Goal: Task Accomplishment & Management: Use online tool/utility

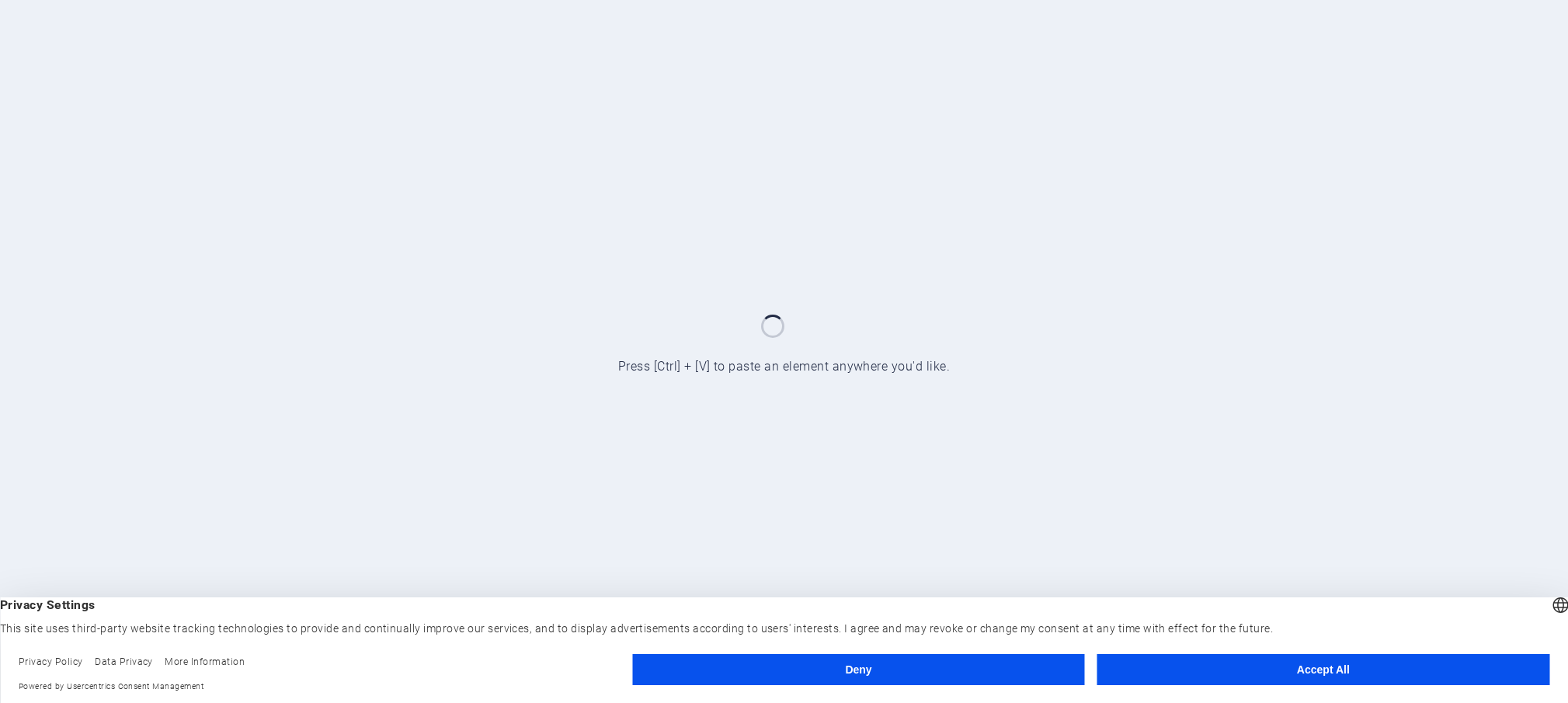
click at [1259, 670] on button "Accept All" at bounding box center [1324, 669] width 452 height 31
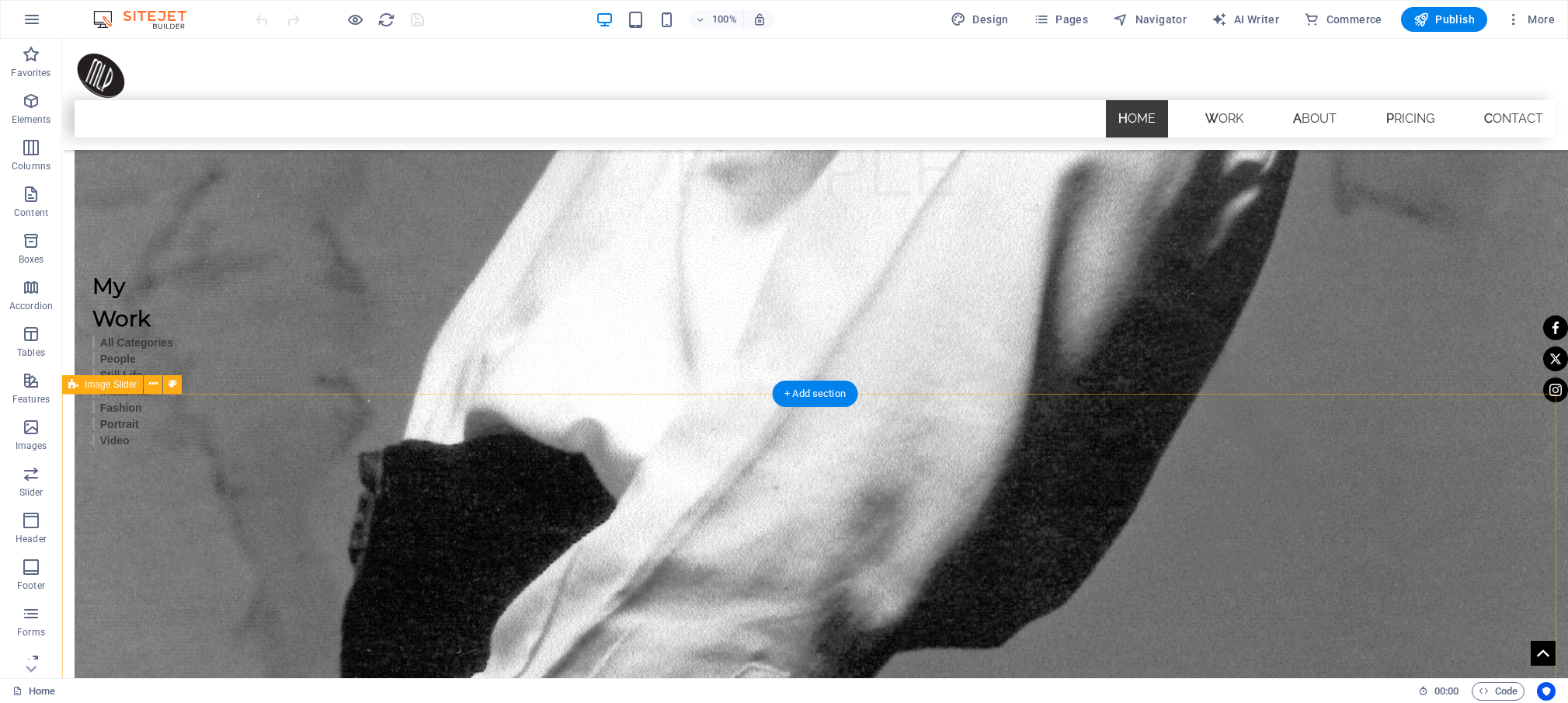
scroll to position [2573, 0]
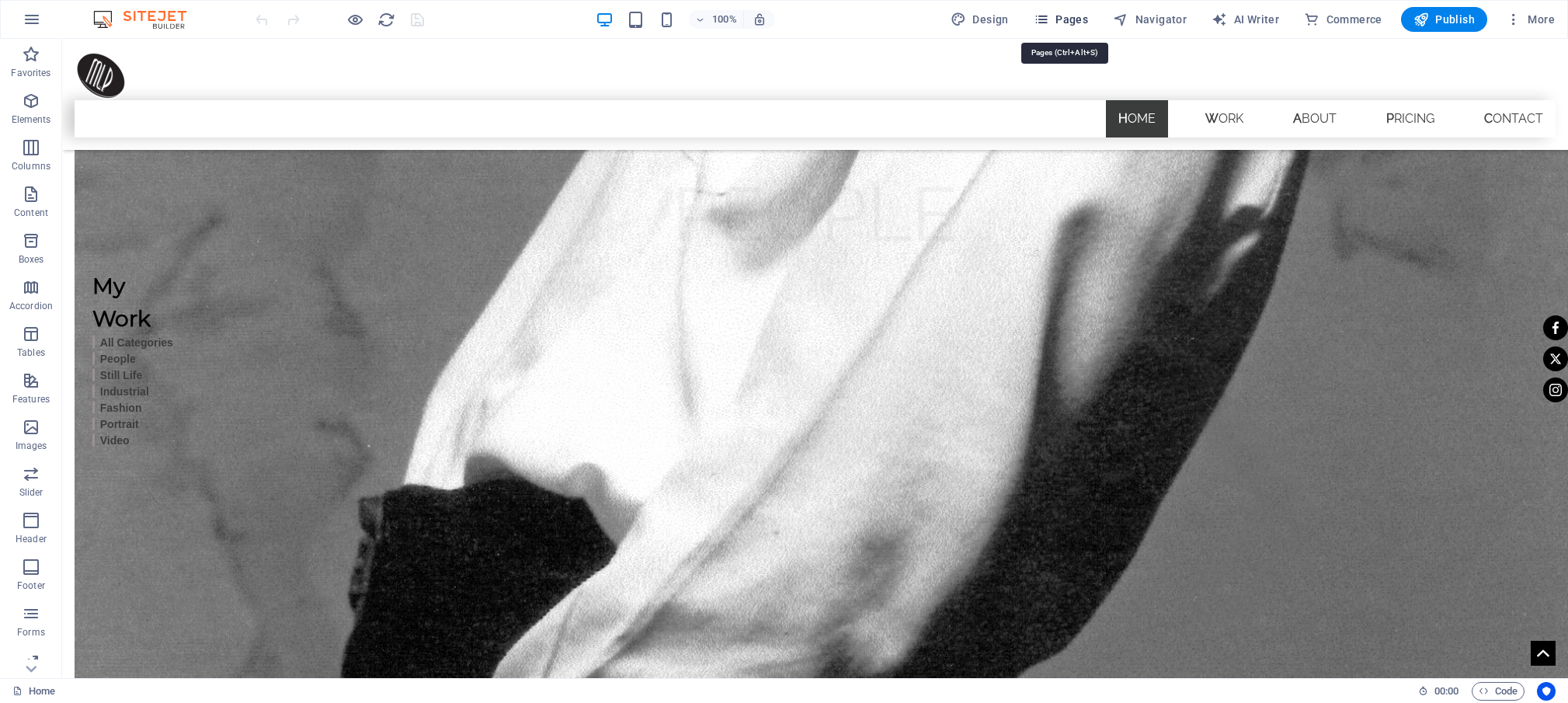
click at [1050, 17] on icon "button" at bounding box center [1041, 19] width 15 height 15
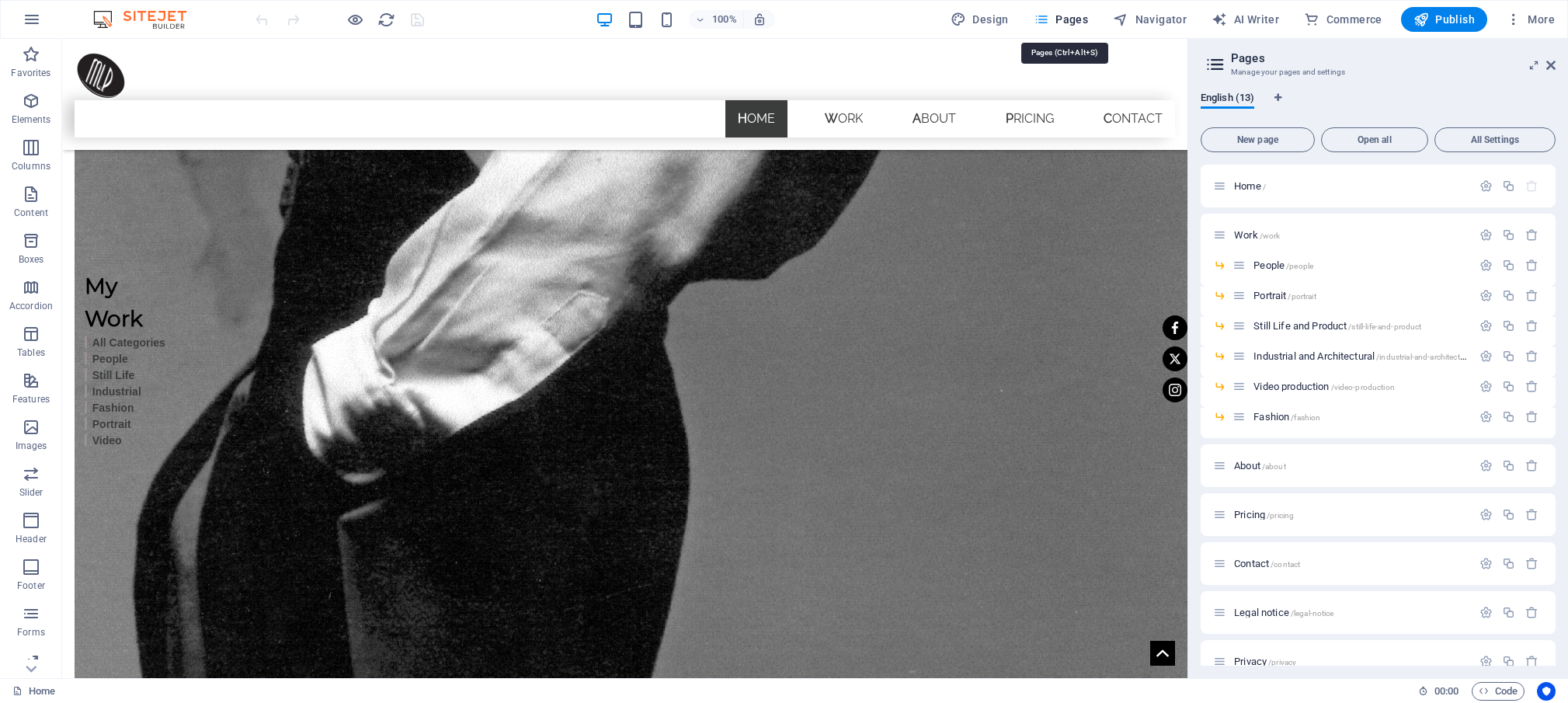
scroll to position [2376, 0]
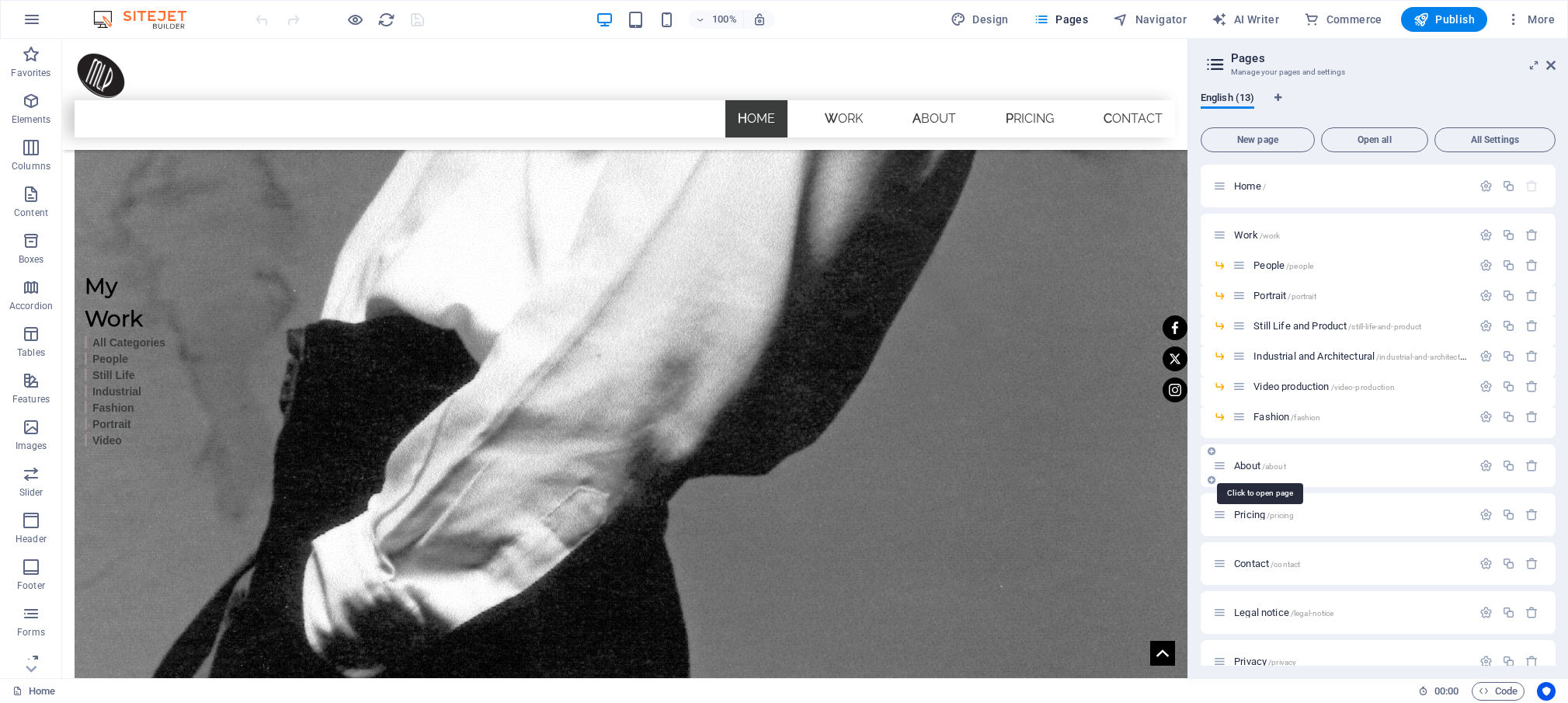
click at [1257, 465] on span "About /about" at bounding box center [1260, 465] width 52 height 12
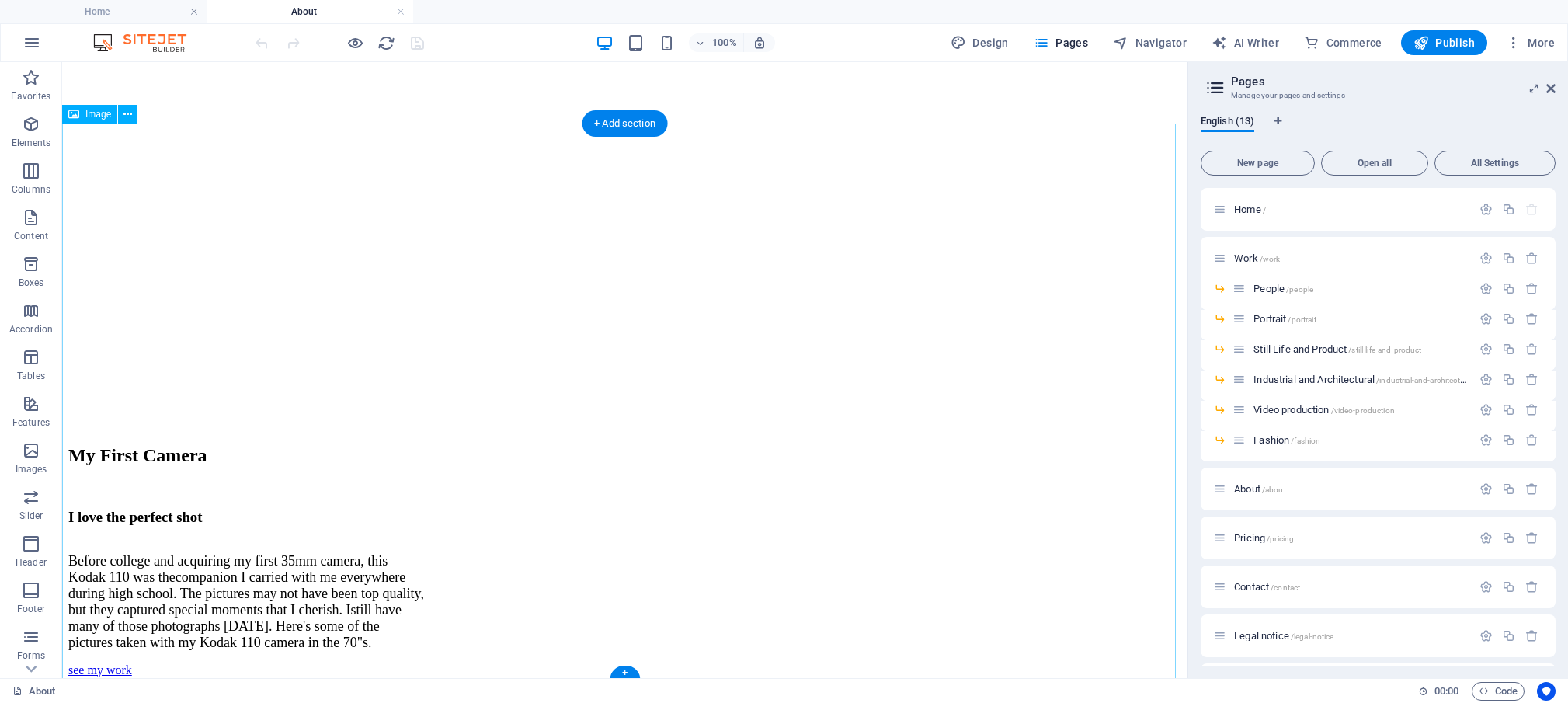
scroll to position [1181, 0]
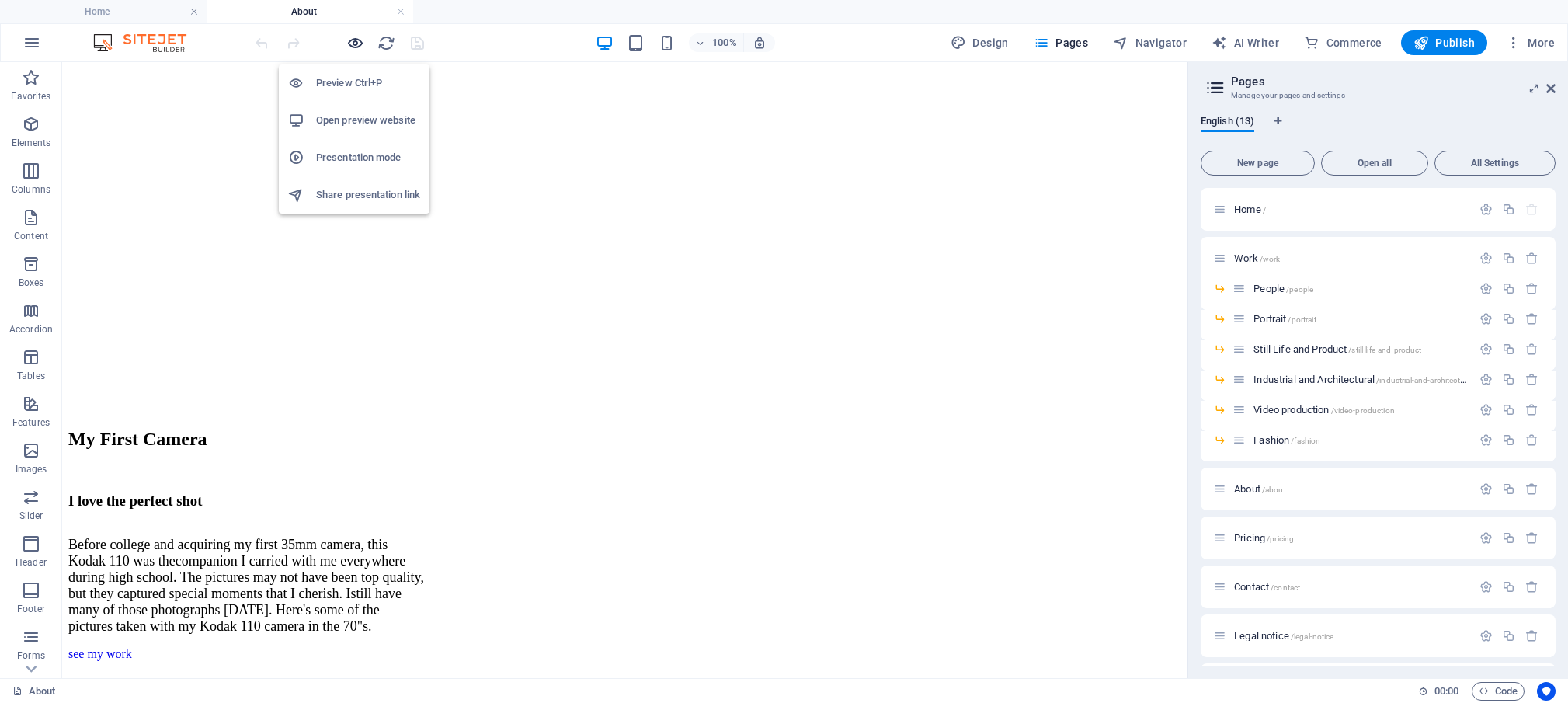
click at [355, 40] on icon "button" at bounding box center [355, 43] width 18 height 18
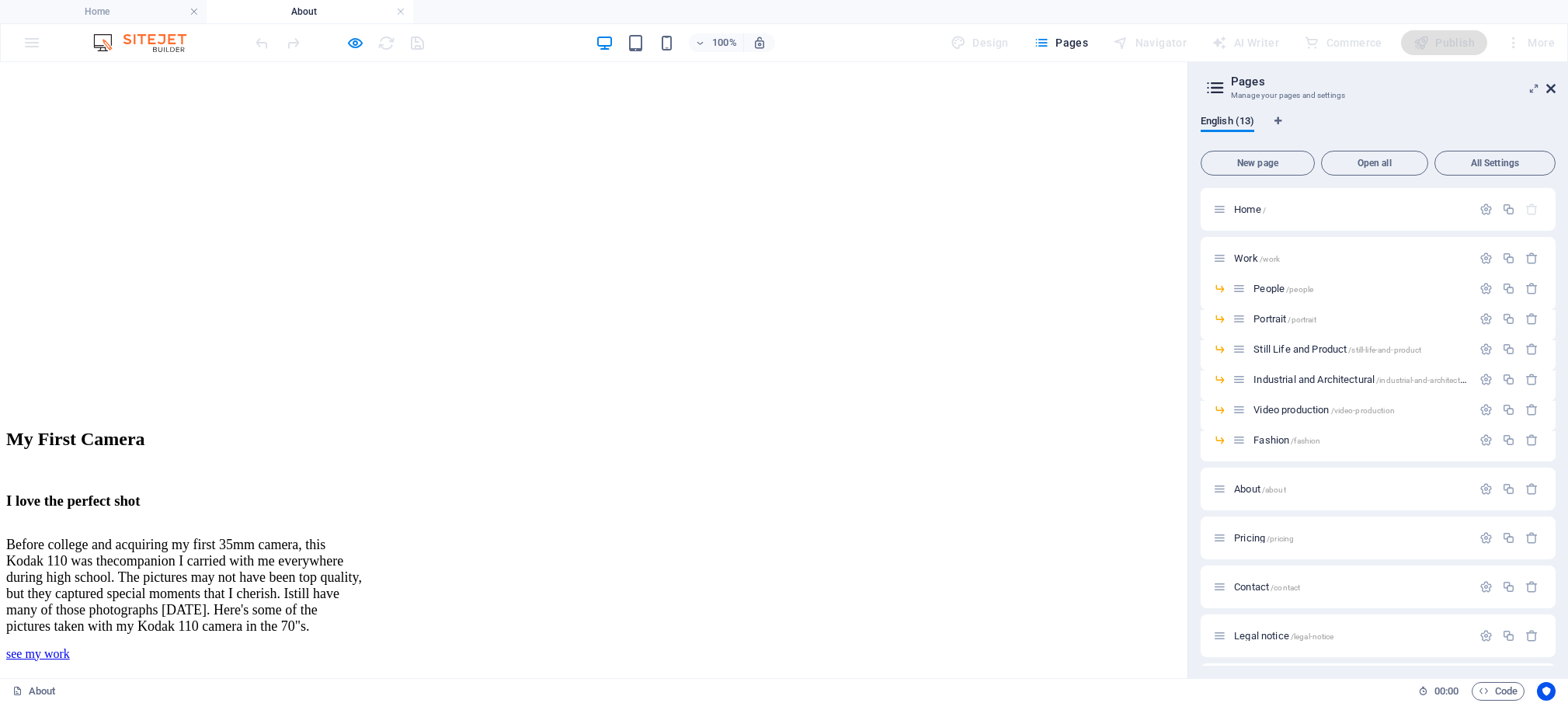
click at [1547, 85] on icon at bounding box center [1551, 89] width 9 height 13
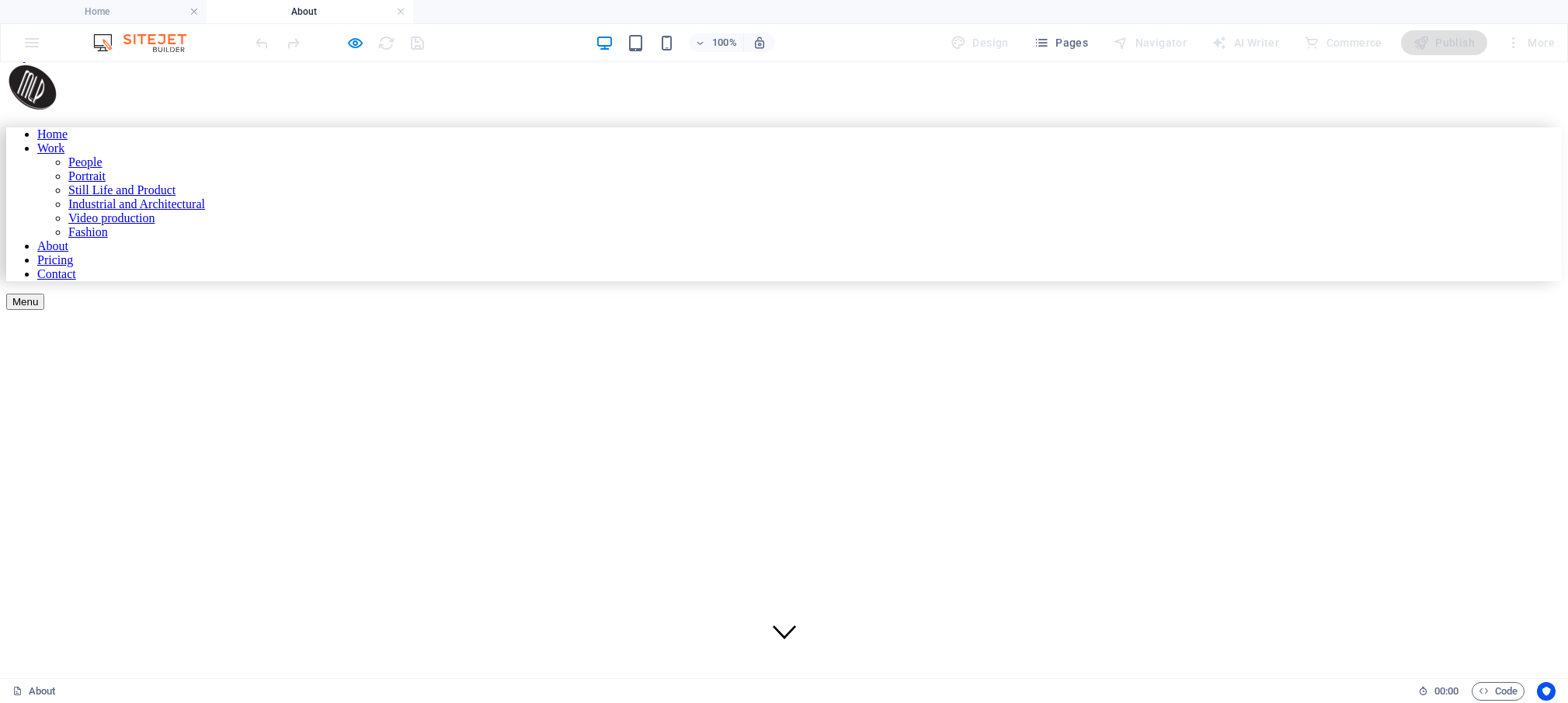
scroll to position [0, 0]
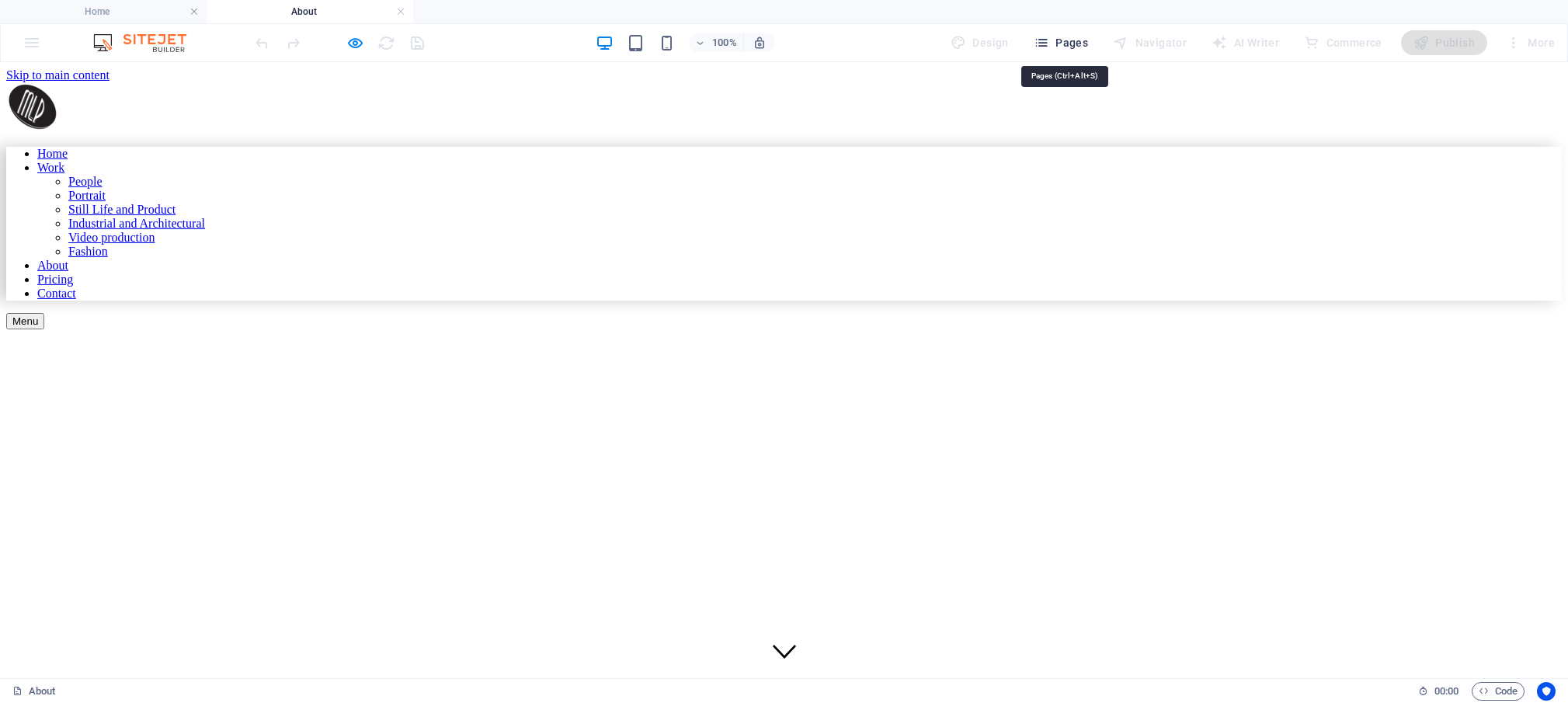
click at [1050, 42] on icon "button" at bounding box center [1041, 42] width 15 height 15
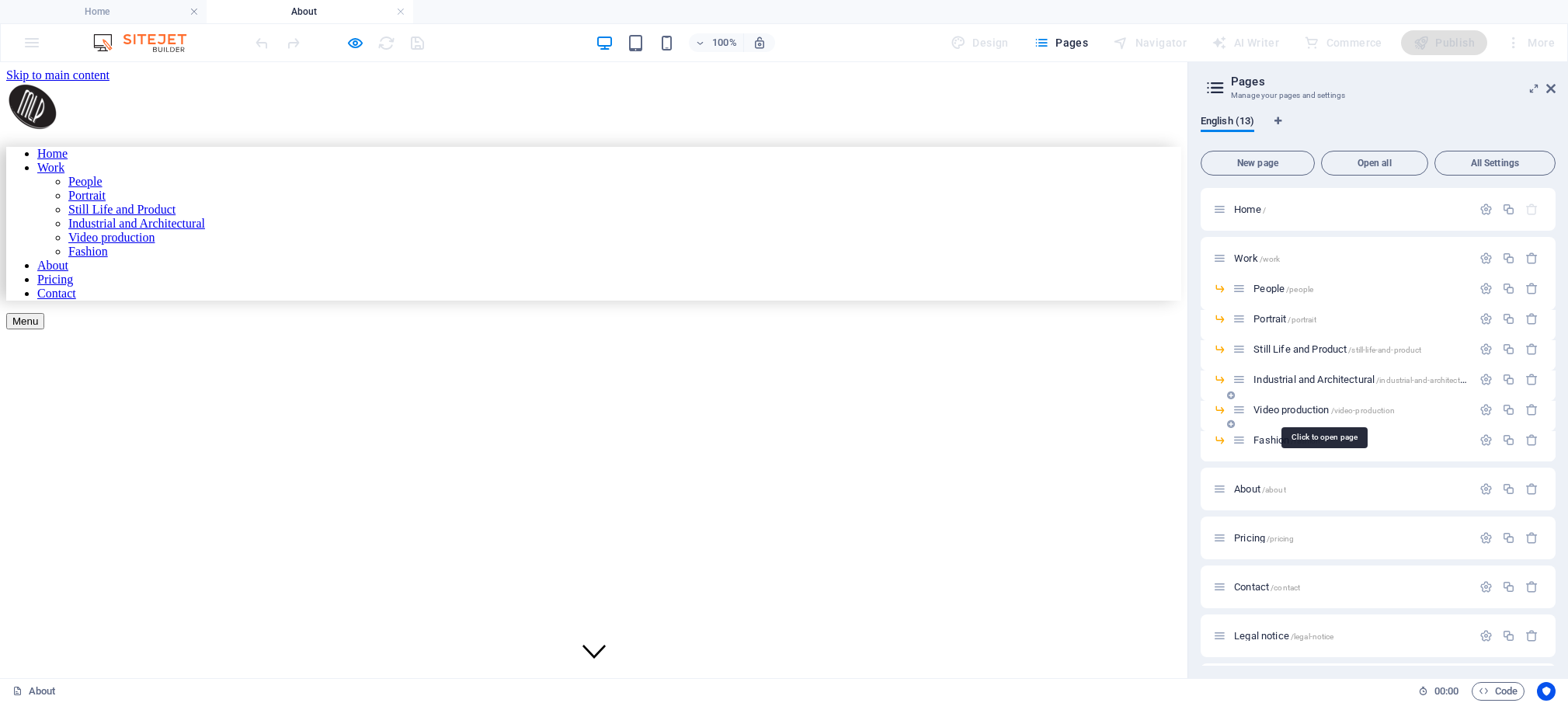
click at [1284, 405] on span "Video production /video-production" at bounding box center [1324, 410] width 142 height 12
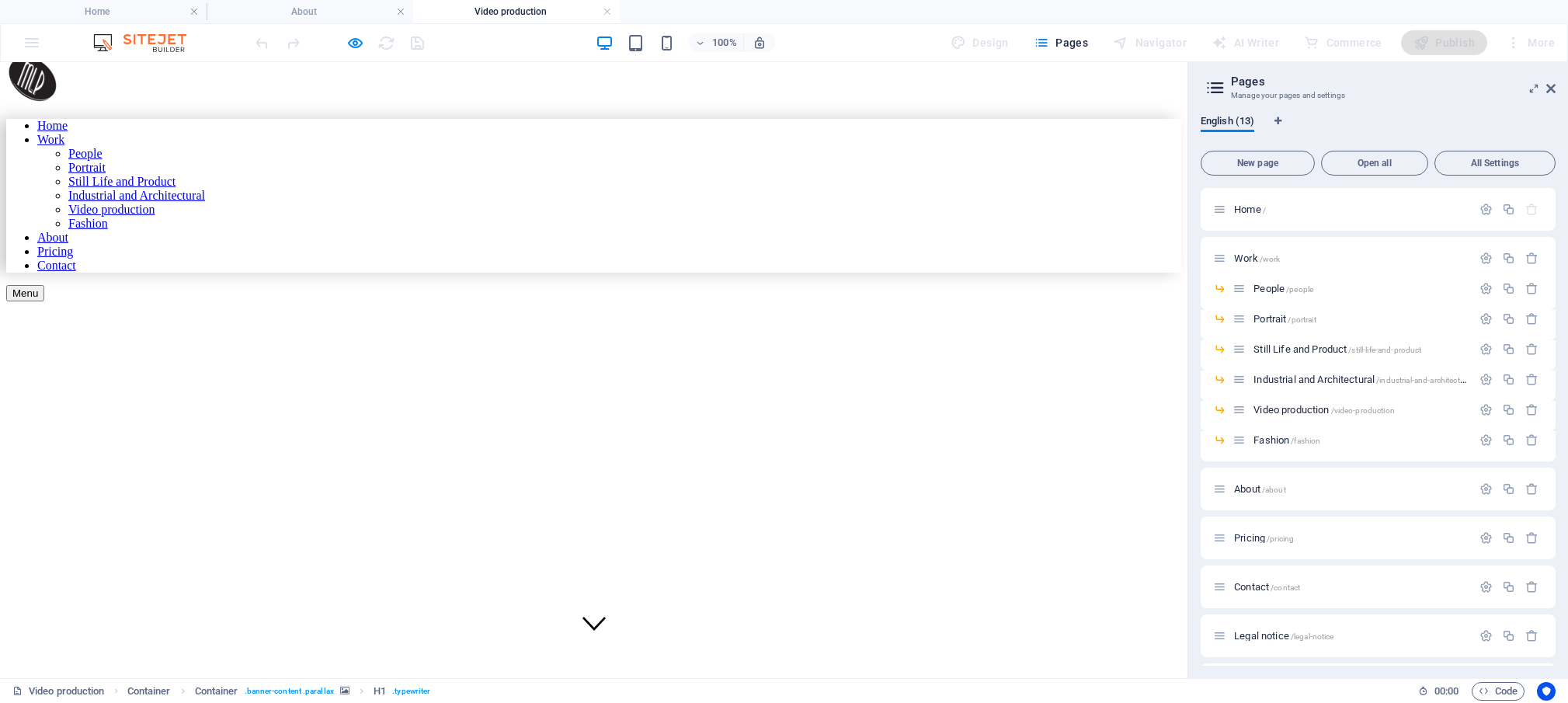
scroll to position [29, 0]
click at [1544, 87] on h2 "Pages" at bounding box center [1393, 81] width 325 height 14
click at [1549, 89] on icon at bounding box center [1551, 89] width 9 height 13
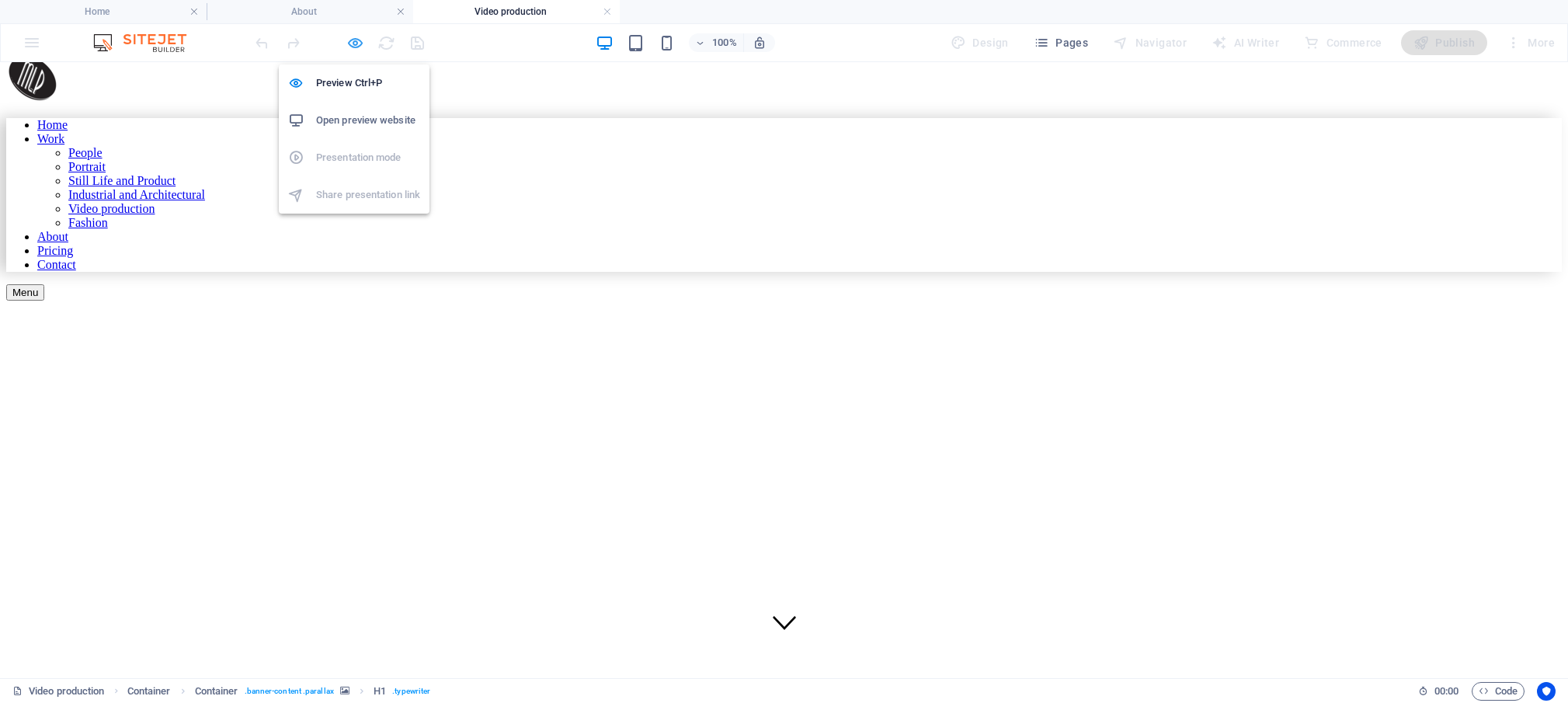
click at [349, 41] on icon "button" at bounding box center [355, 43] width 18 height 18
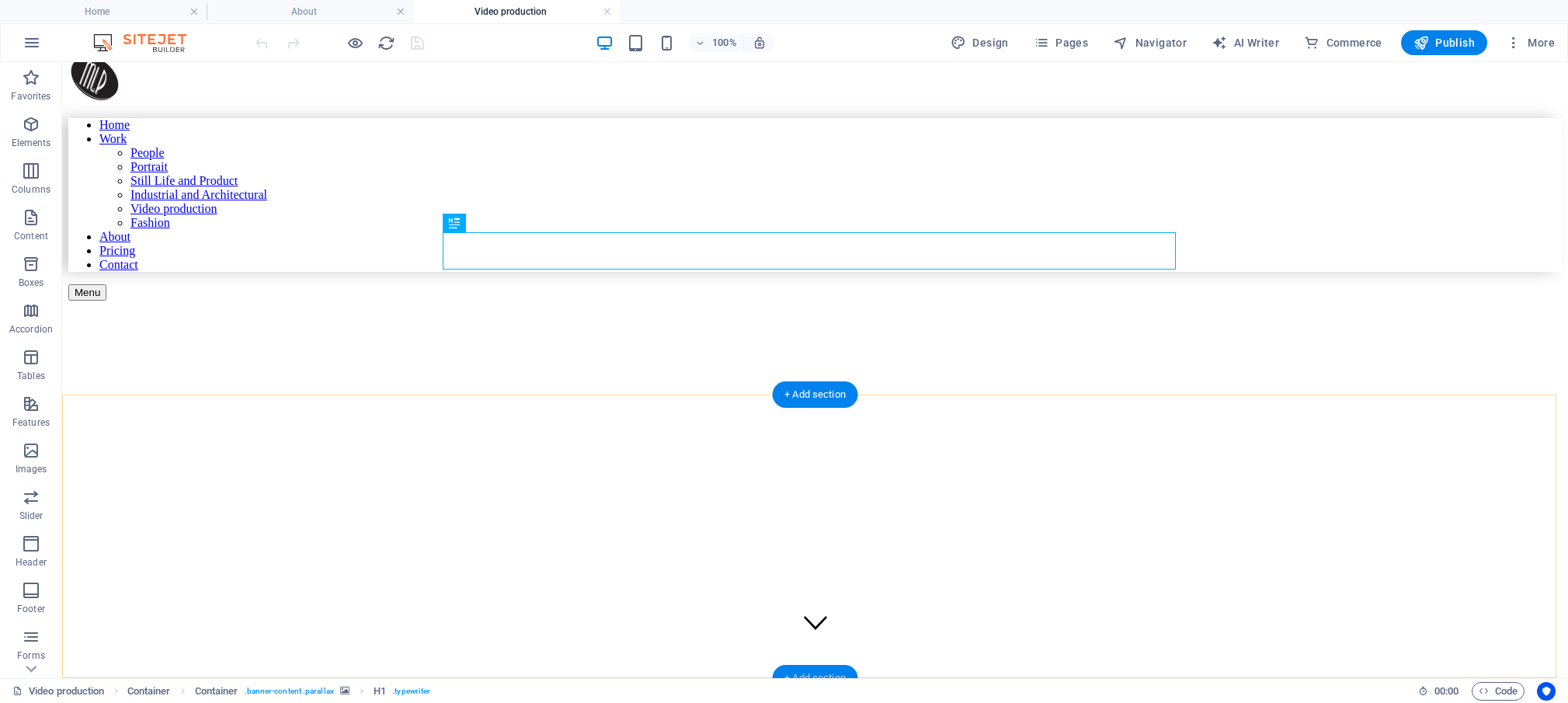
click at [821, 673] on div "+ Add section" at bounding box center [815, 678] width 86 height 26
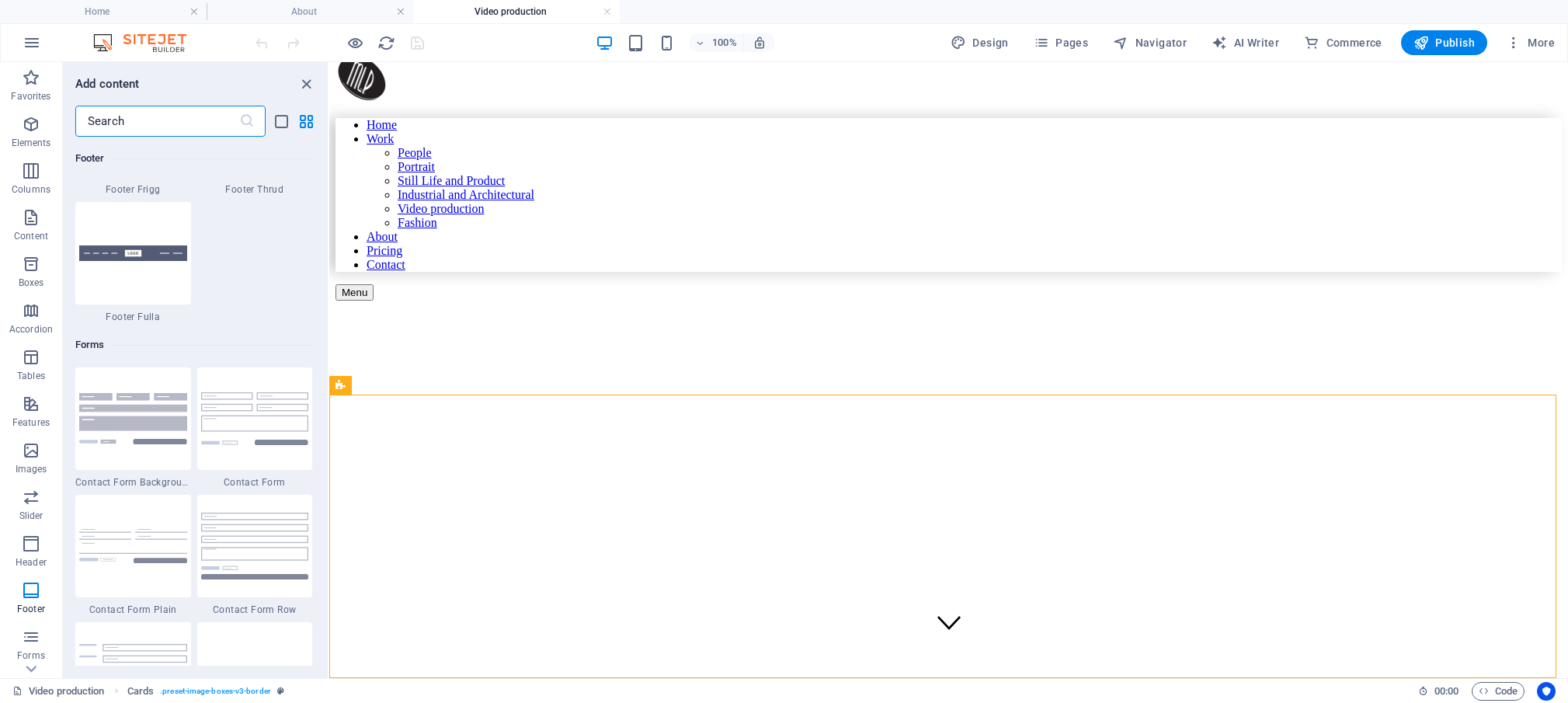
scroll to position [11128, 0]
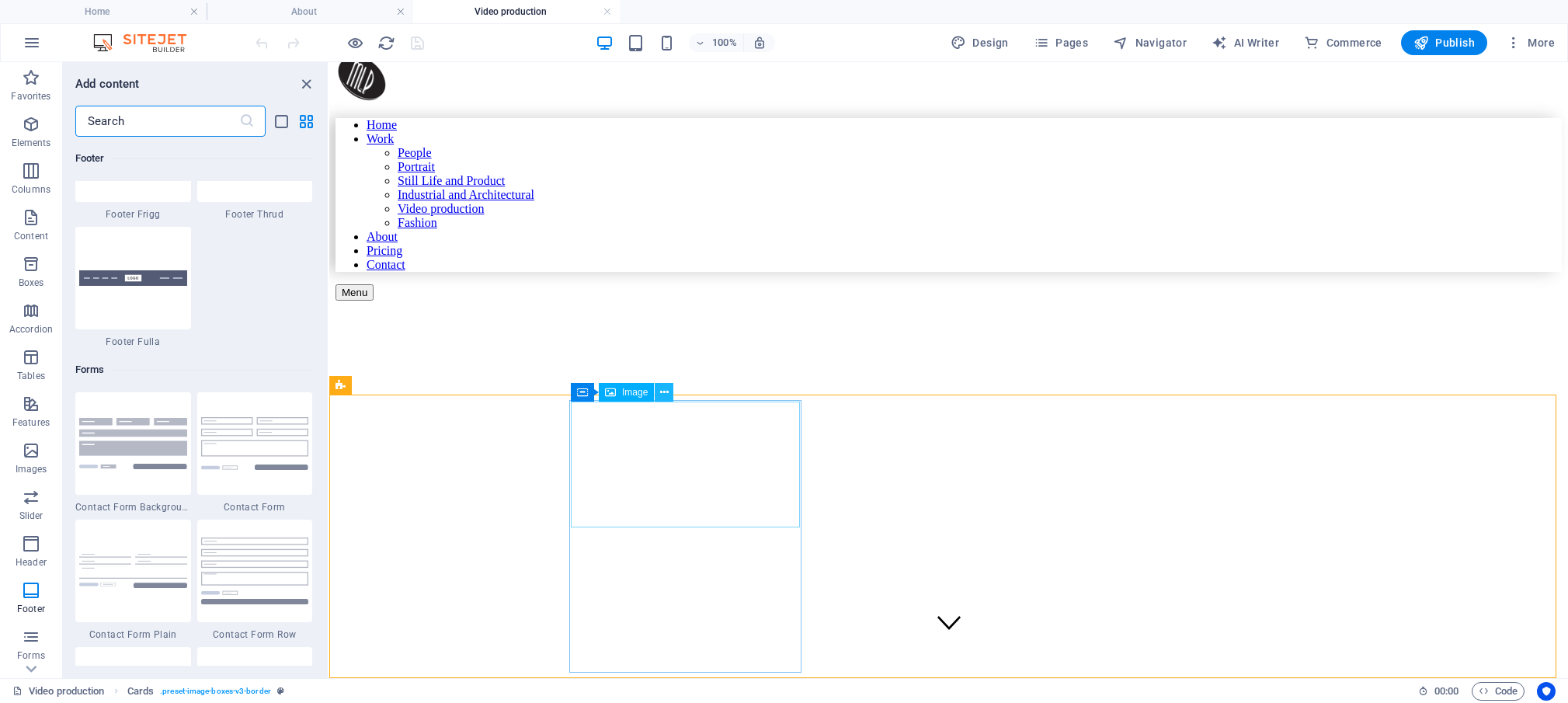
click at [663, 395] on icon at bounding box center [664, 392] width 8 height 16
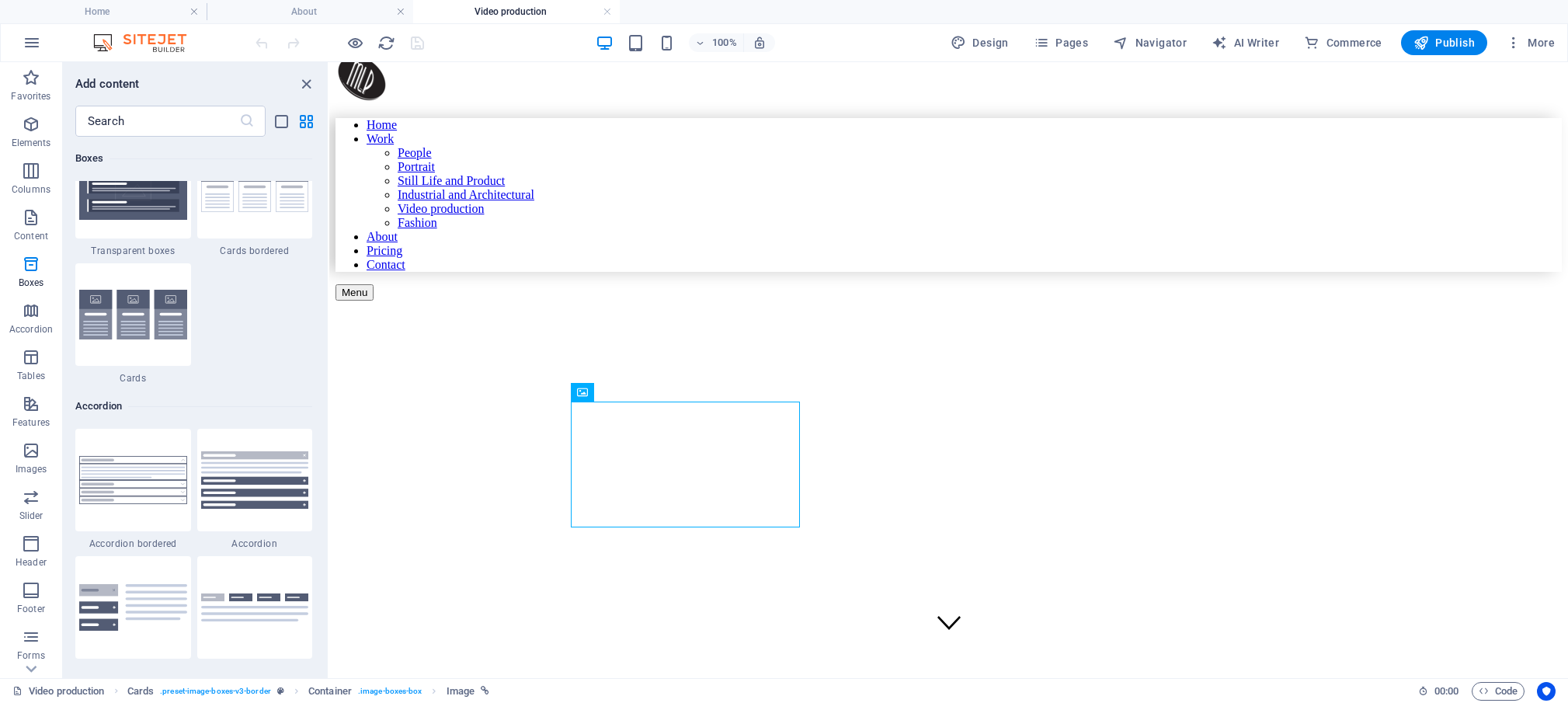
scroll to position [4698, 0]
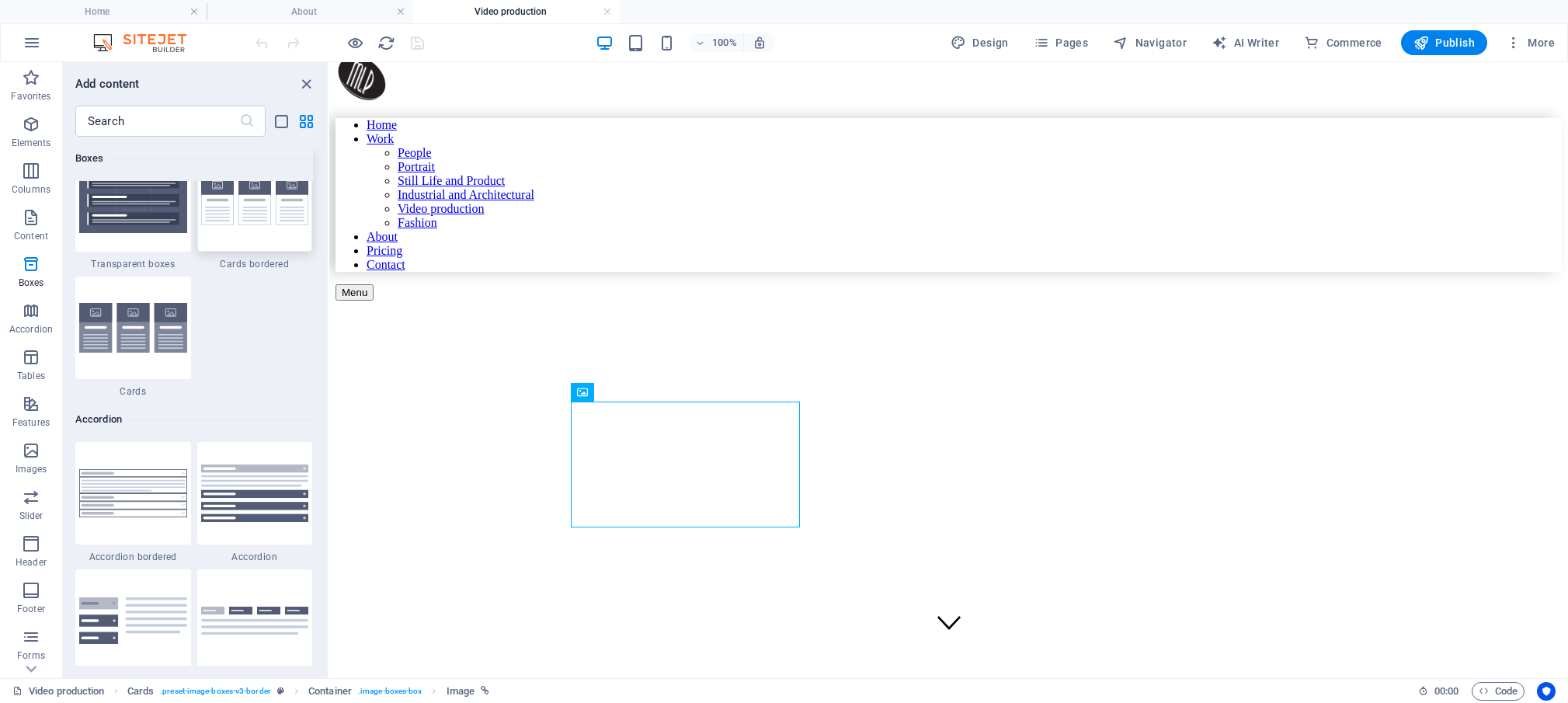
click at [271, 226] on img at bounding box center [255, 201] width 108 height 51
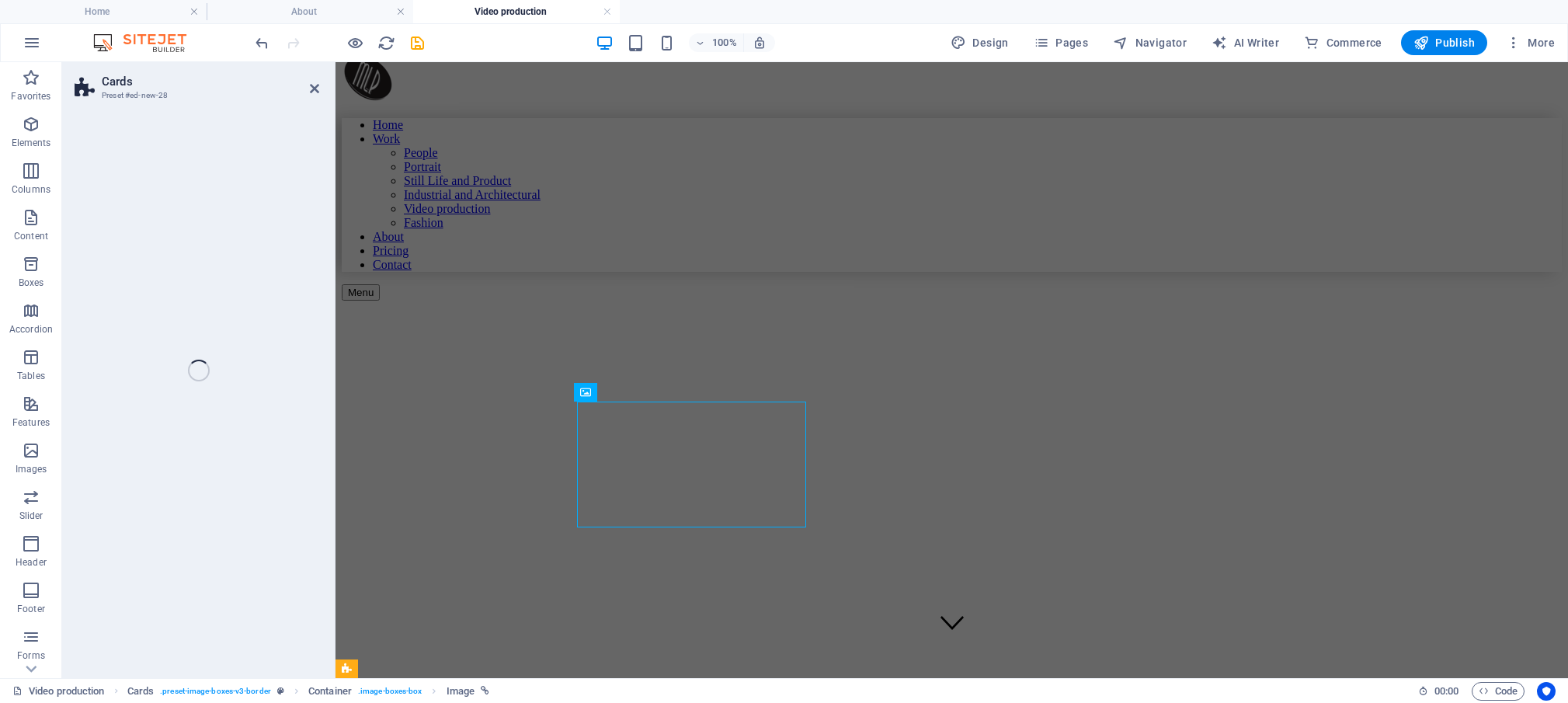
scroll to position [307, 0]
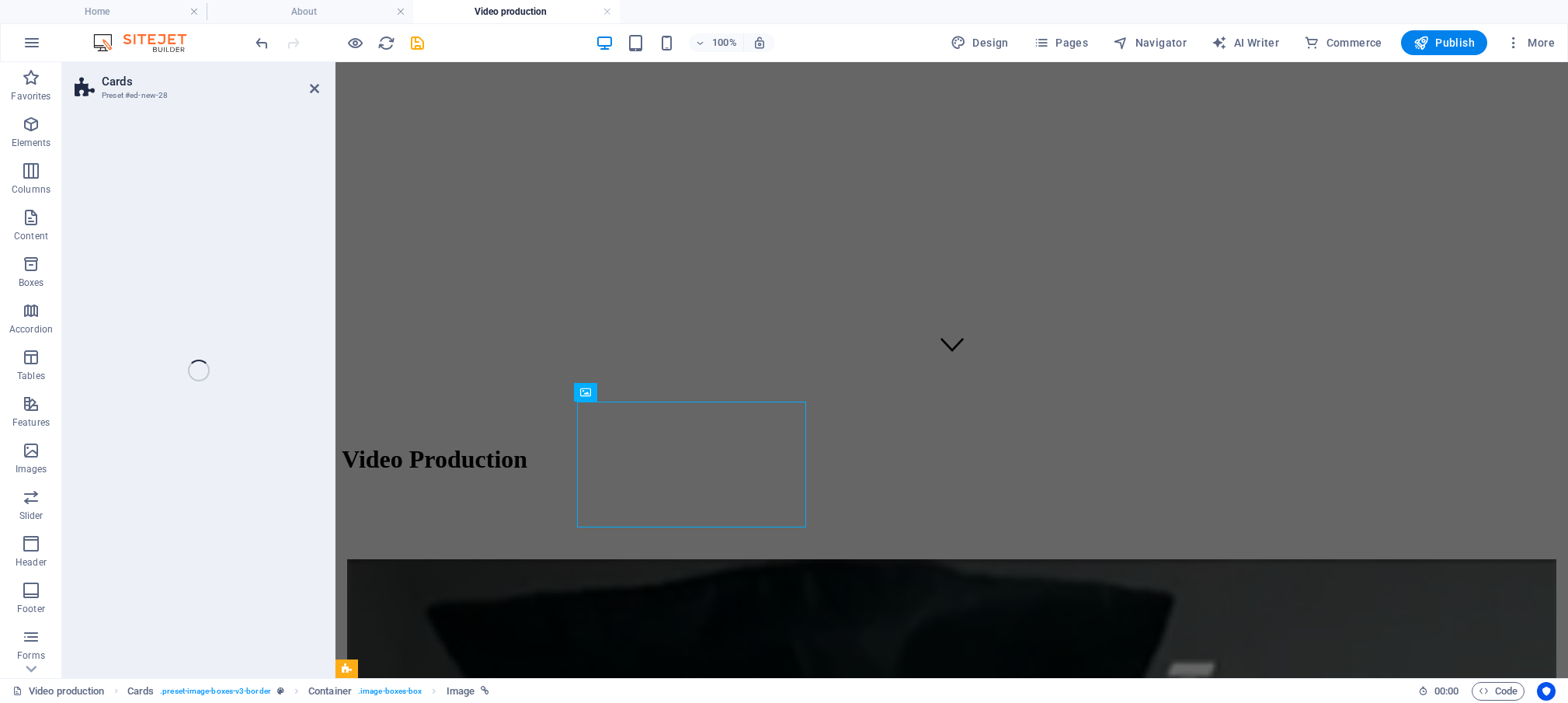
select select "rem"
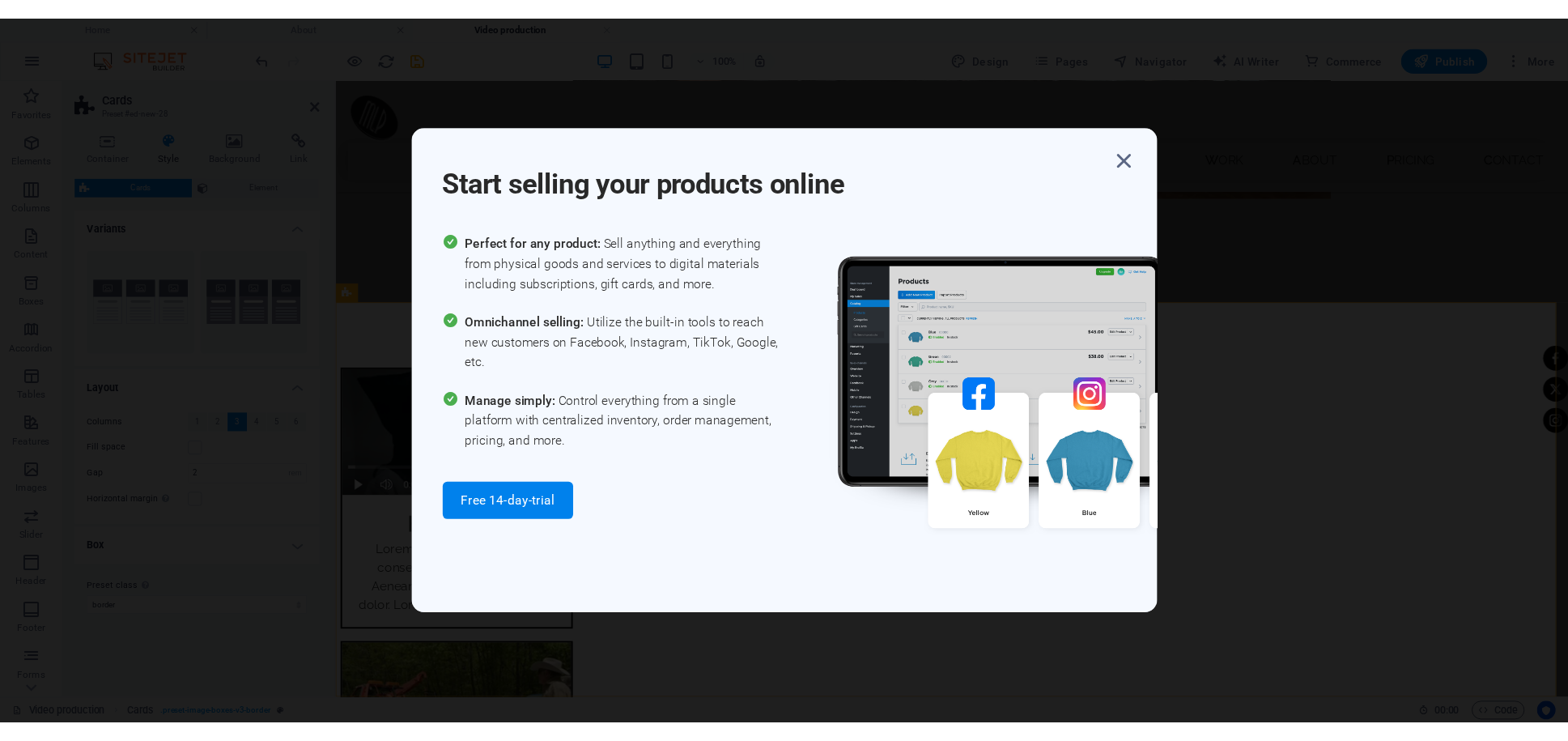
scroll to position [323, 0]
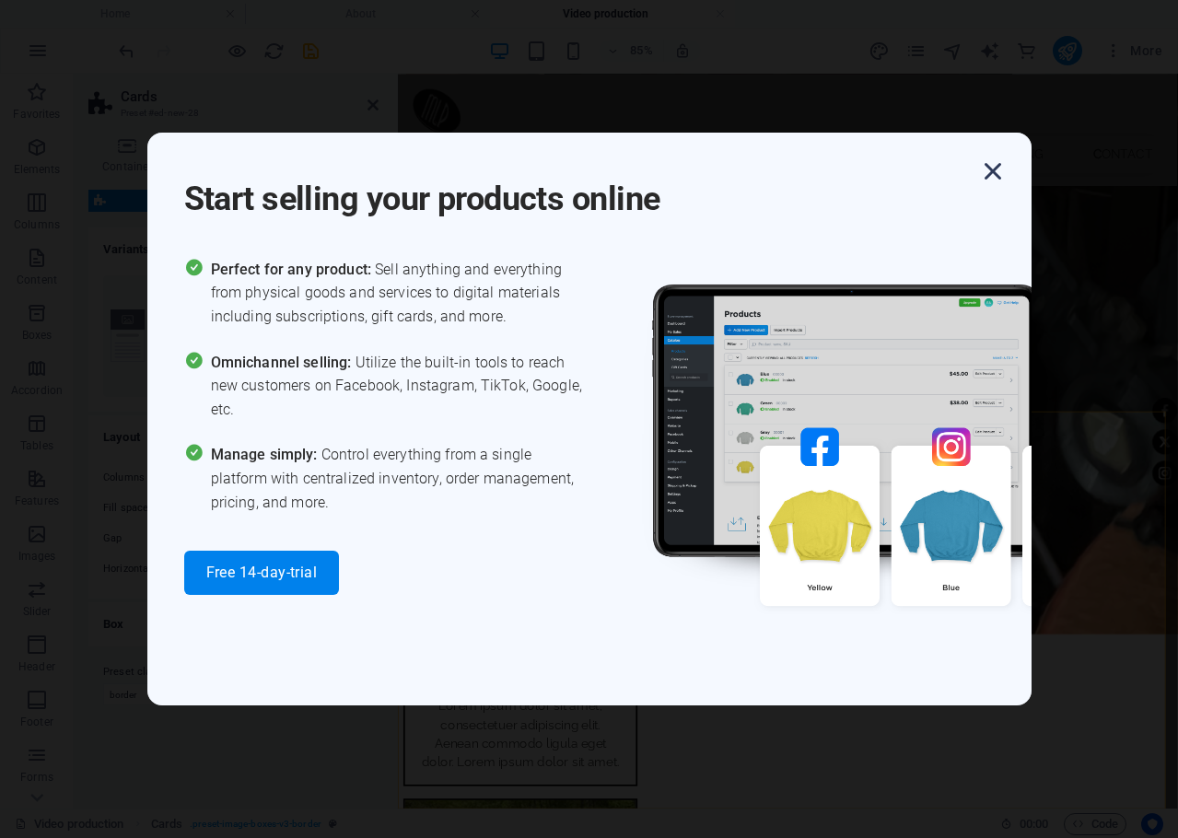
click at [997, 158] on icon "button" at bounding box center [993, 171] width 33 height 33
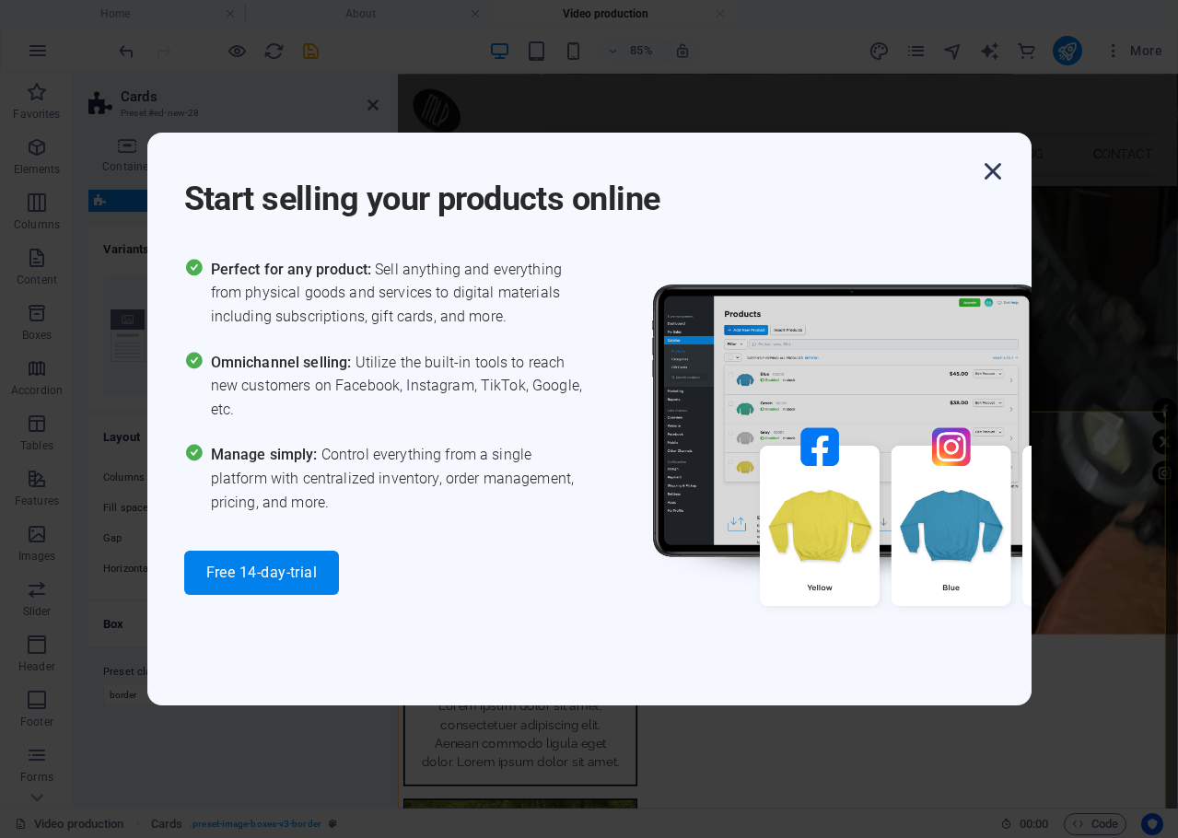
click at [992, 172] on icon "button" at bounding box center [993, 171] width 33 height 33
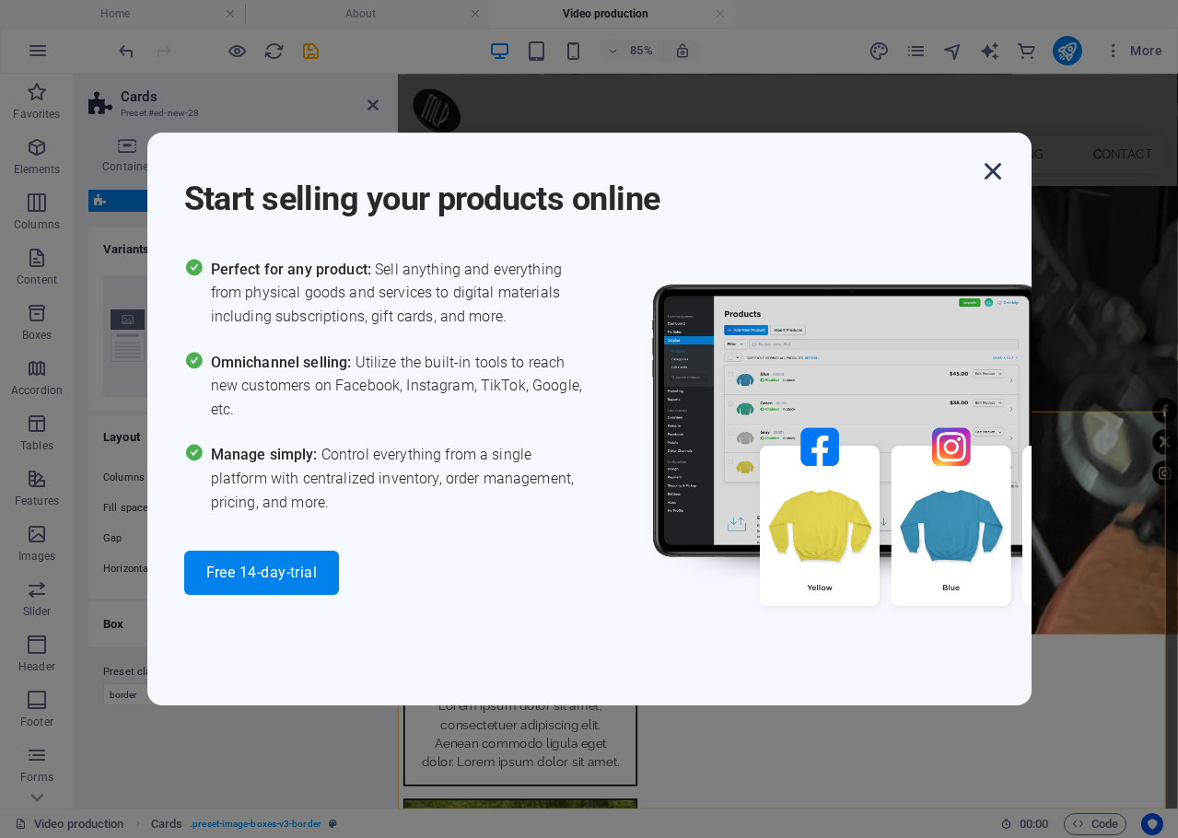
click at [992, 171] on icon "button" at bounding box center [993, 171] width 33 height 33
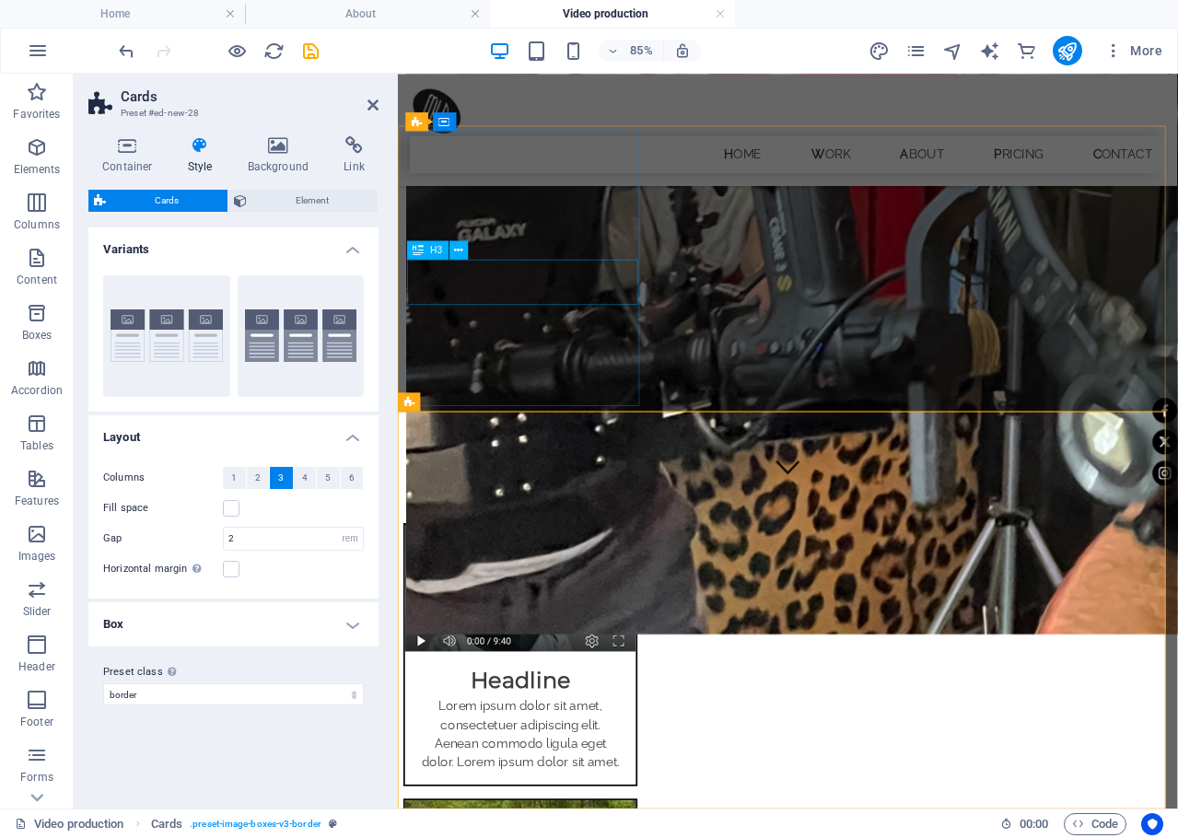
click at [596, 754] on div "Headline" at bounding box center [542, 780] width 272 height 53
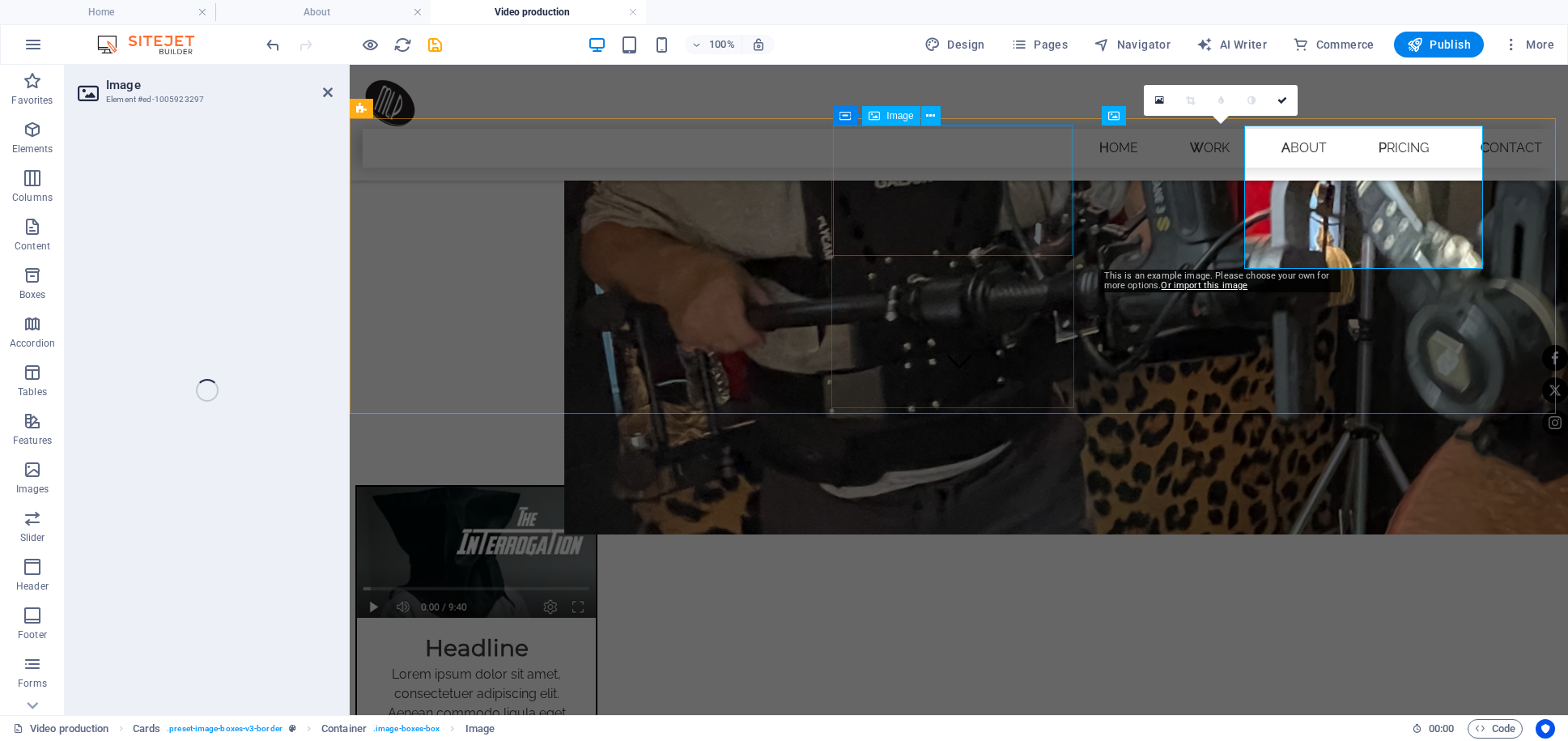
select select "%"
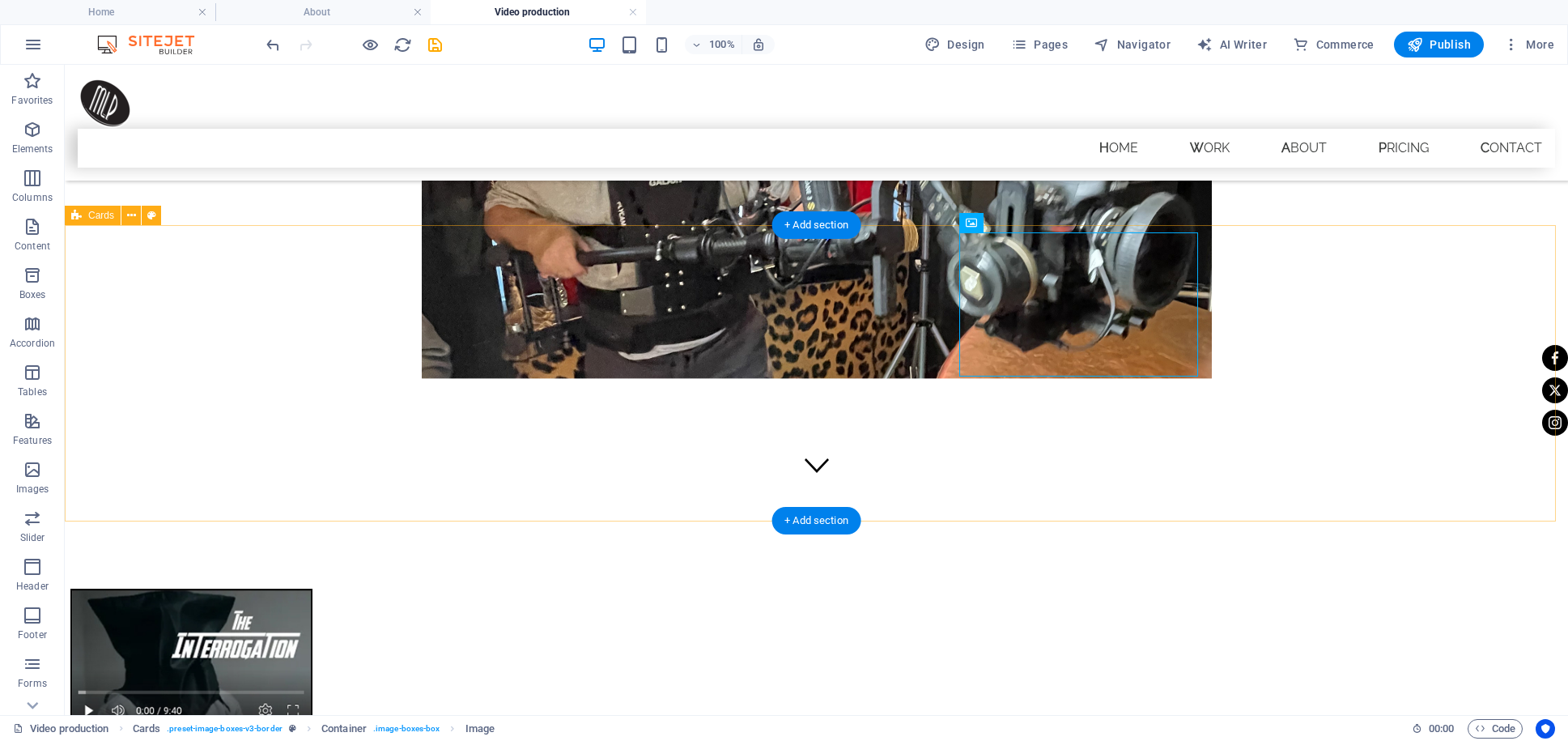
scroll to position [207, 0]
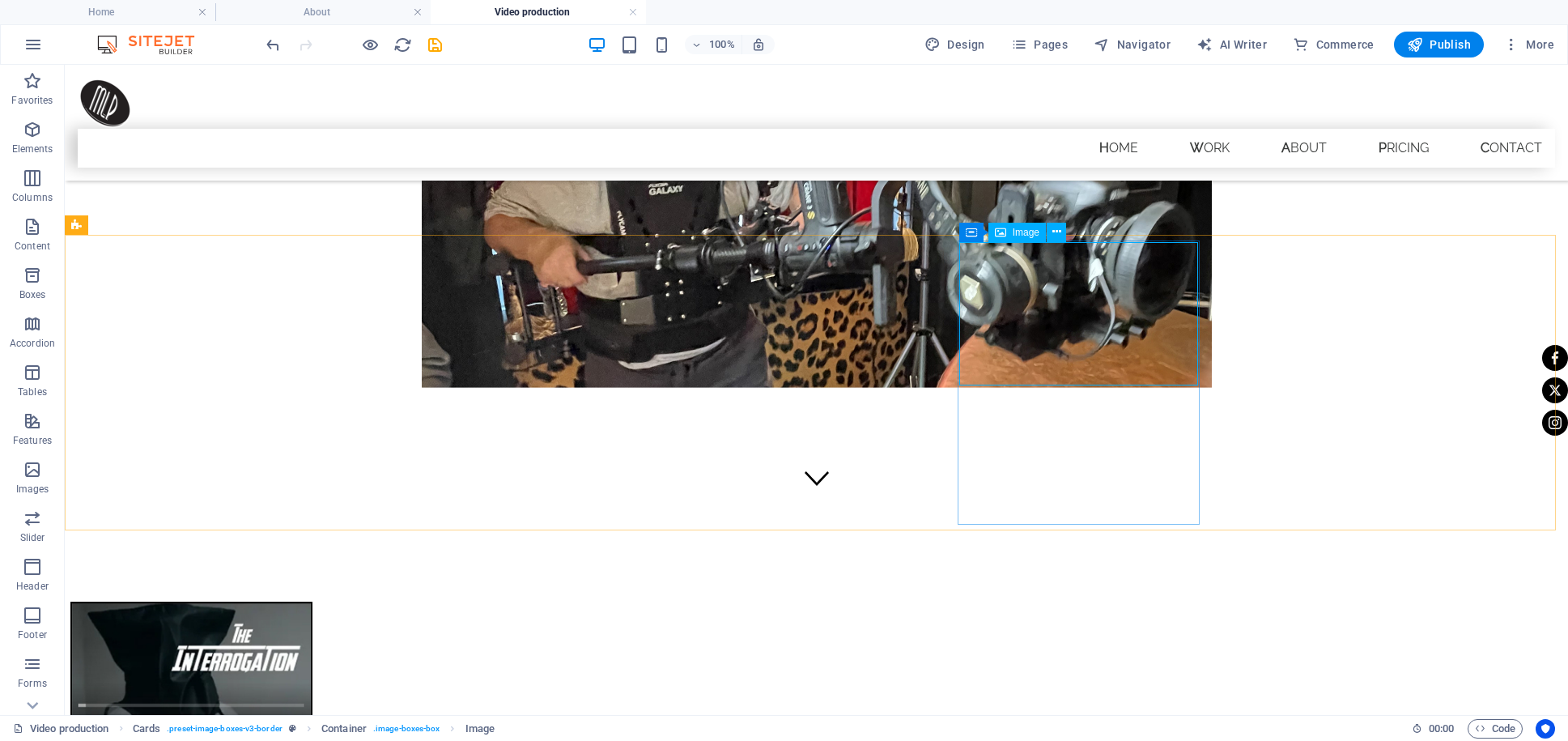
click at [1024, 241] on div "Image" at bounding box center [1016, 232] width 57 height 19
click at [1030, 240] on div "Image" at bounding box center [1016, 232] width 57 height 19
click at [1060, 232] on icon at bounding box center [1057, 231] width 9 height 17
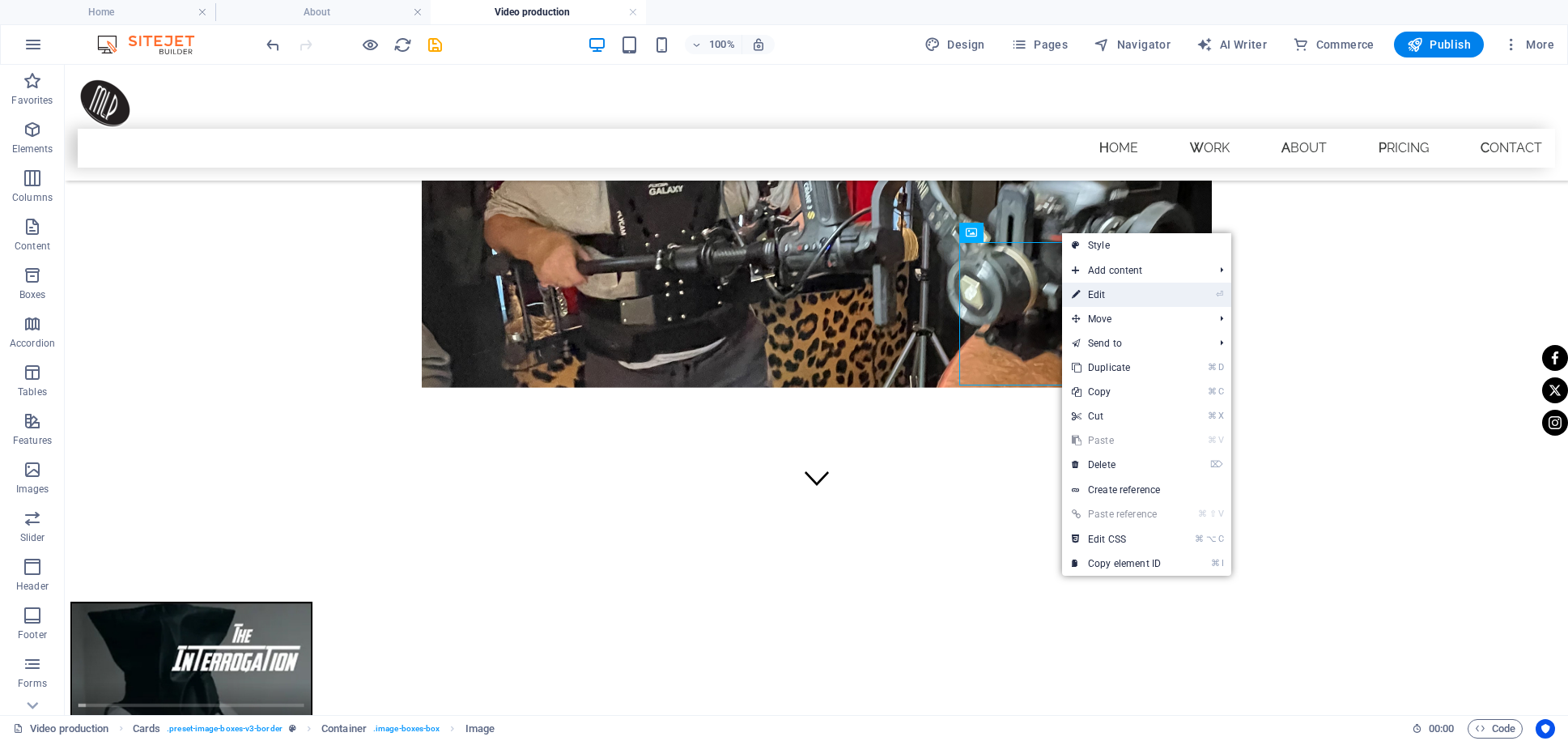
click at [1095, 294] on link "⏎ Edit" at bounding box center [1116, 295] width 108 height 25
select select "%"
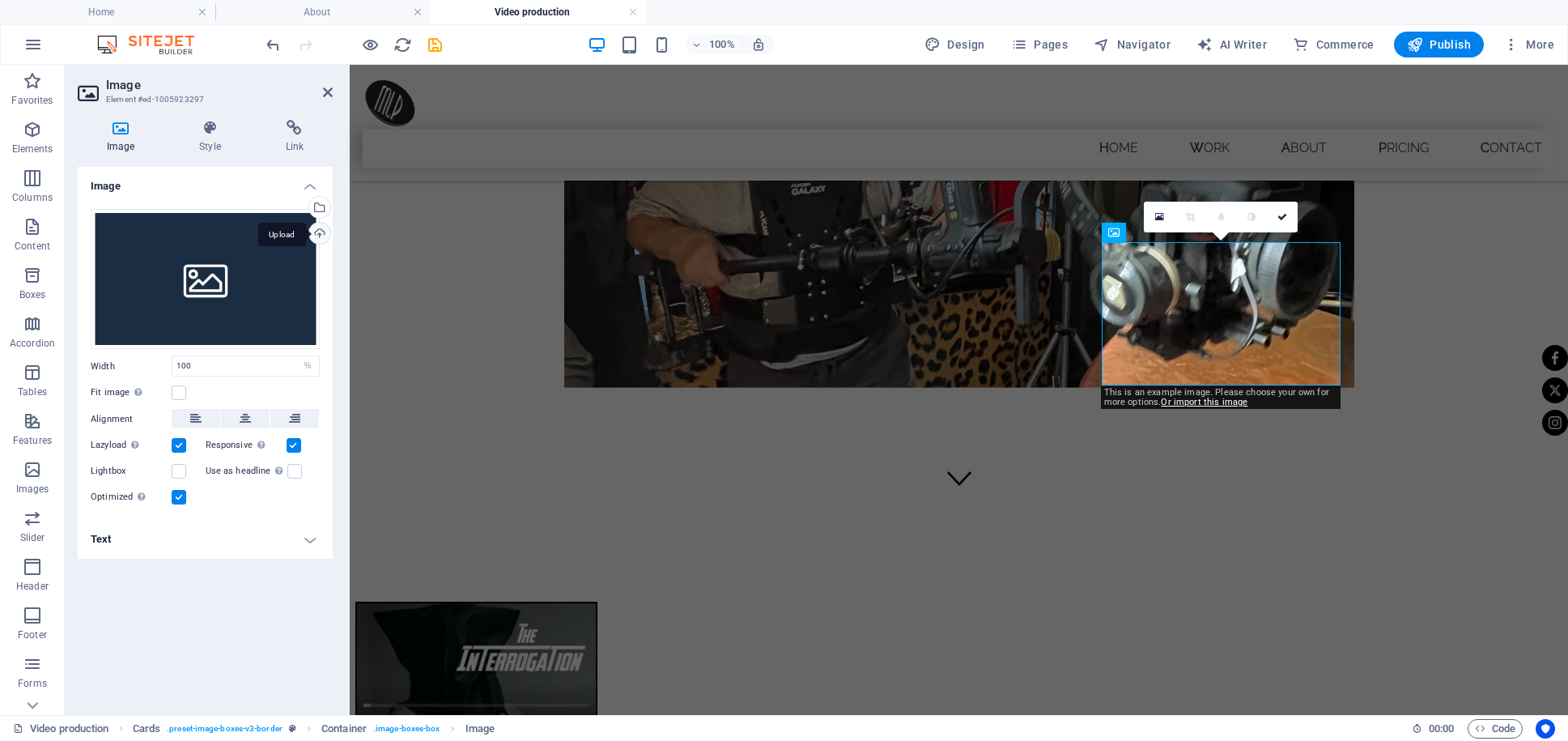
click at [315, 230] on div "Upload" at bounding box center [318, 235] width 25 height 25
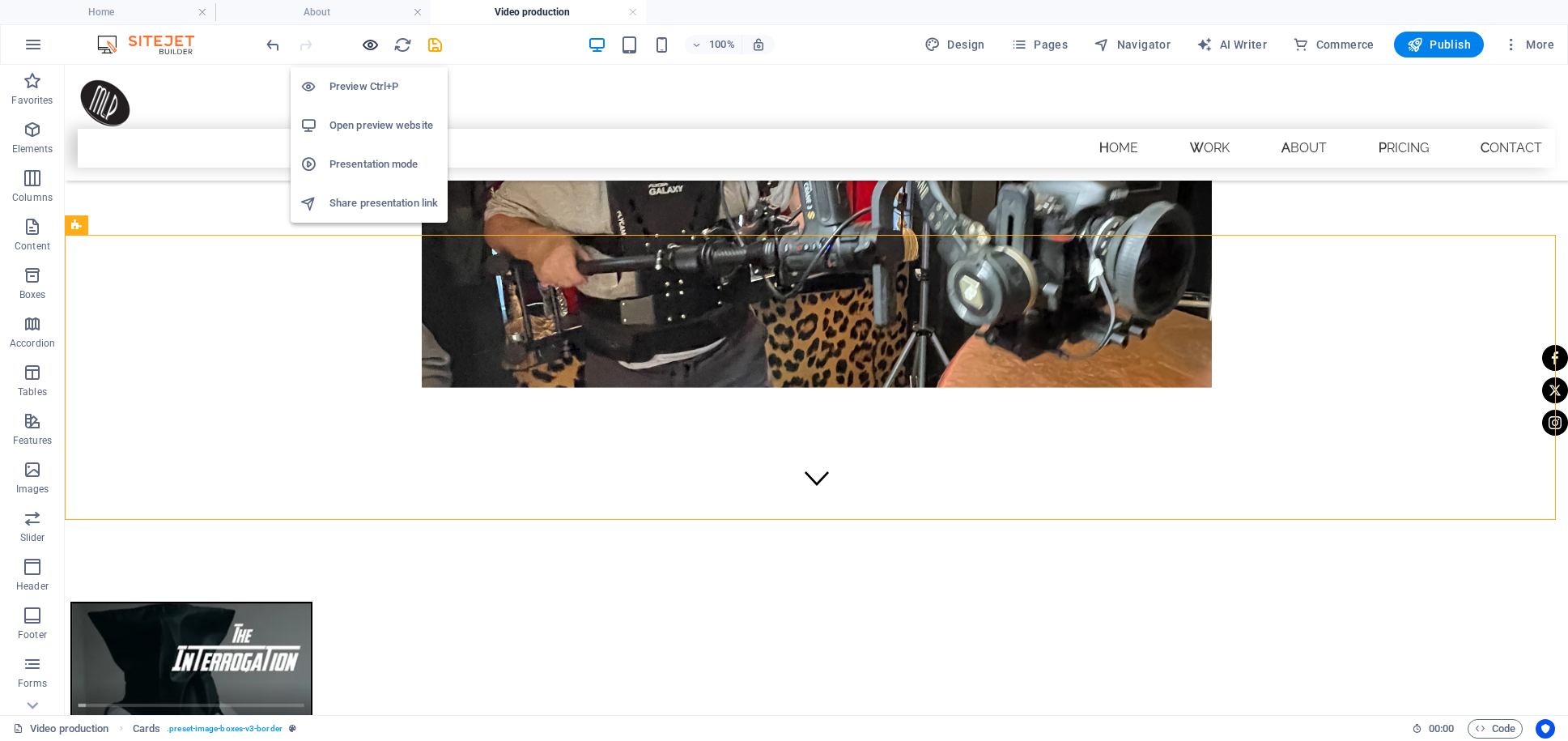
click at [368, 47] on icon "button" at bounding box center [370, 45] width 18 height 18
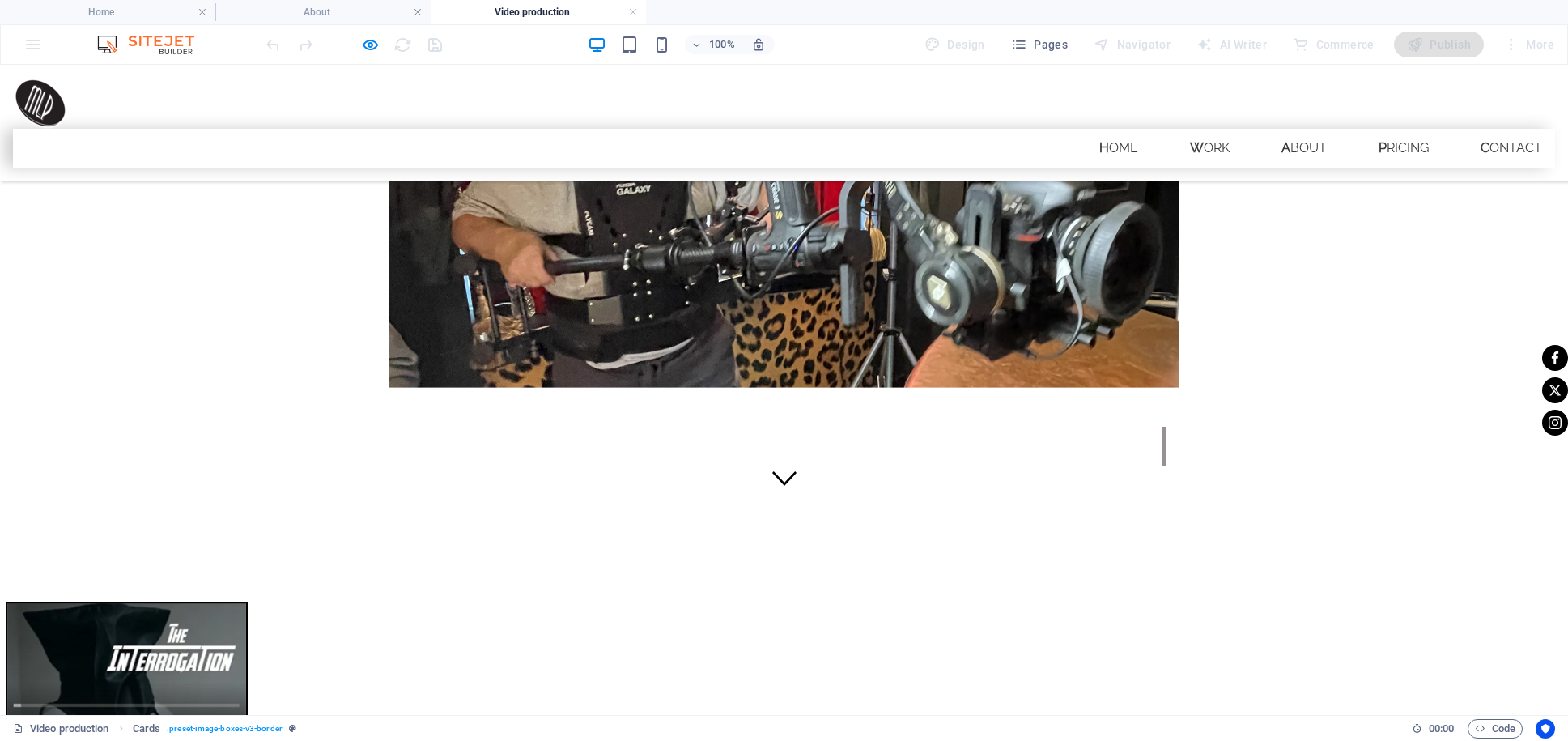
click at [372, 47] on icon "button" at bounding box center [370, 45] width 18 height 18
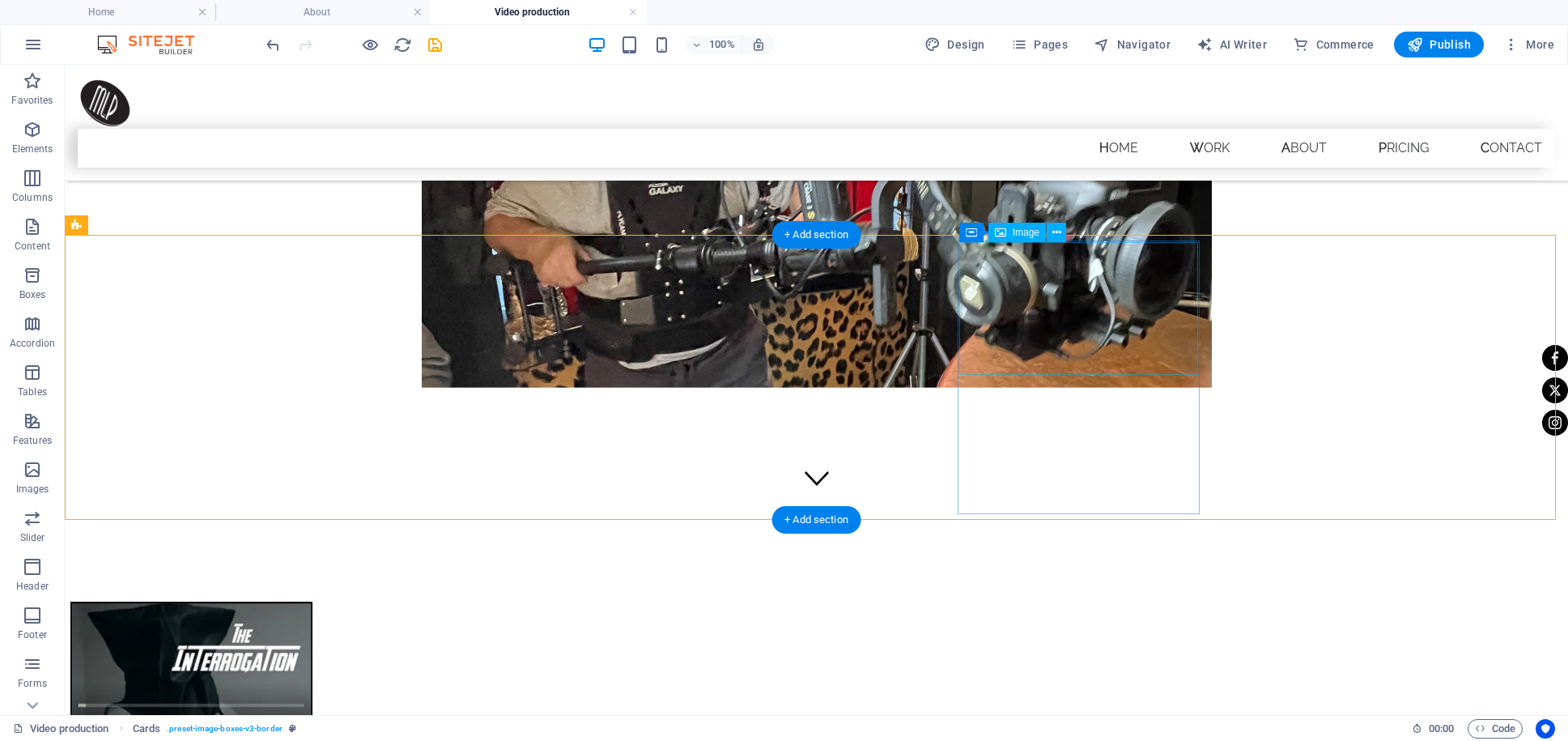
click at [1053, 232] on icon at bounding box center [1057, 232] width 9 height 17
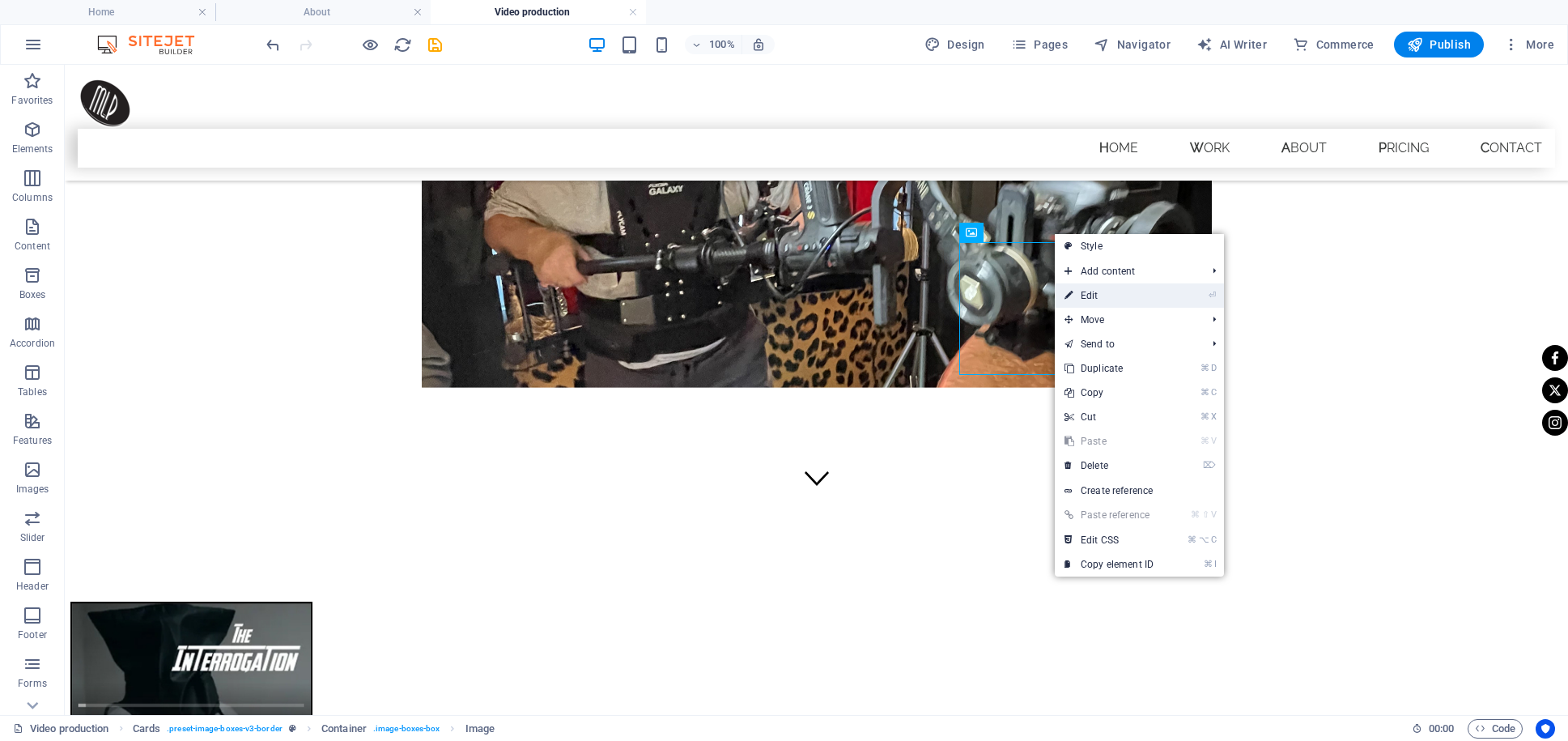
click at [1102, 294] on link "⏎ Edit" at bounding box center [1109, 295] width 108 height 25
select select "%"
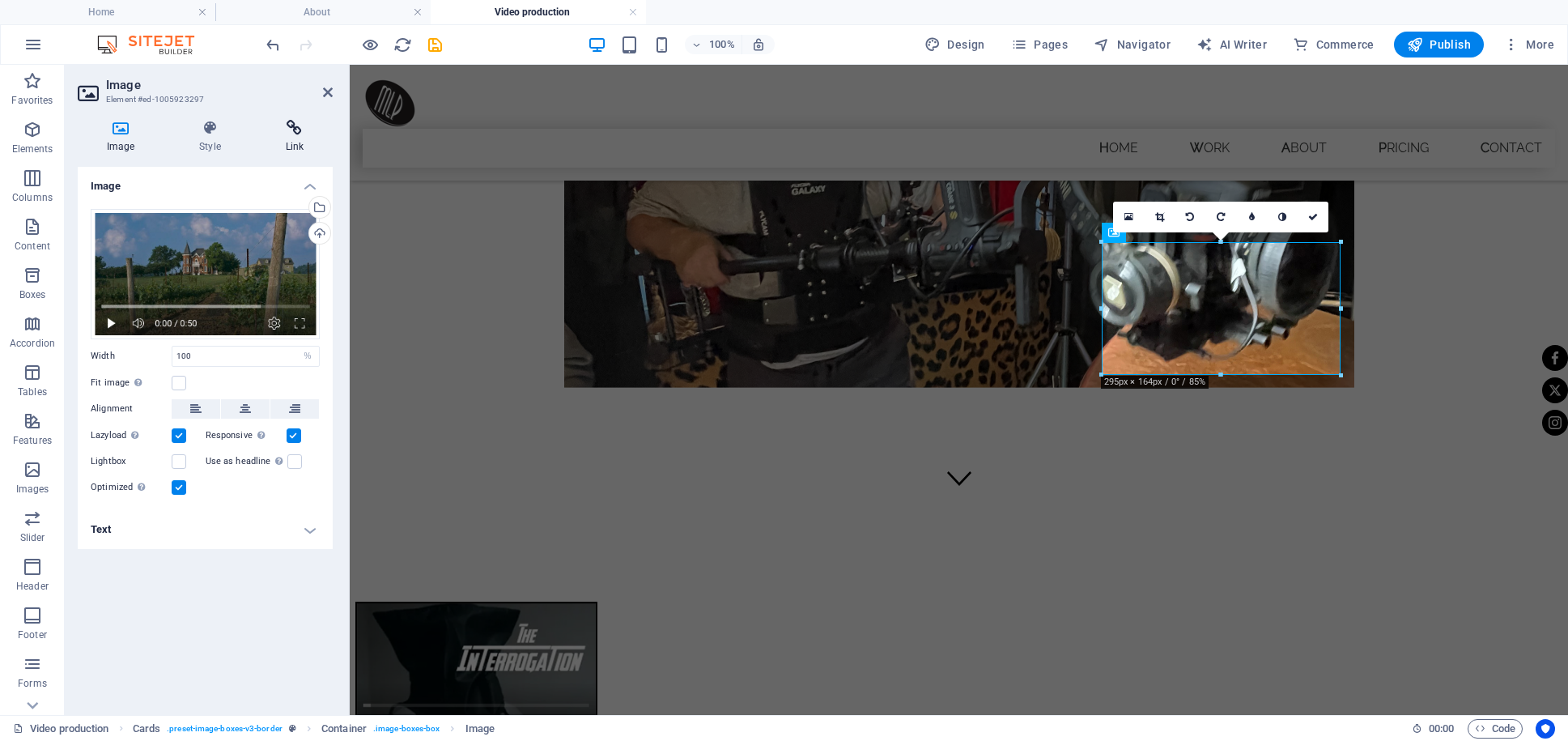
click at [289, 127] on icon at bounding box center [294, 127] width 76 height 16
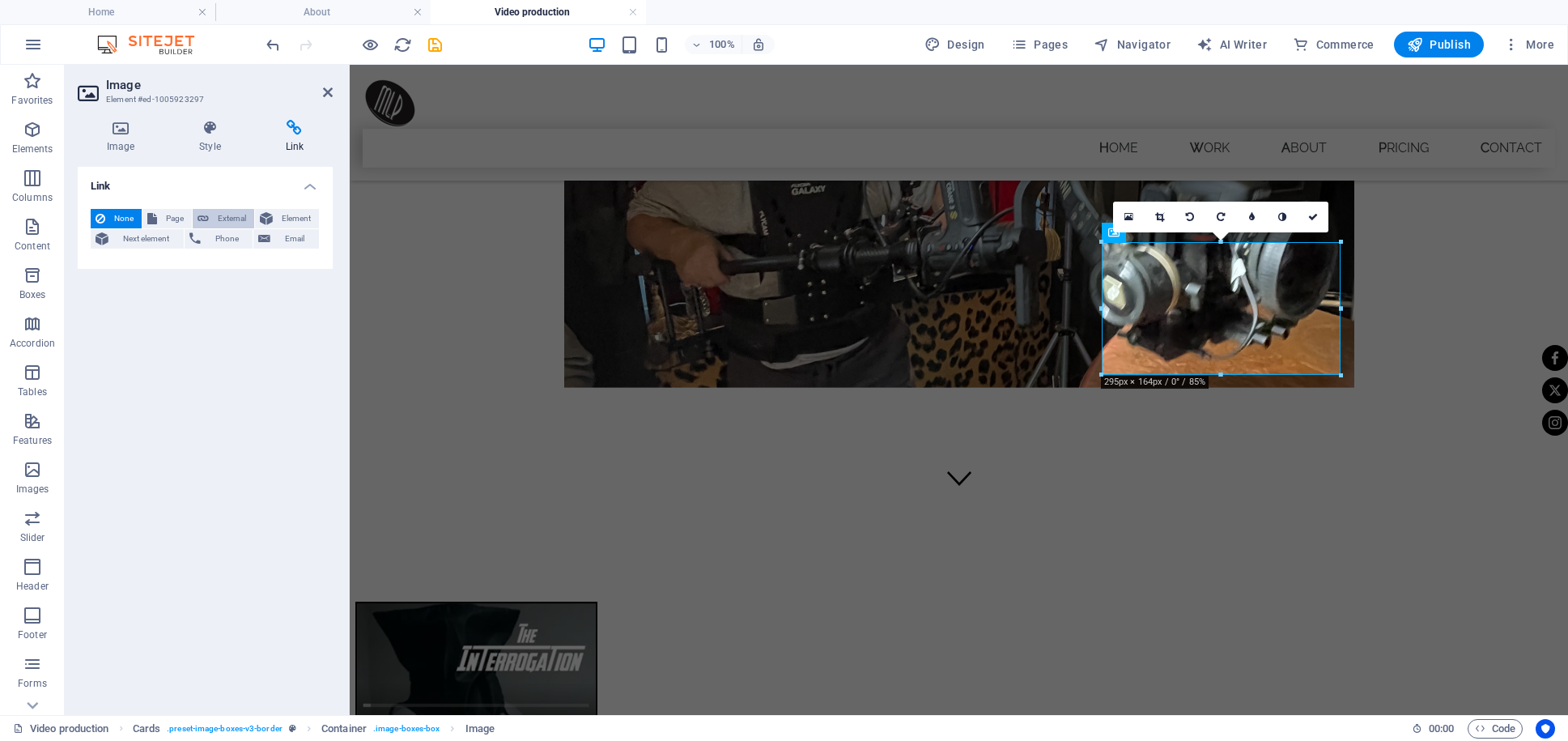
click at [230, 219] on span "External" at bounding box center [231, 219] width 36 height 19
select select "blank"
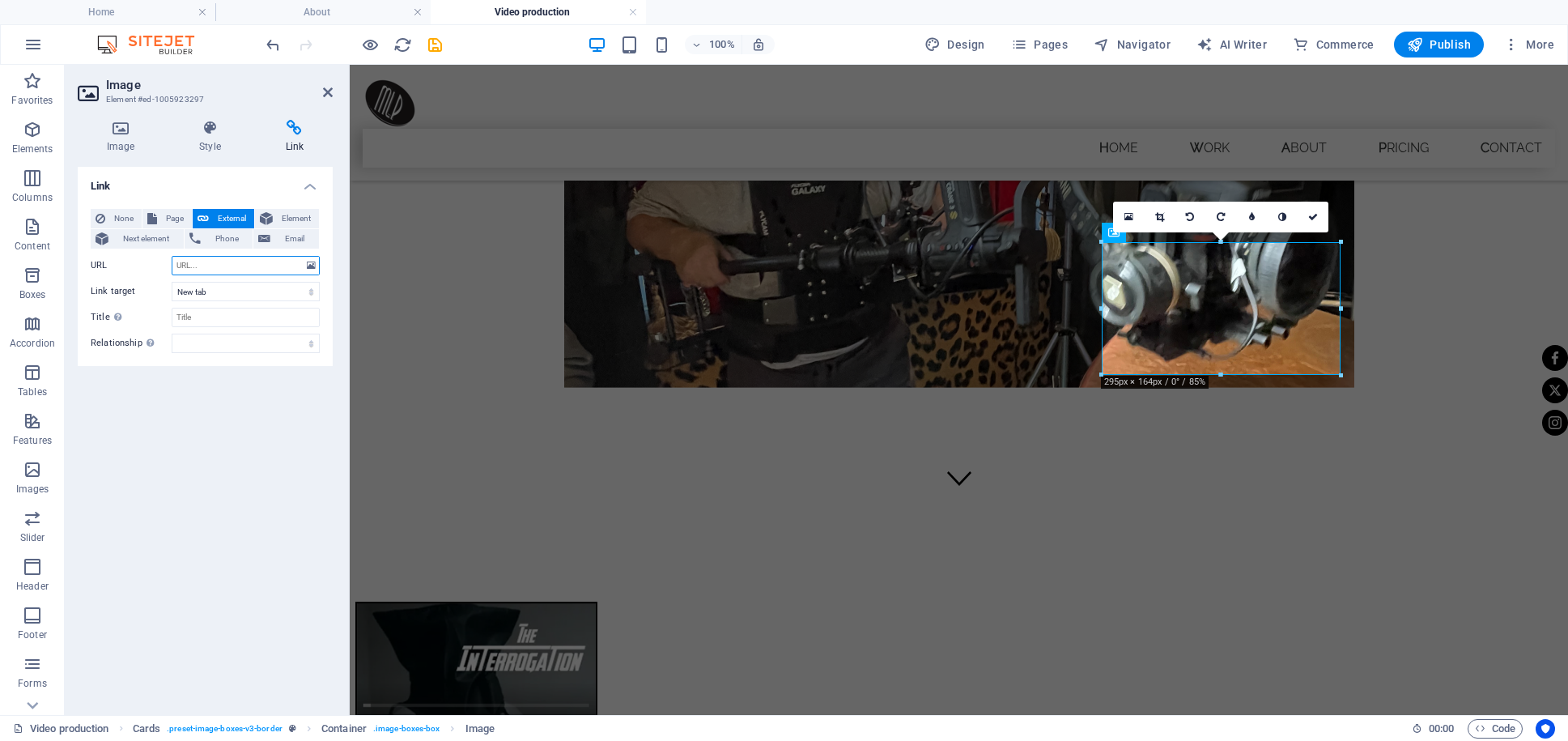
paste input "[URL][DOMAIN_NAME]"
type input "[URL][DOMAIN_NAME]"
click at [327, 95] on icon at bounding box center [328, 92] width 10 height 13
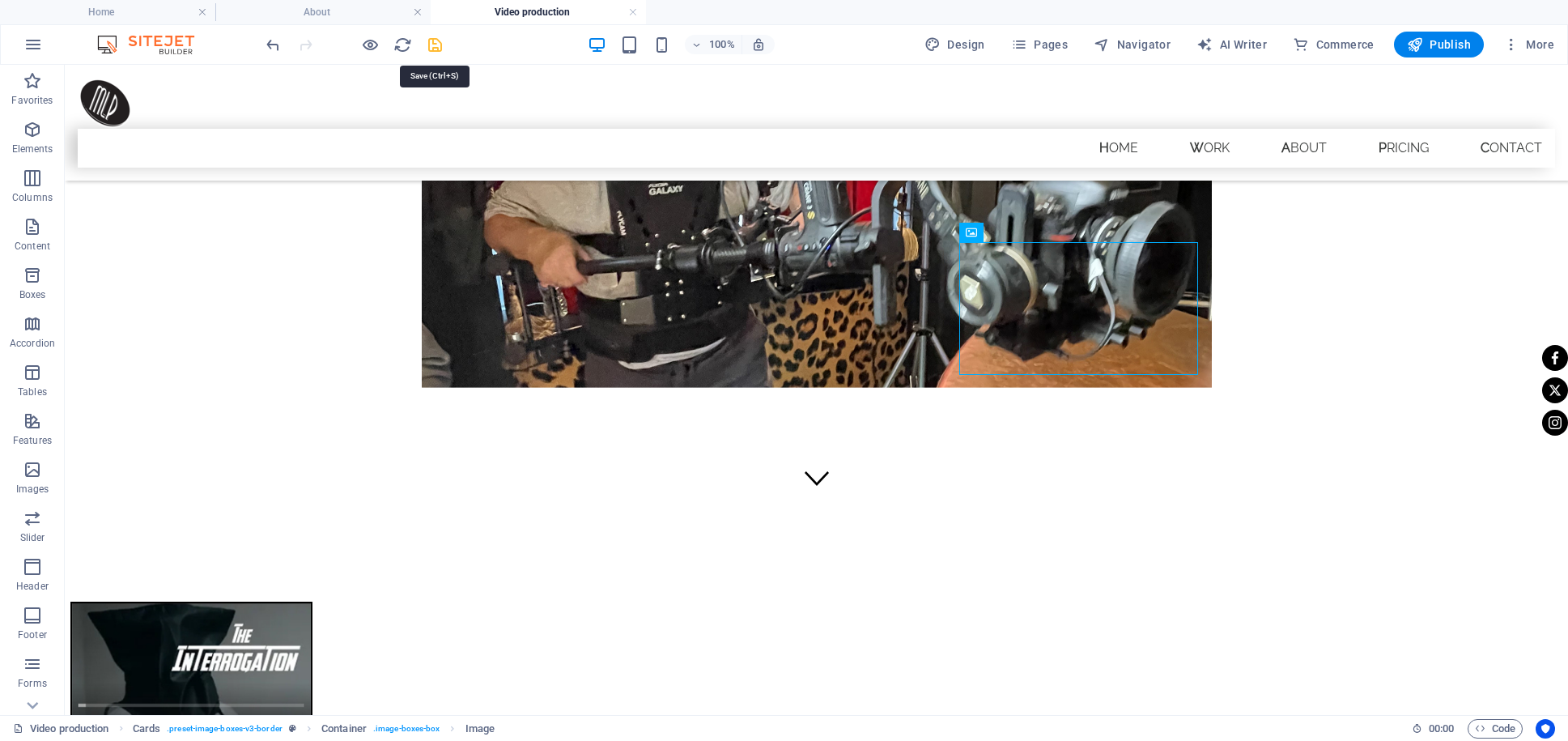
click at [430, 45] on icon "save" at bounding box center [435, 45] width 18 height 18
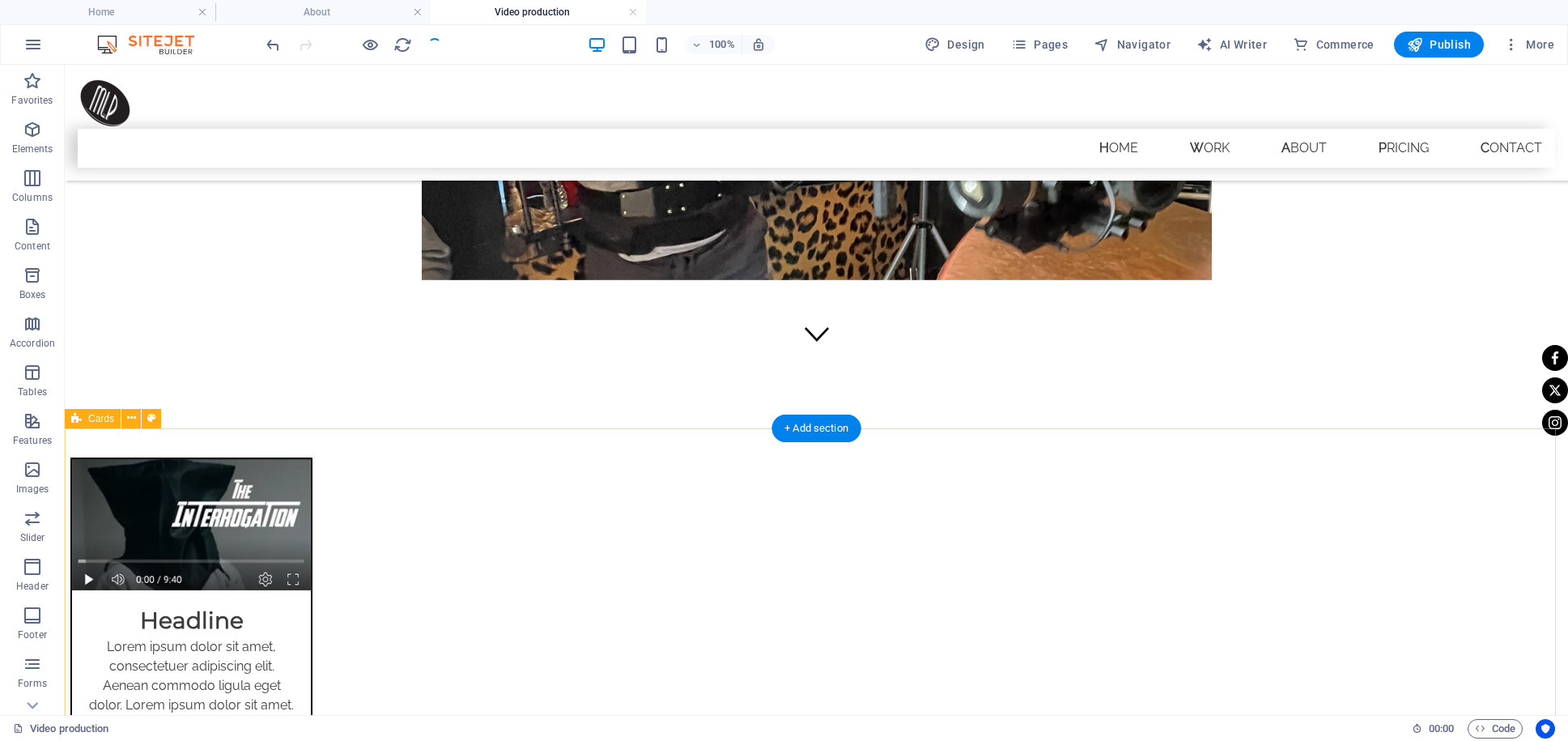
scroll to position [423, 0]
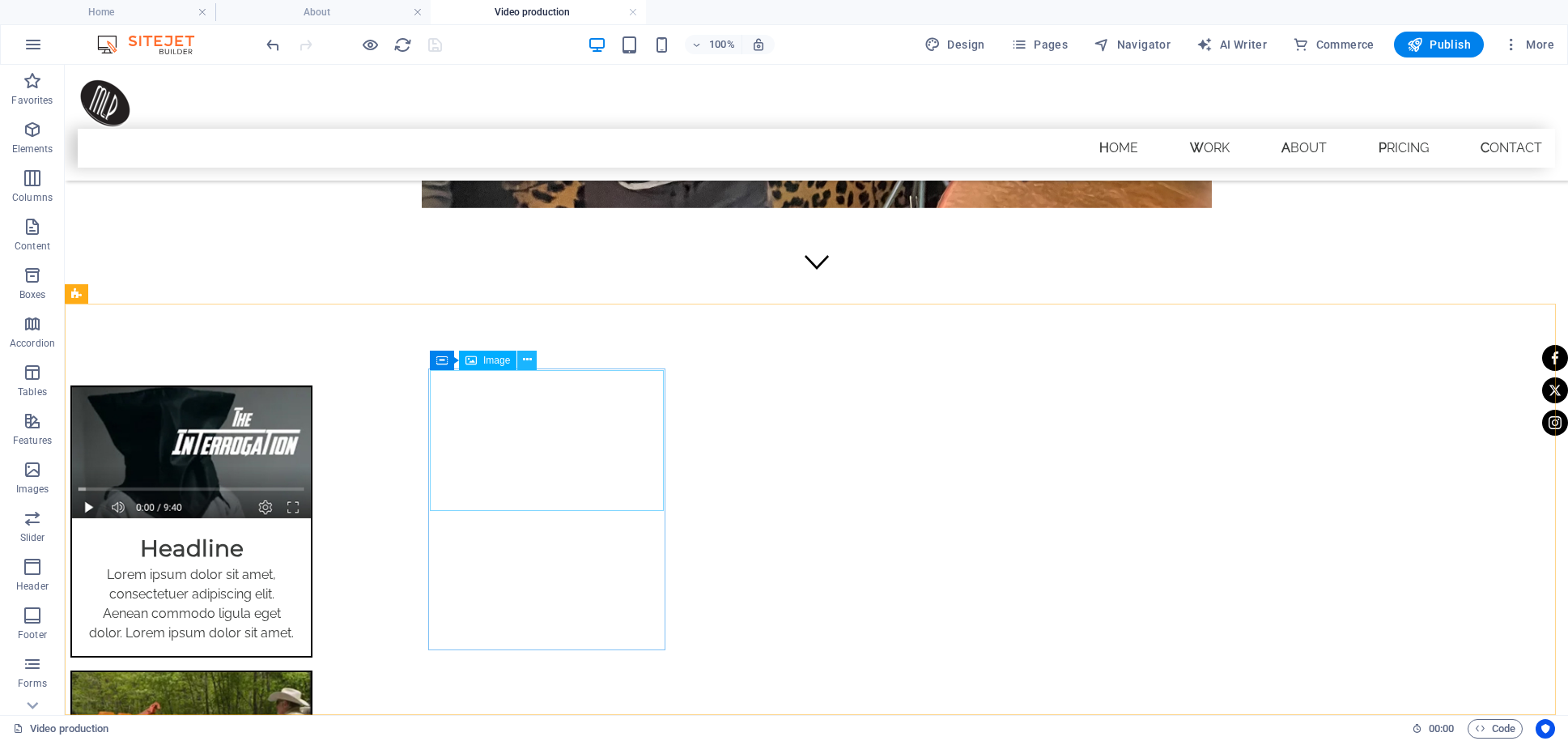
click at [526, 358] on icon at bounding box center [527, 360] width 9 height 17
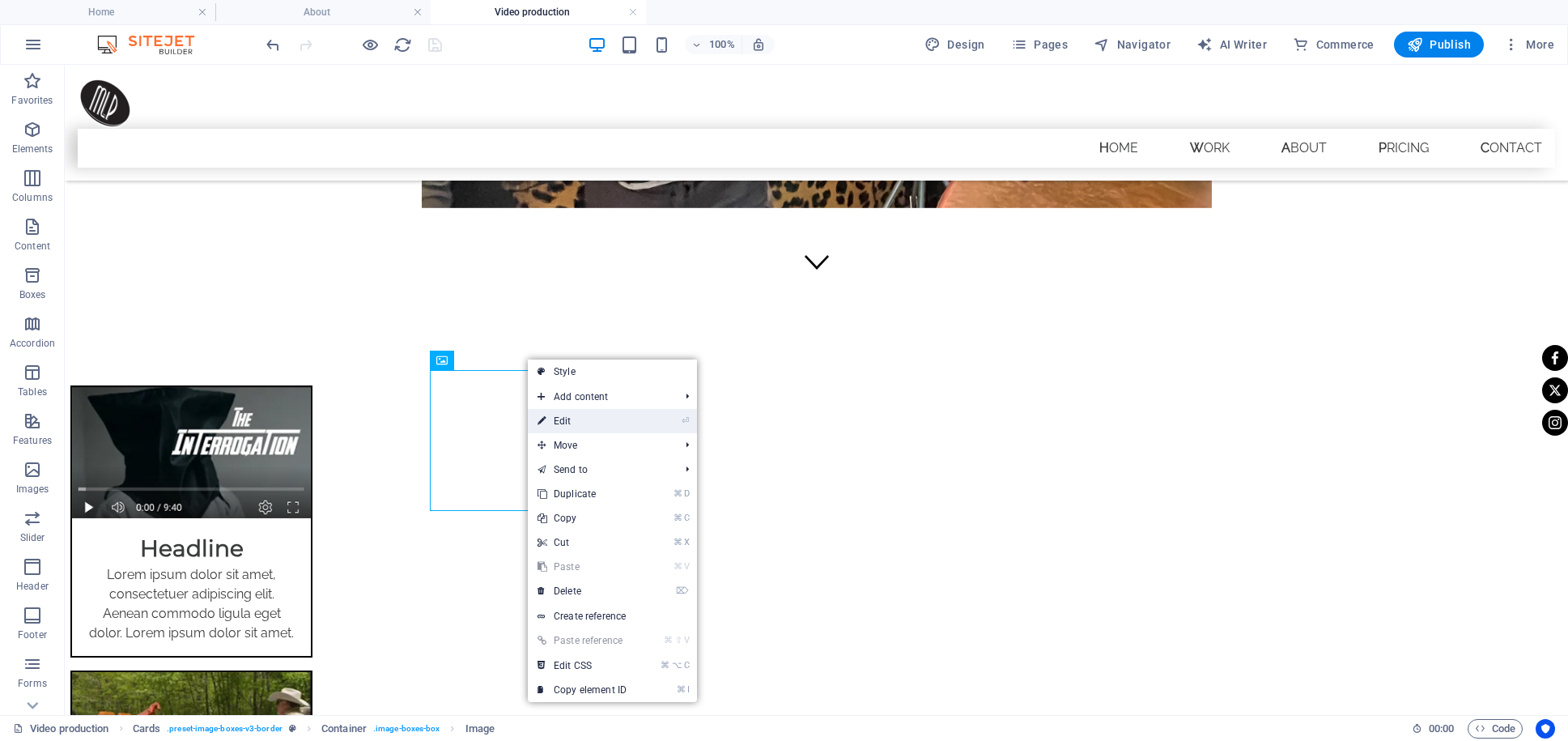
click at [572, 414] on link "⏎ Edit" at bounding box center [582, 421] width 108 height 25
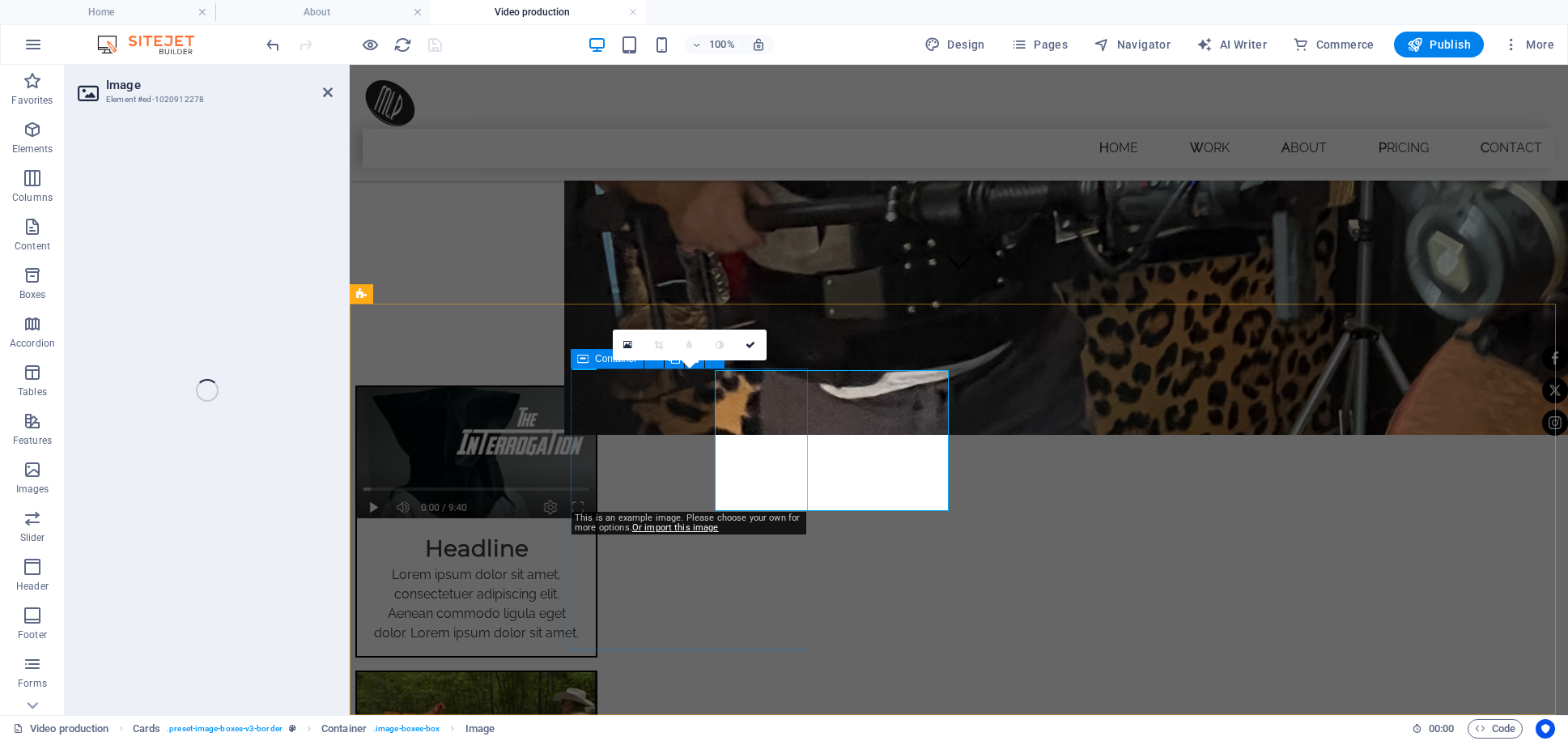
select select "%"
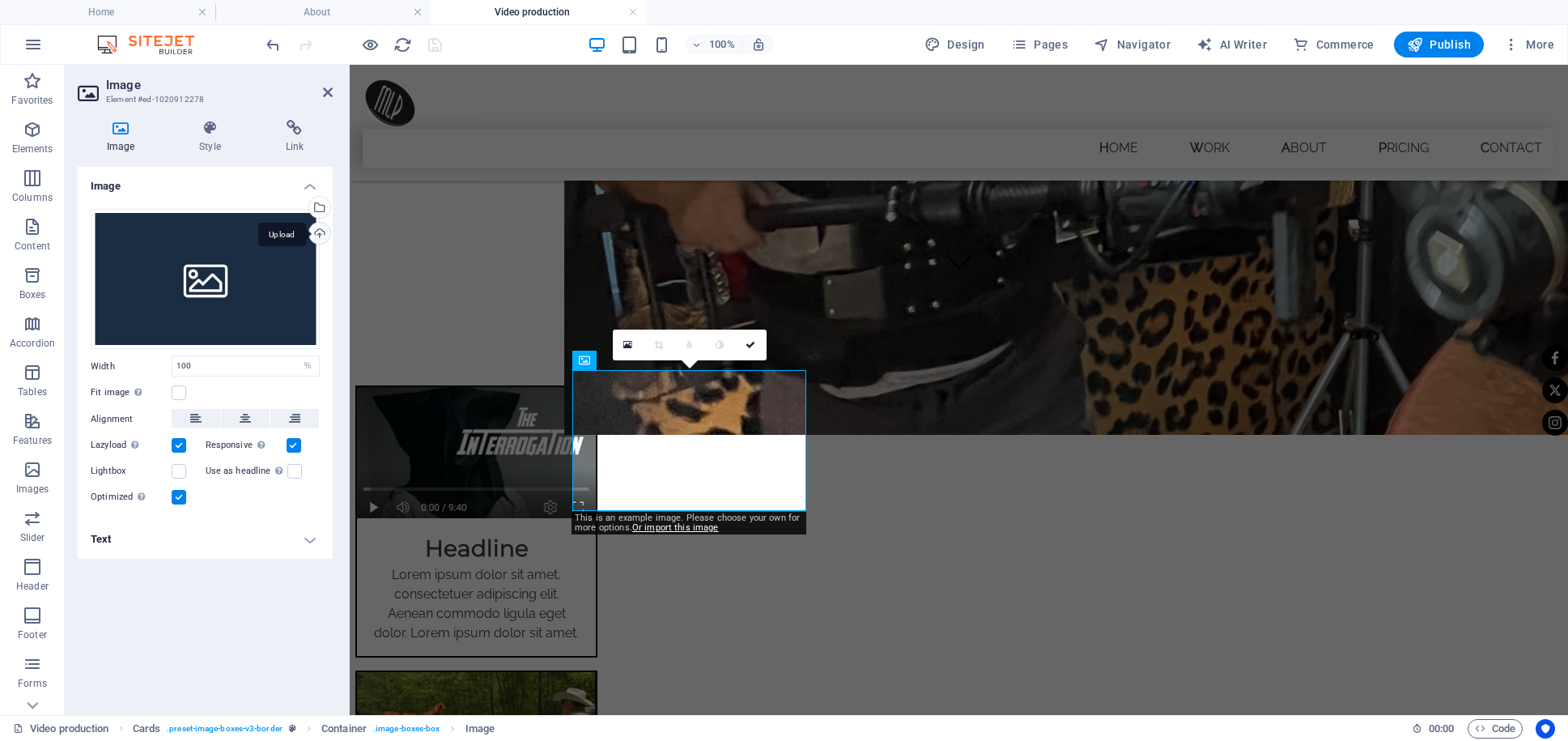
click at [324, 233] on div "Upload" at bounding box center [318, 235] width 25 height 25
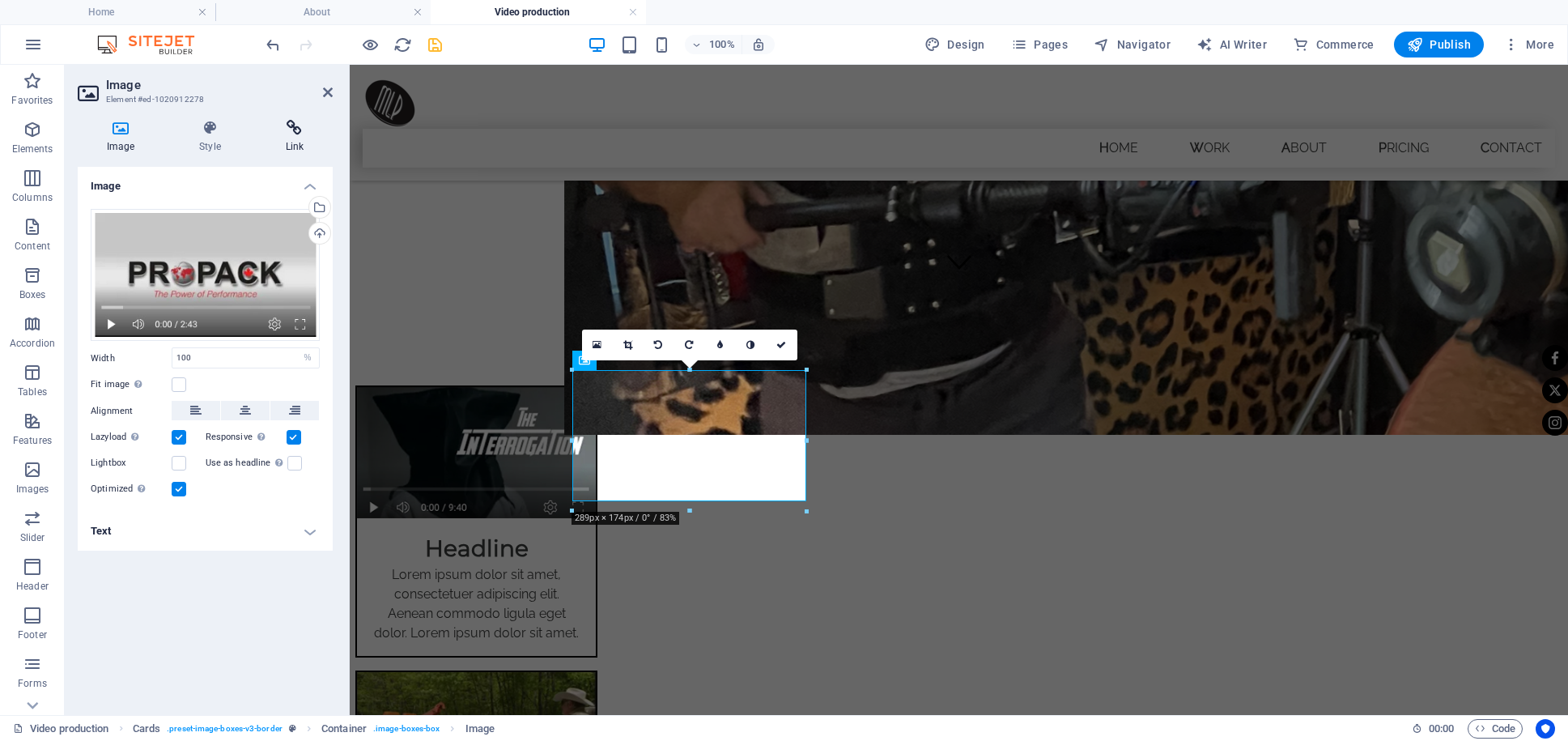
click at [291, 139] on h4 "Link" at bounding box center [294, 136] width 76 height 34
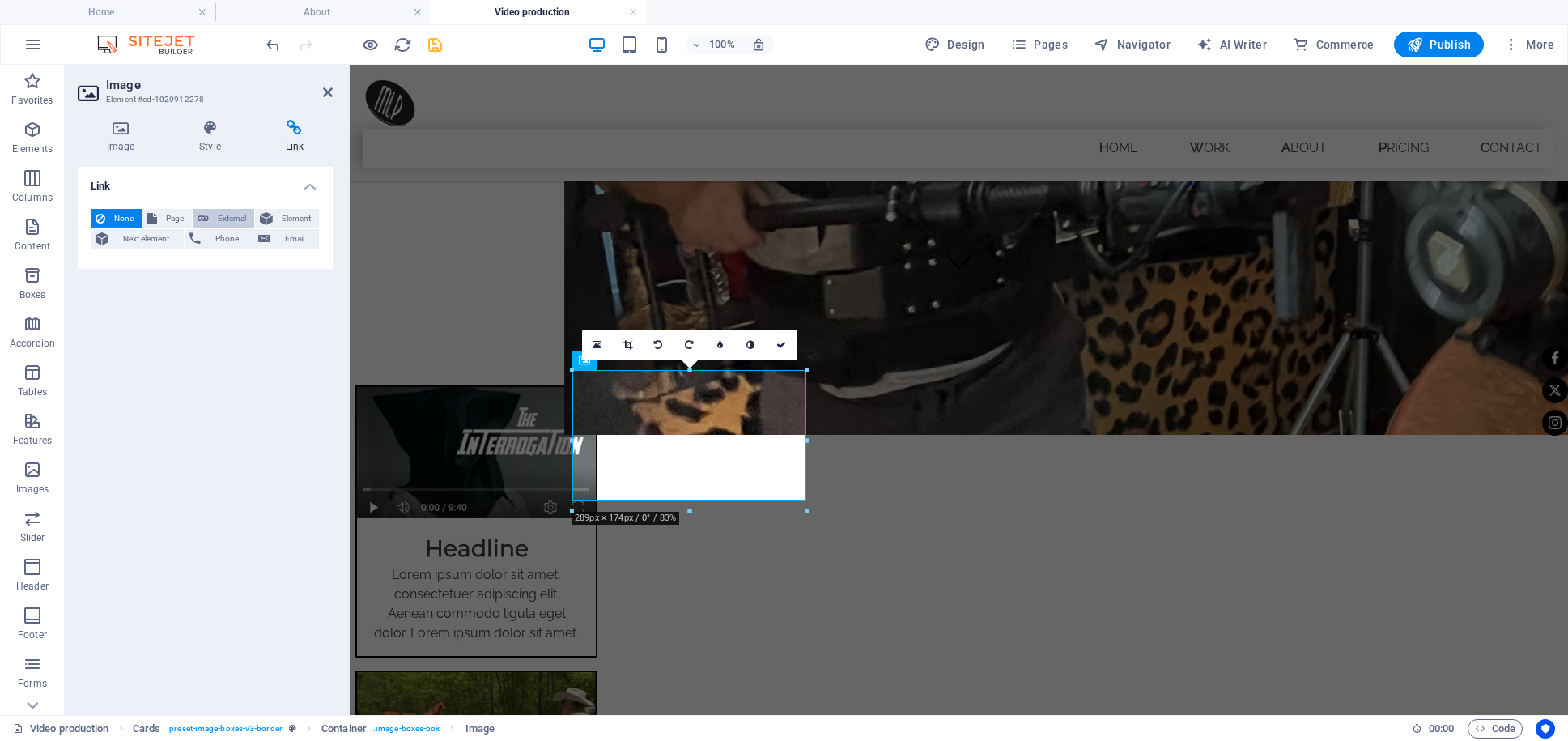
click at [237, 219] on span "External" at bounding box center [231, 219] width 36 height 19
select select "blank"
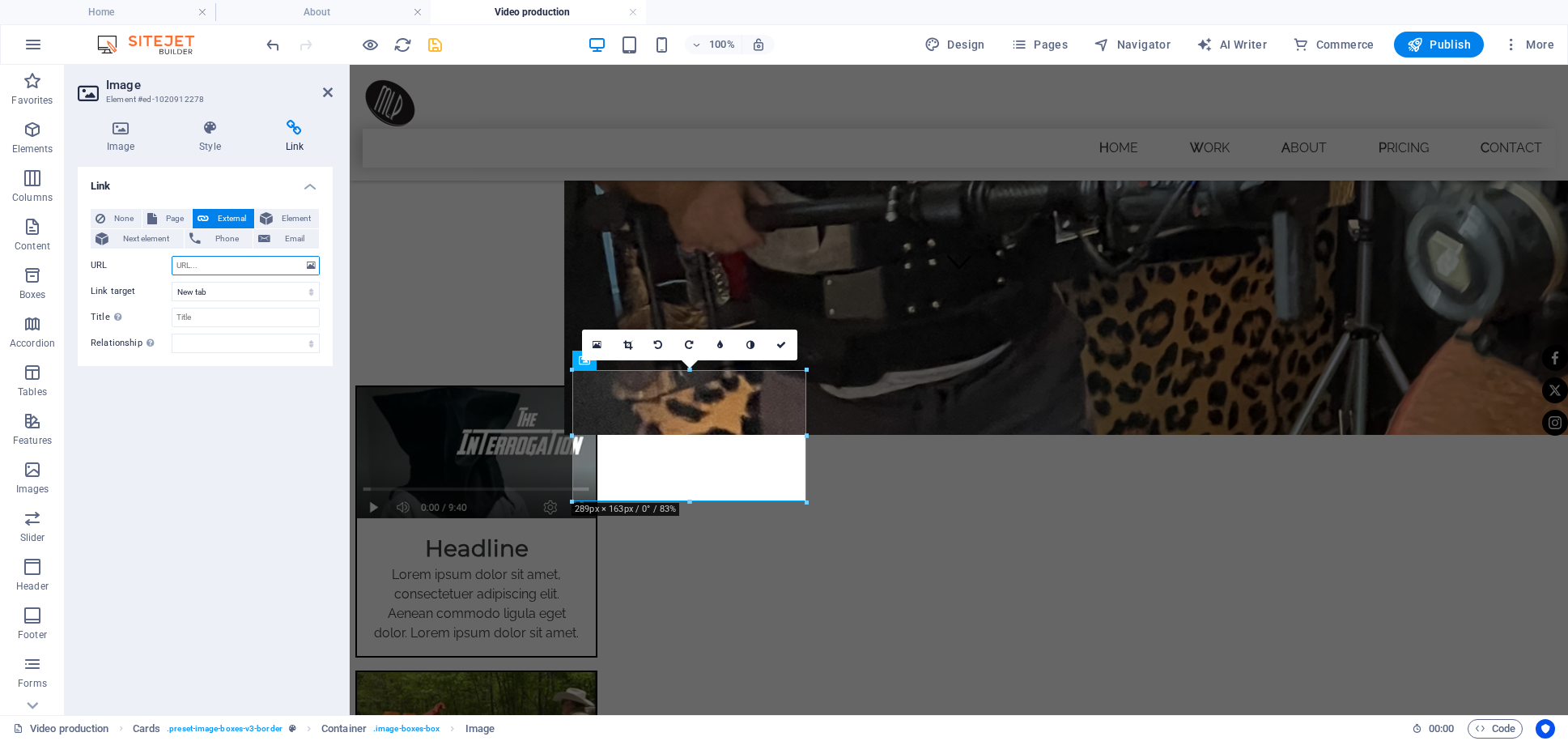
paste input "[URL][DOMAIN_NAME]"
type input "[URL][DOMAIN_NAME]"
click at [324, 89] on icon at bounding box center [328, 92] width 10 height 13
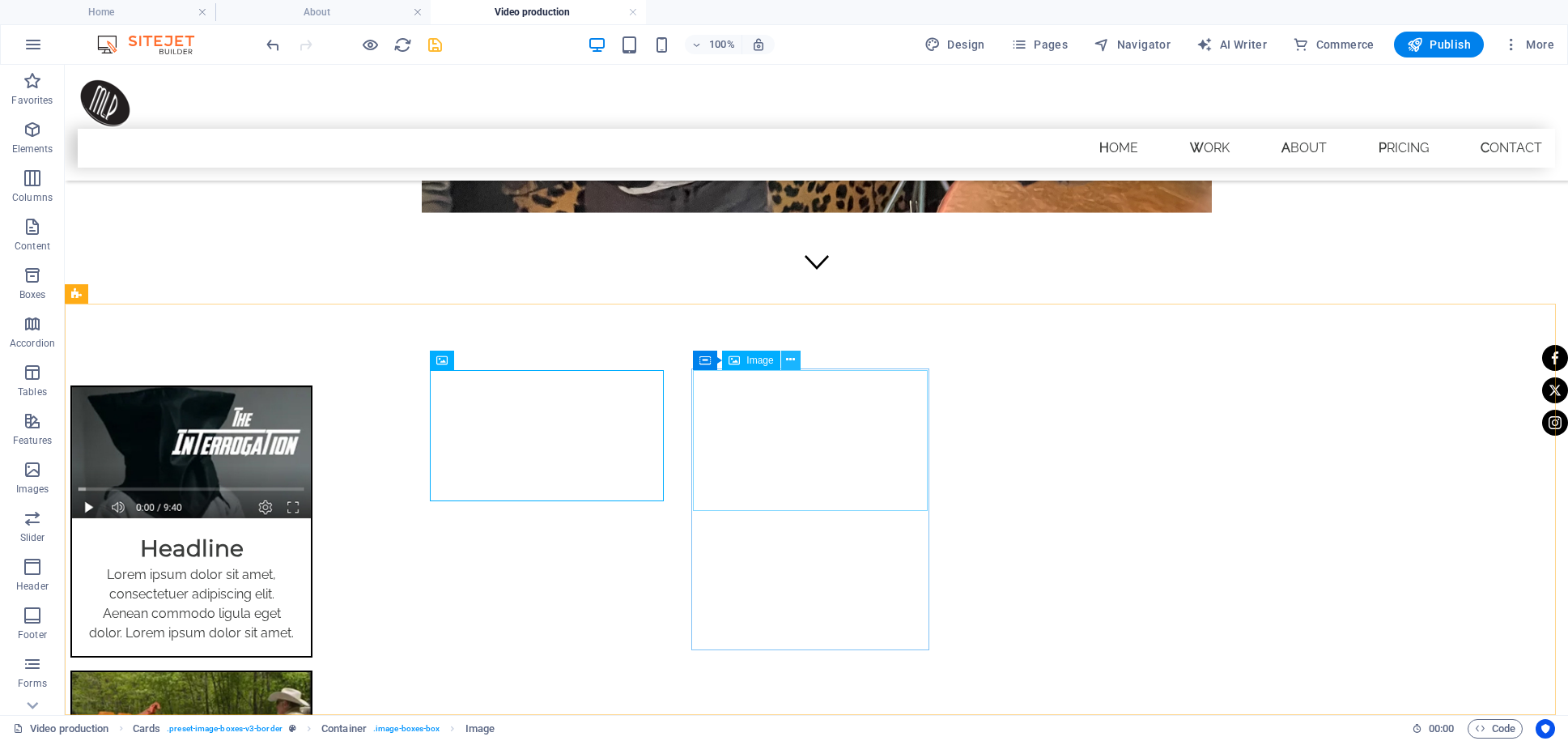
click at [791, 357] on icon at bounding box center [791, 360] width 9 height 17
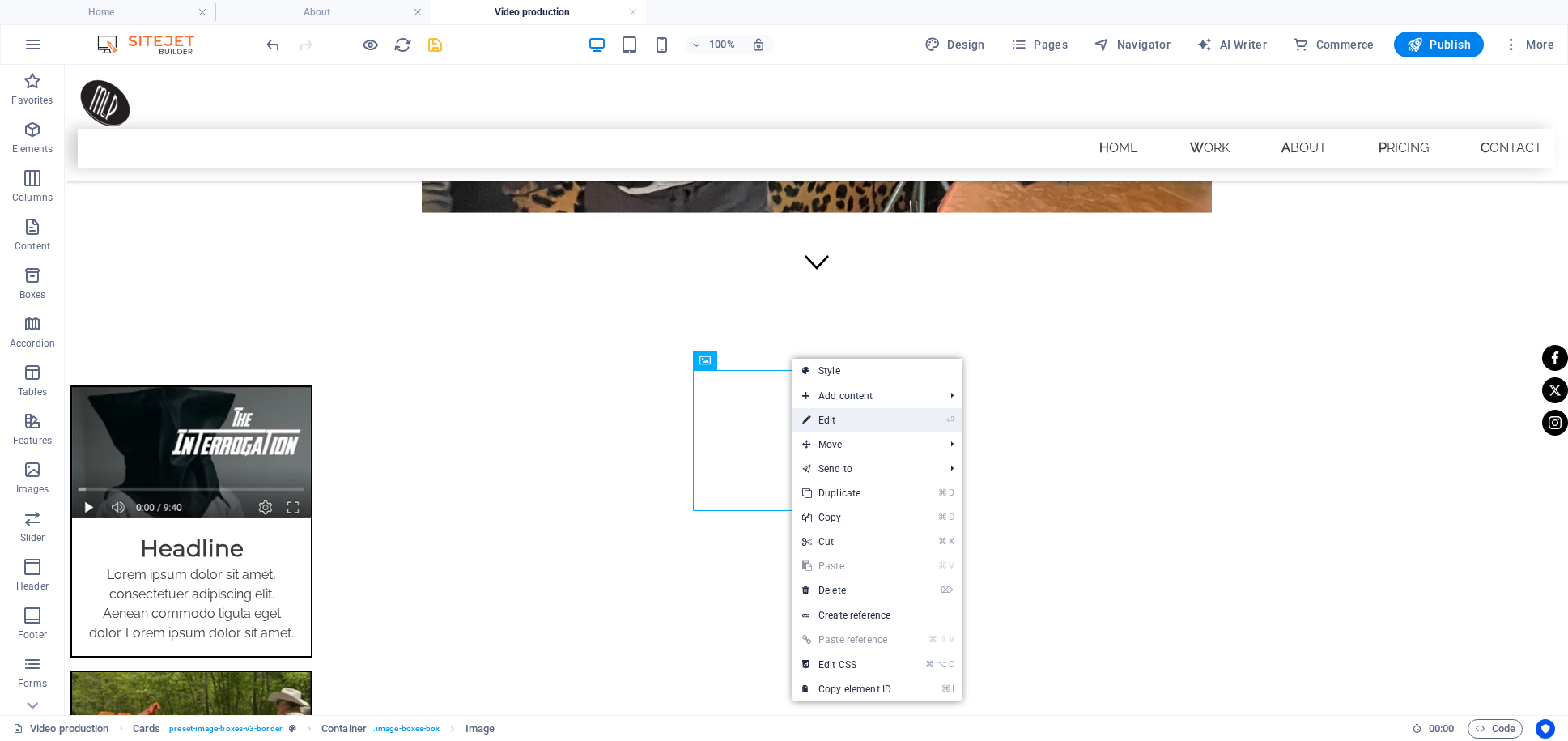
click at [831, 424] on link "⏎ Edit" at bounding box center [846, 420] width 108 height 25
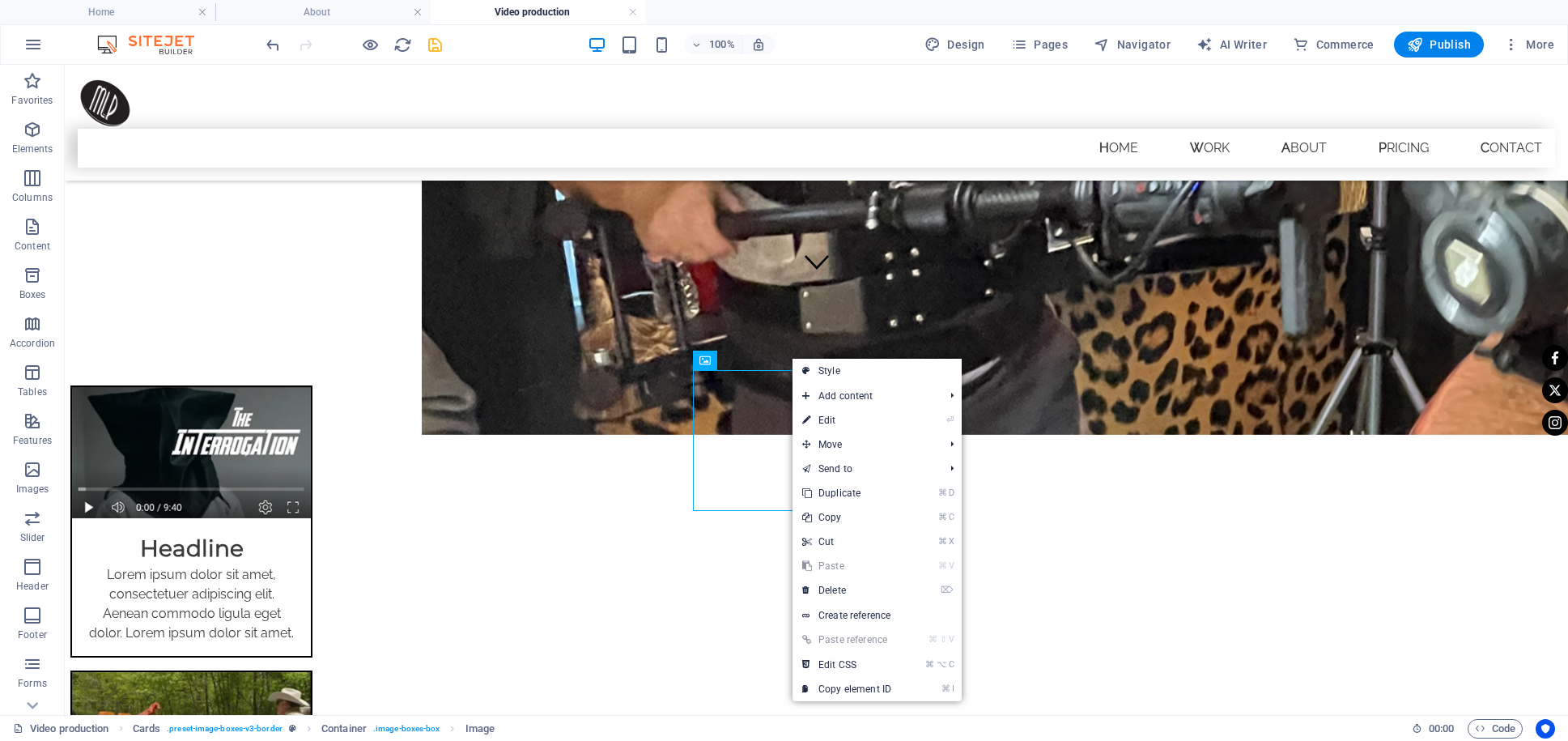
select select "%"
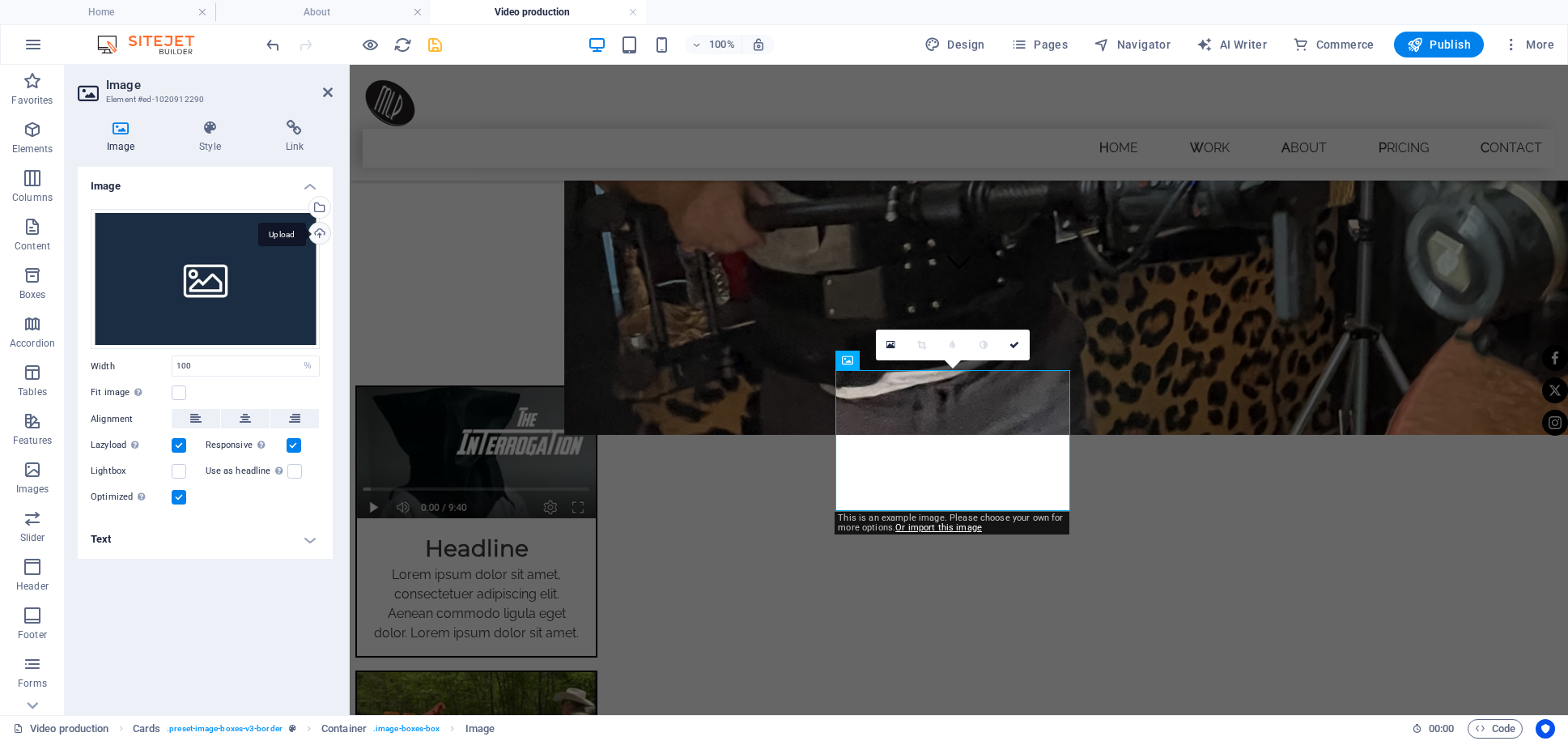
click at [322, 236] on div "Upload" at bounding box center [318, 235] width 25 height 25
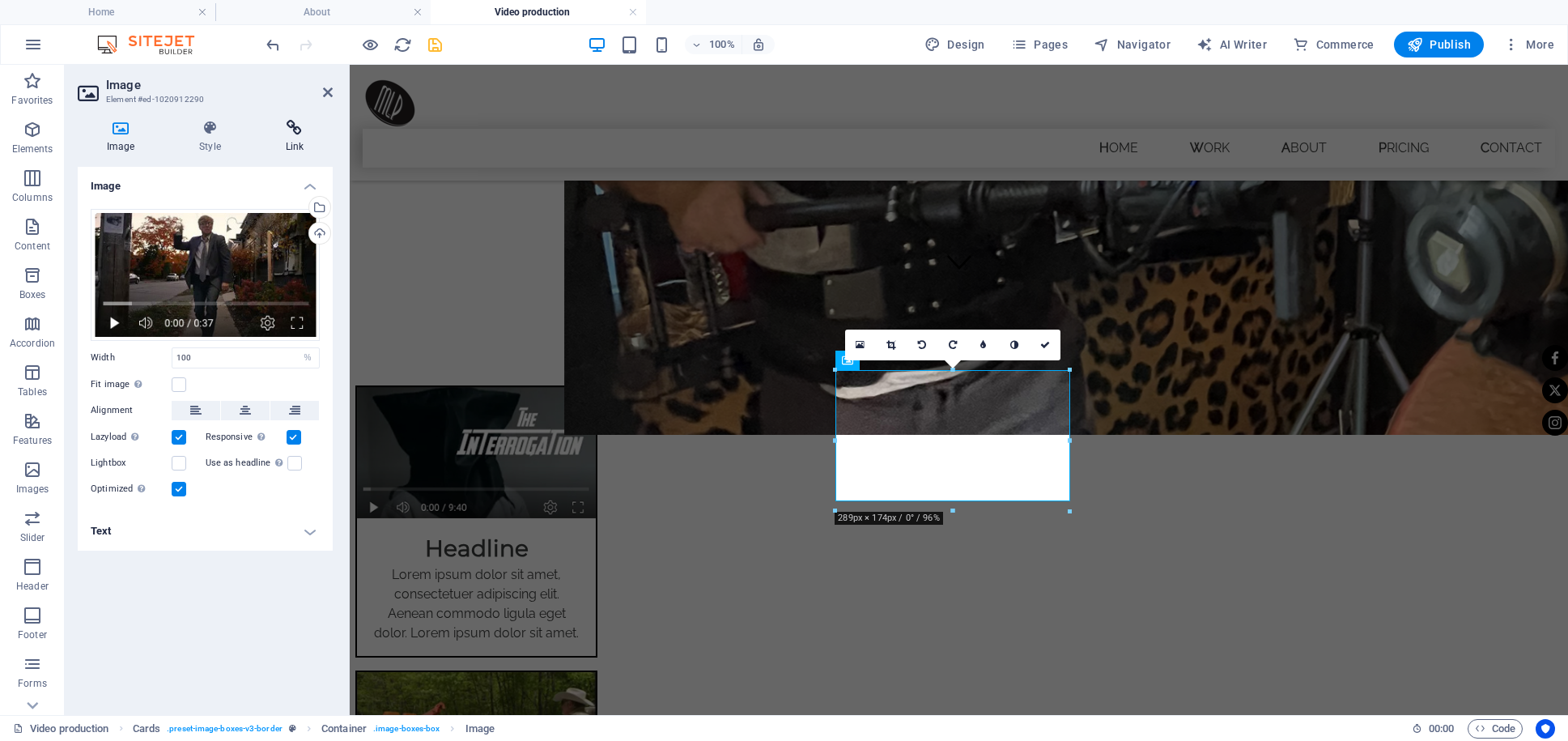
click at [293, 134] on icon at bounding box center [294, 127] width 76 height 16
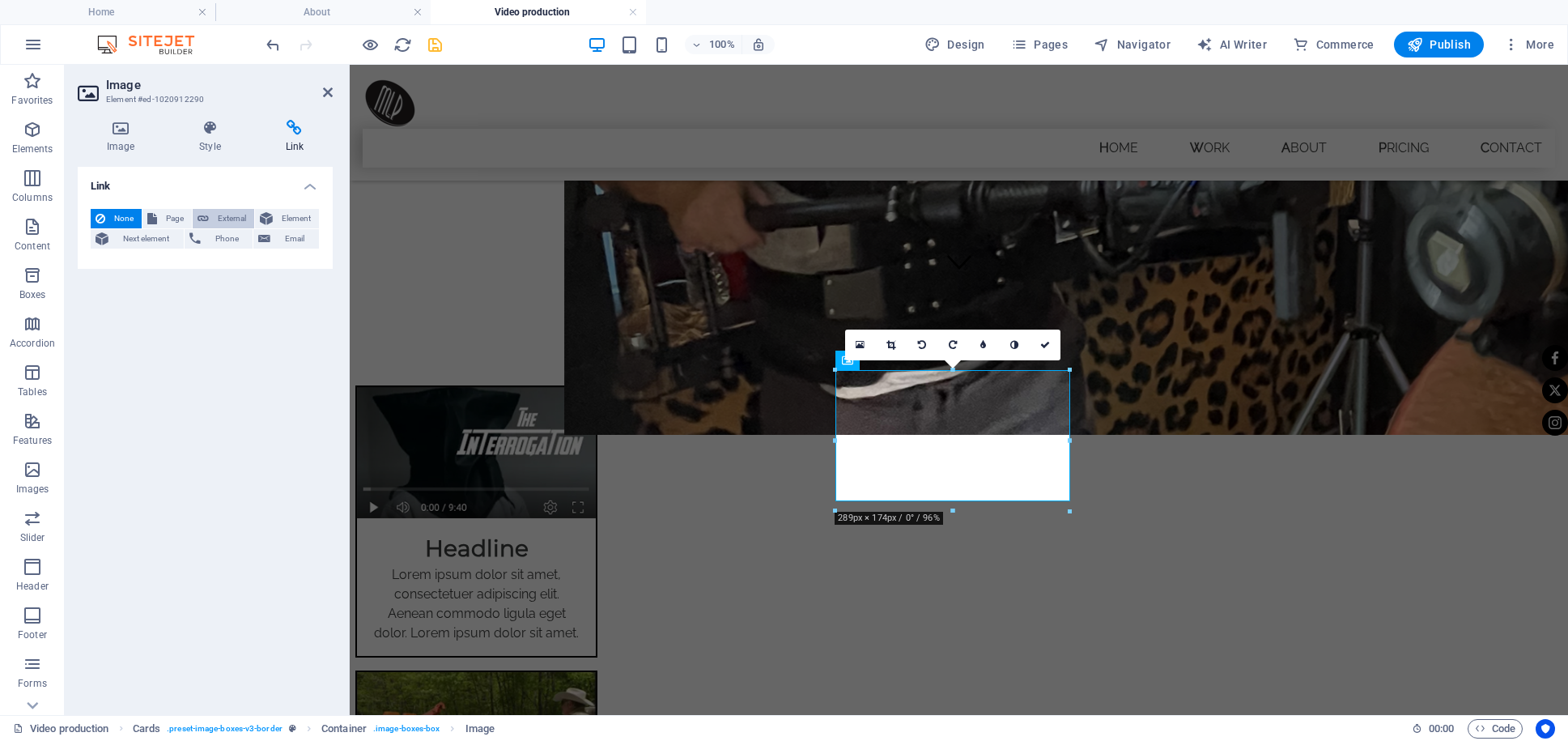
click at [222, 221] on span "External" at bounding box center [231, 219] width 36 height 19
select select "blank"
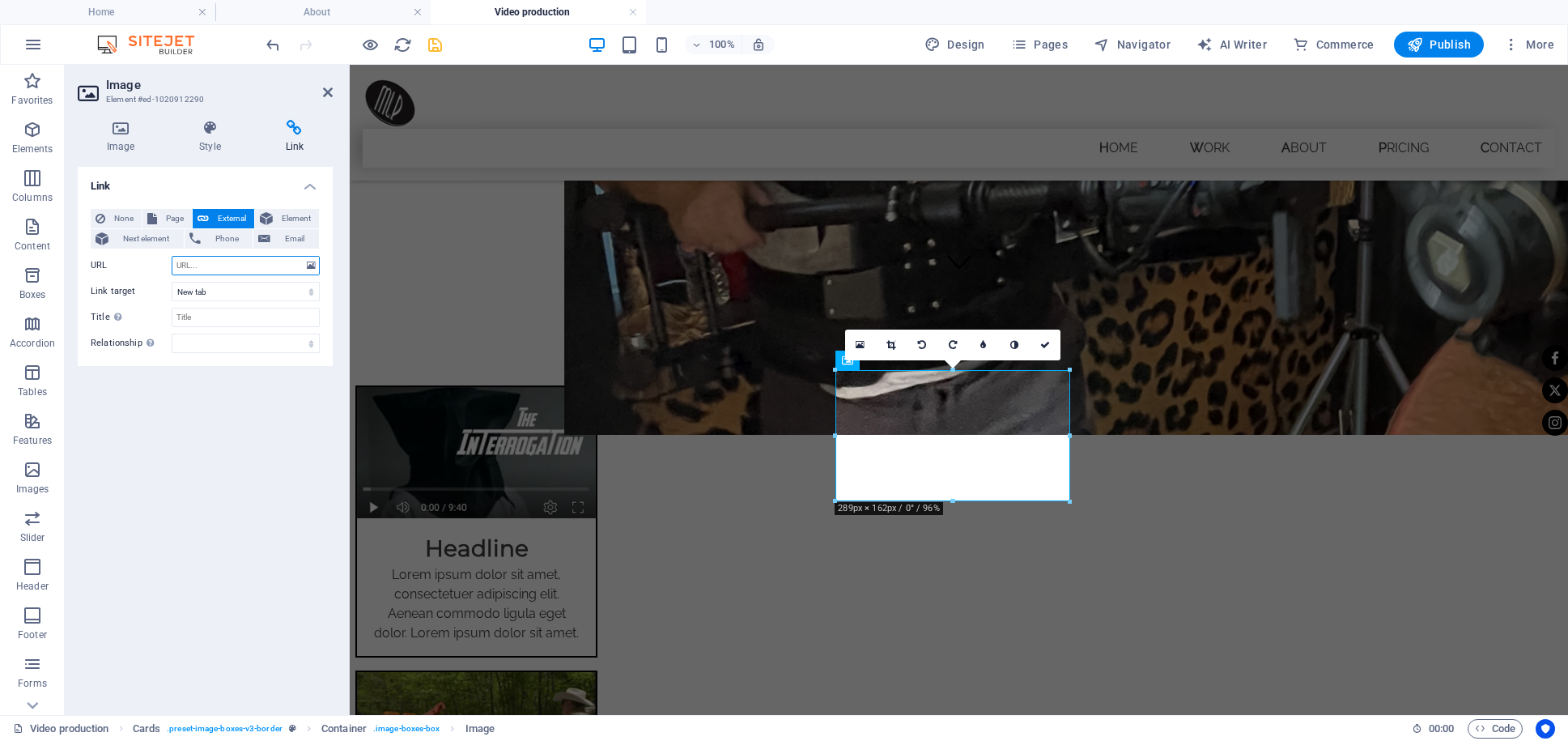
paste input "[URL][DOMAIN_NAME]"
type input "[URL][DOMAIN_NAME]"
drag, startPoint x: 328, startPoint y: 89, endPoint x: 263, endPoint y: 25, distance: 91.2
click at [328, 89] on icon at bounding box center [328, 92] width 10 height 13
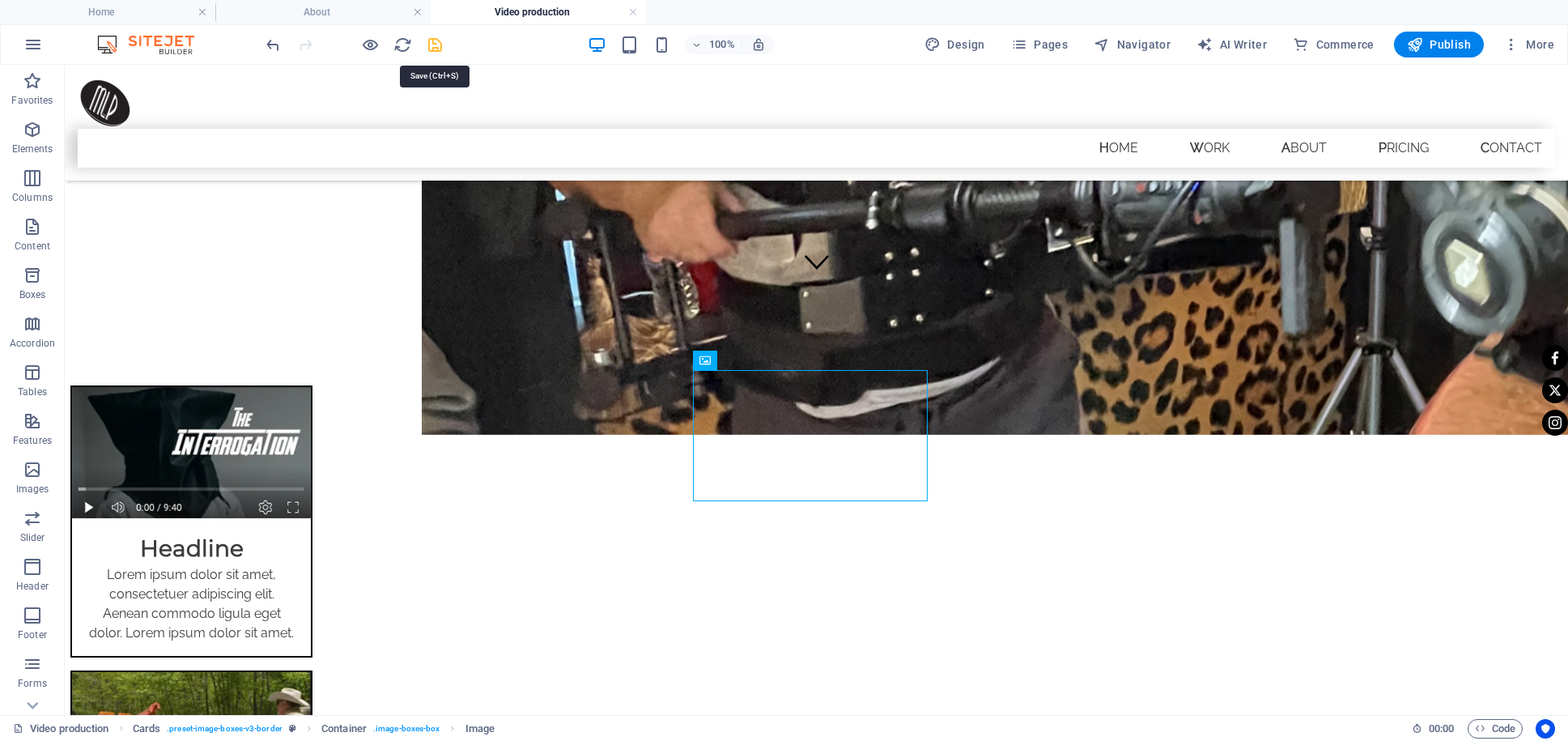
click at [430, 46] on icon "save" at bounding box center [435, 45] width 18 height 18
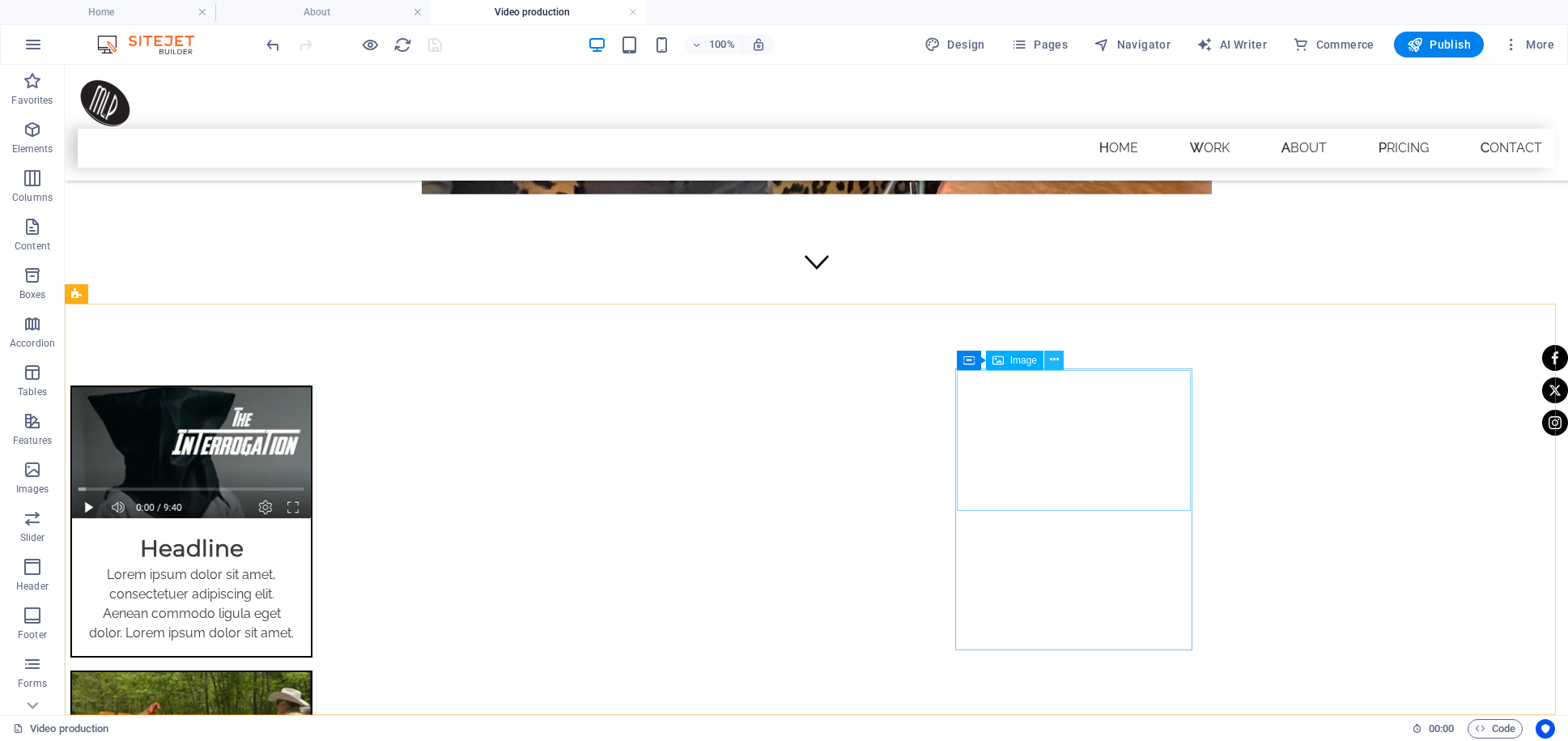
click at [1053, 355] on icon at bounding box center [1054, 360] width 9 height 17
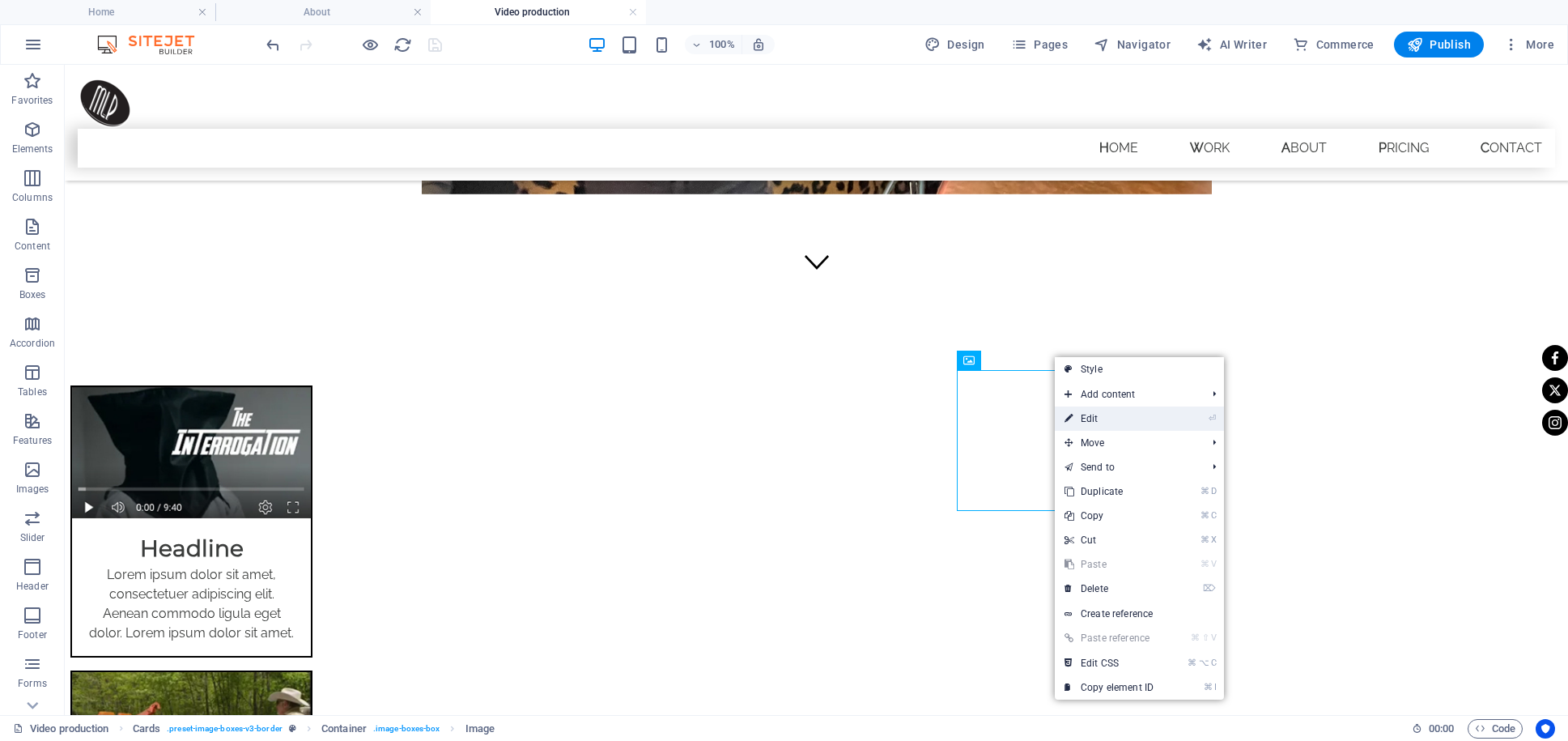
click at [1109, 420] on link "⏎ Edit" at bounding box center [1109, 419] width 108 height 25
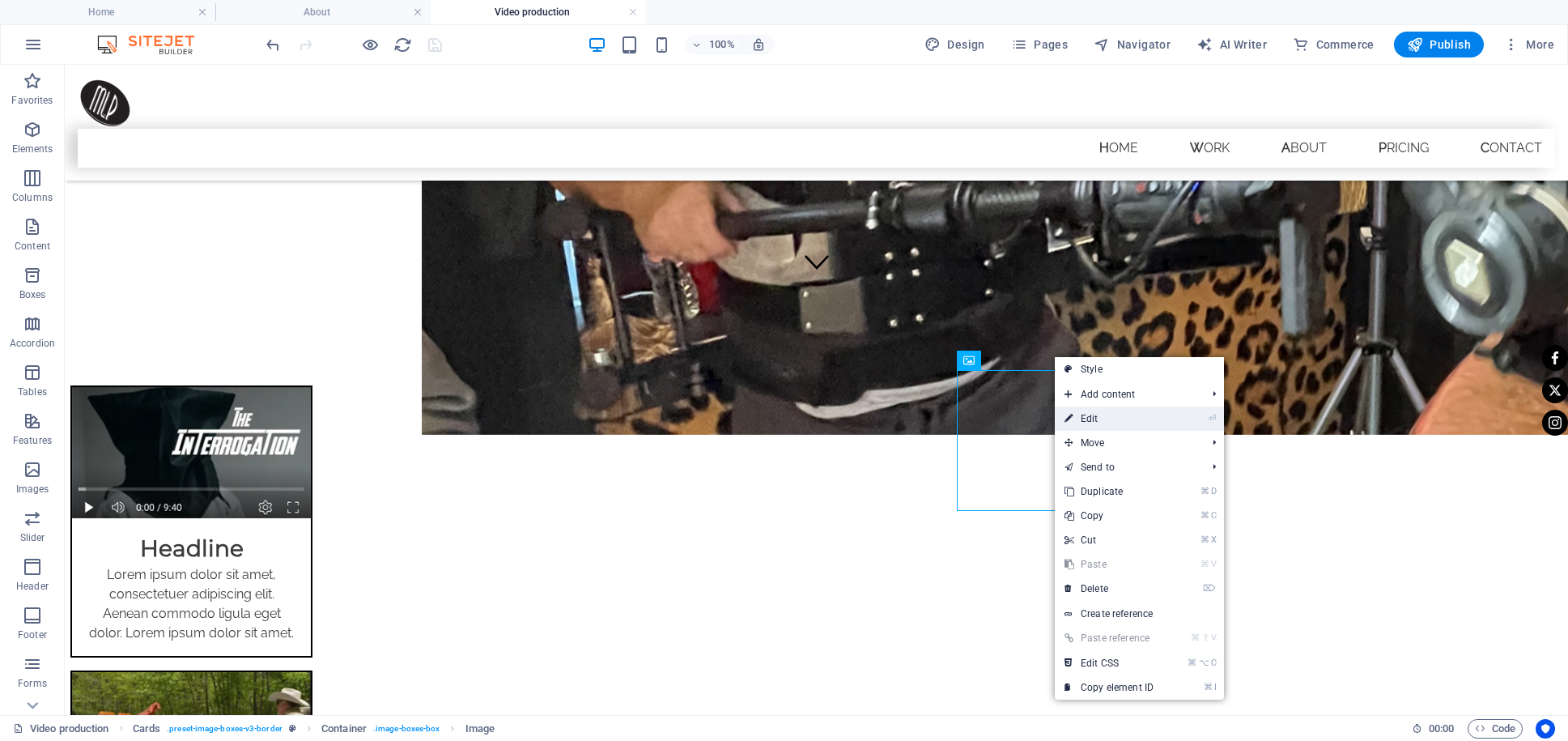
select select "%"
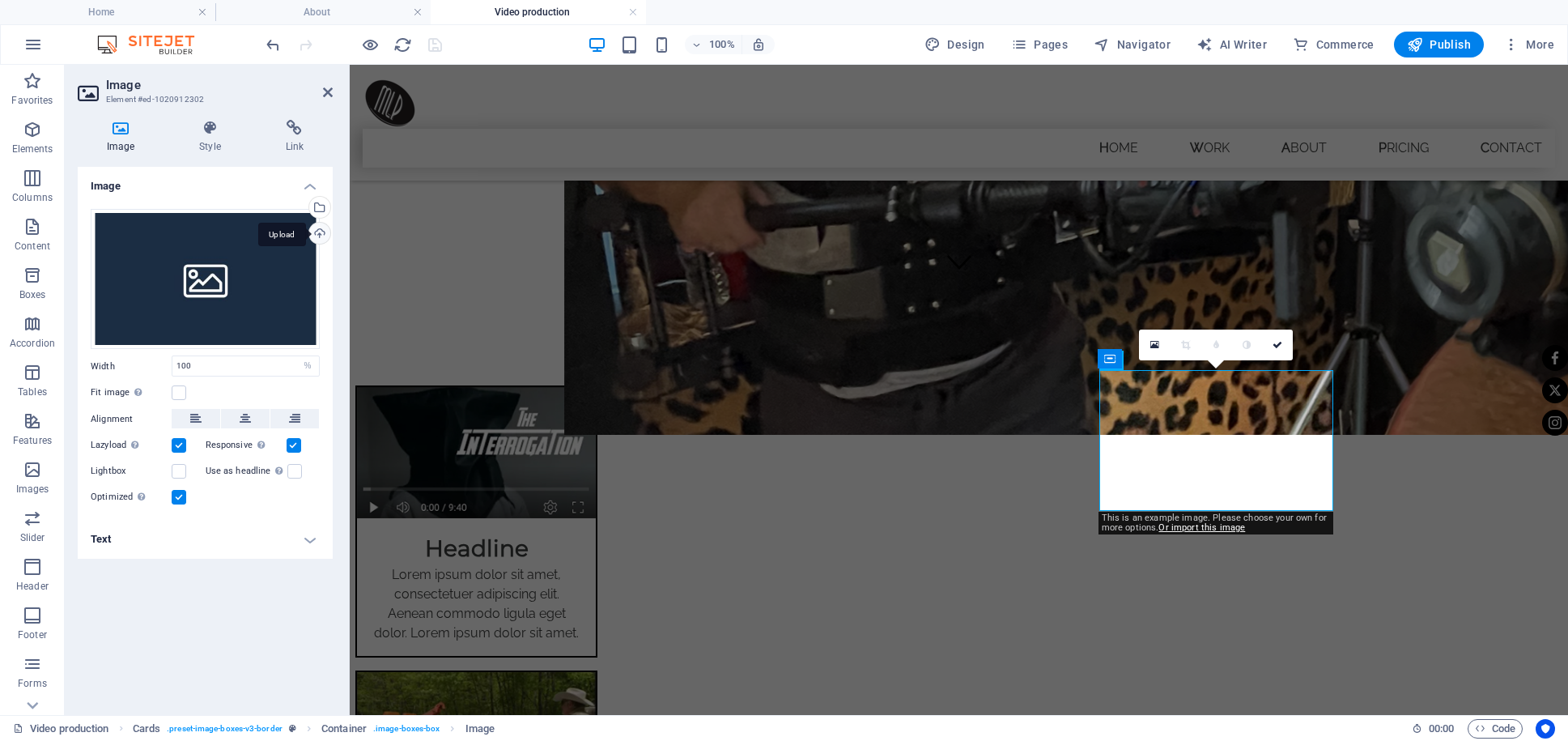
click at [322, 233] on div "Upload" at bounding box center [318, 235] width 25 height 25
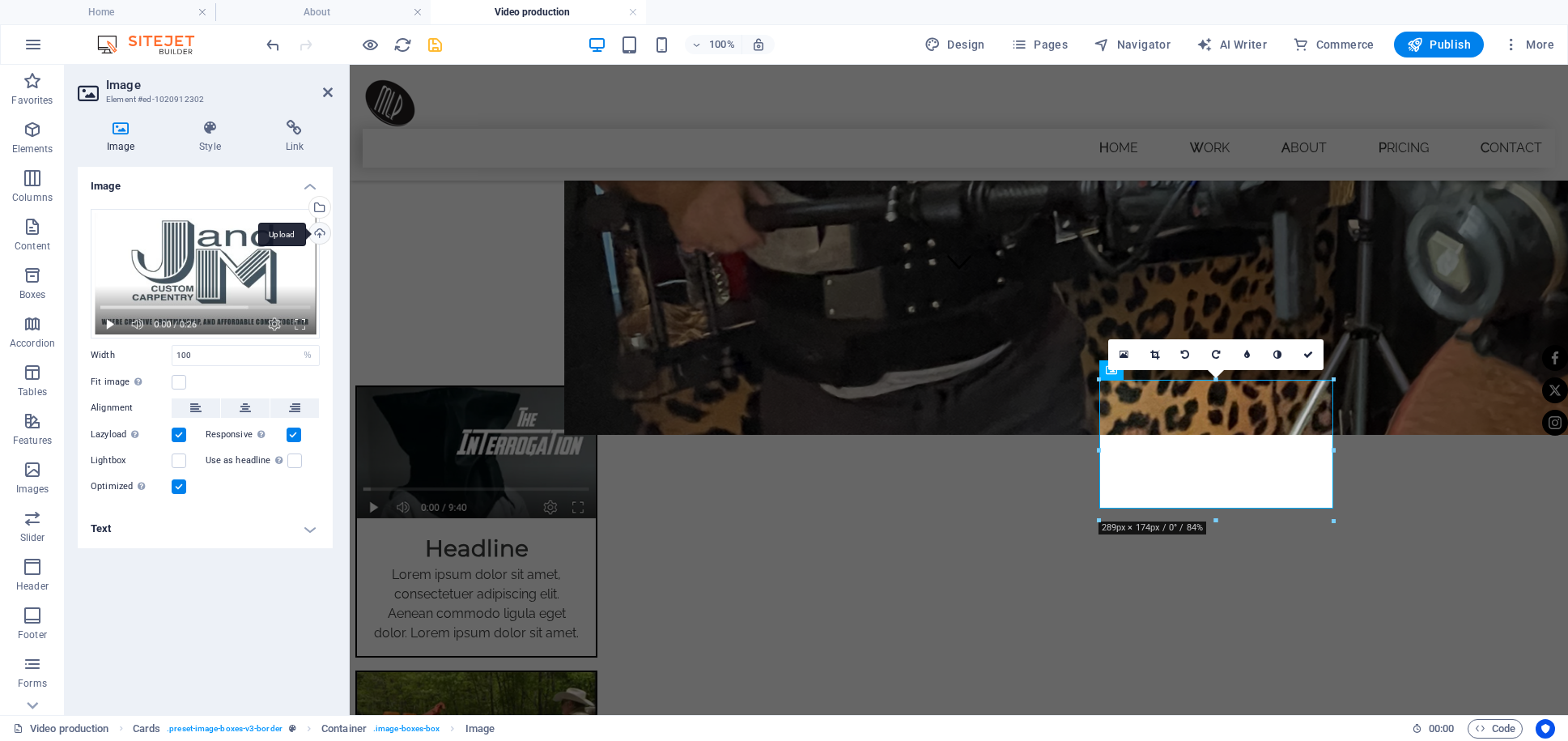
scroll to position [413, 0]
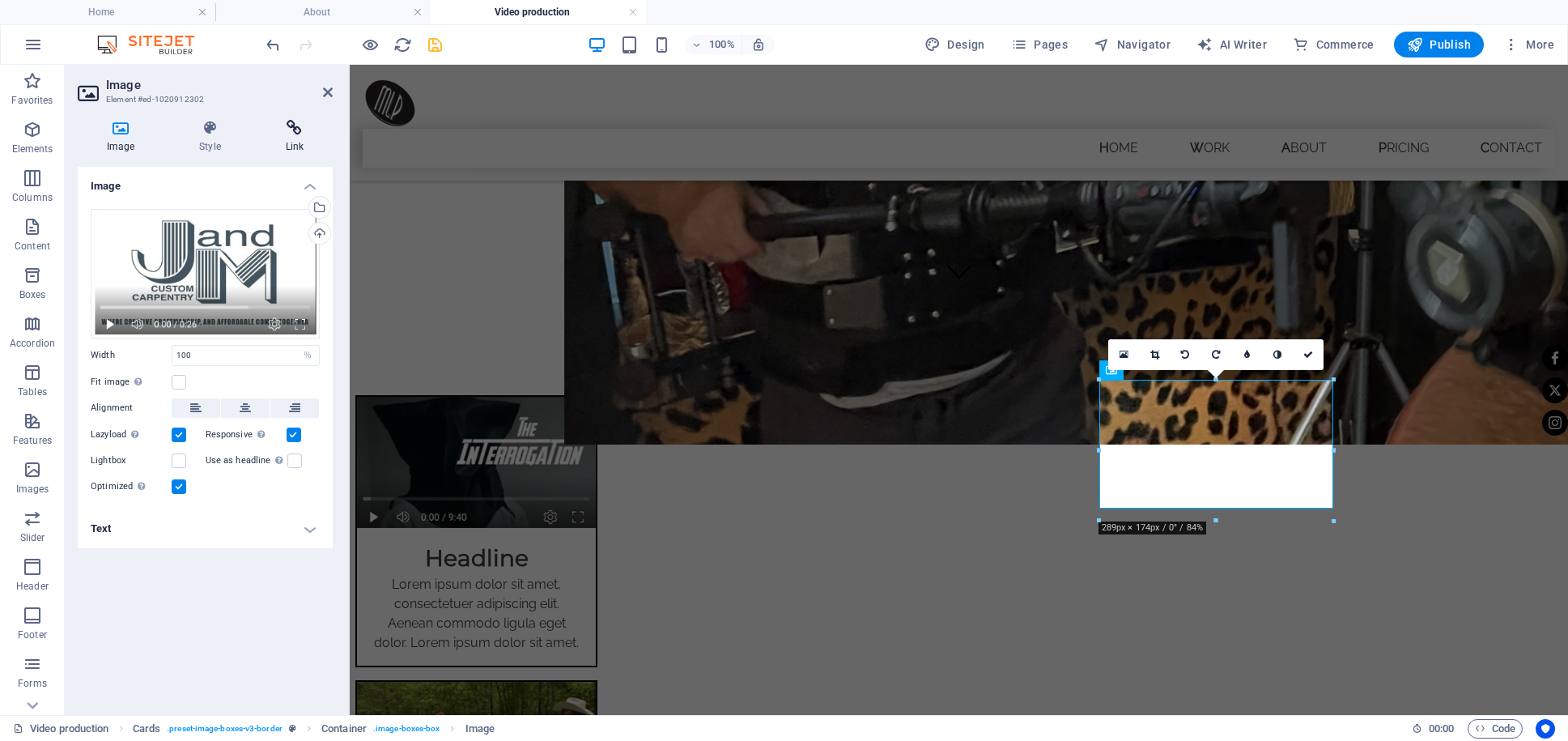
click at [297, 134] on icon at bounding box center [294, 127] width 76 height 16
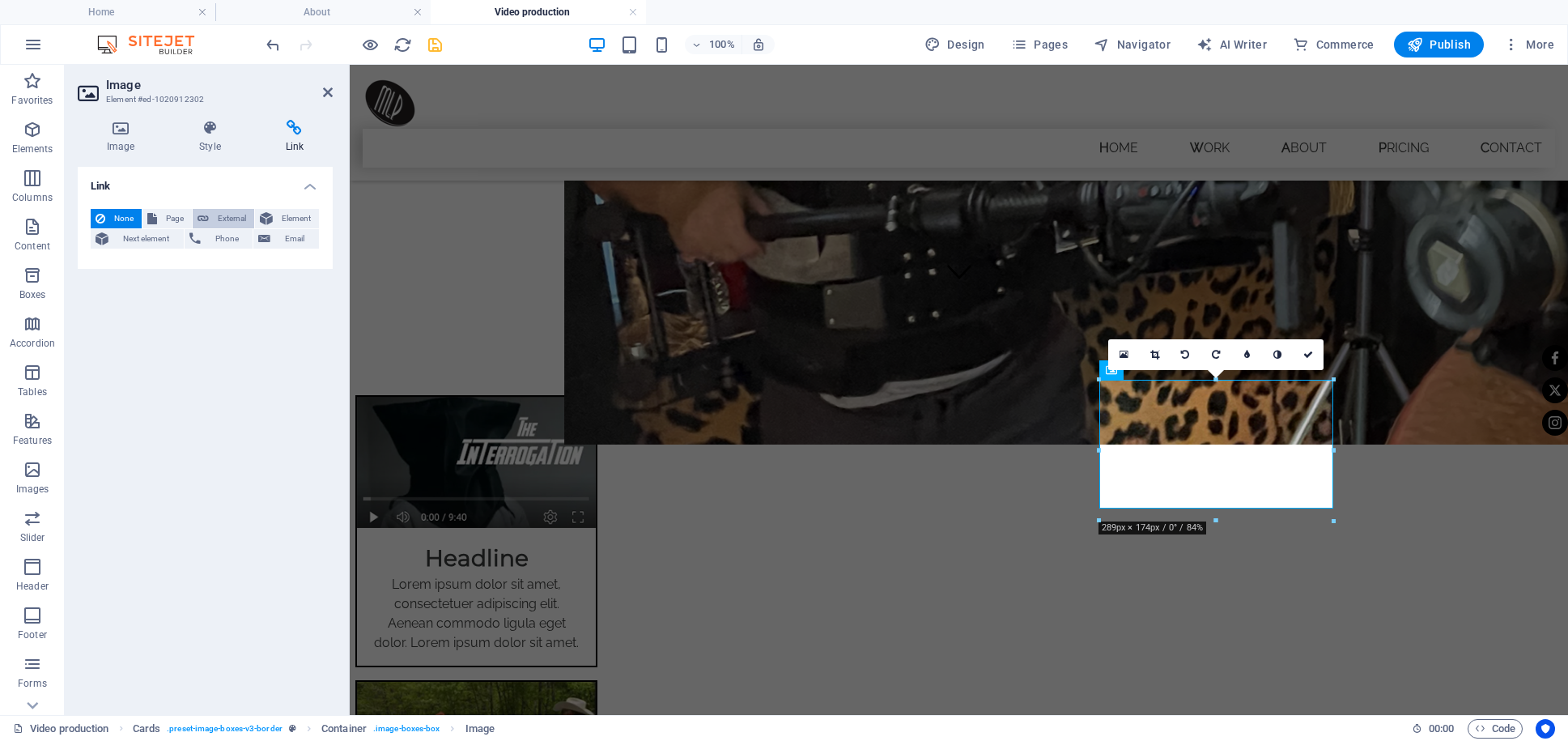
click at [228, 222] on span "External" at bounding box center [231, 219] width 36 height 19
select select "blank"
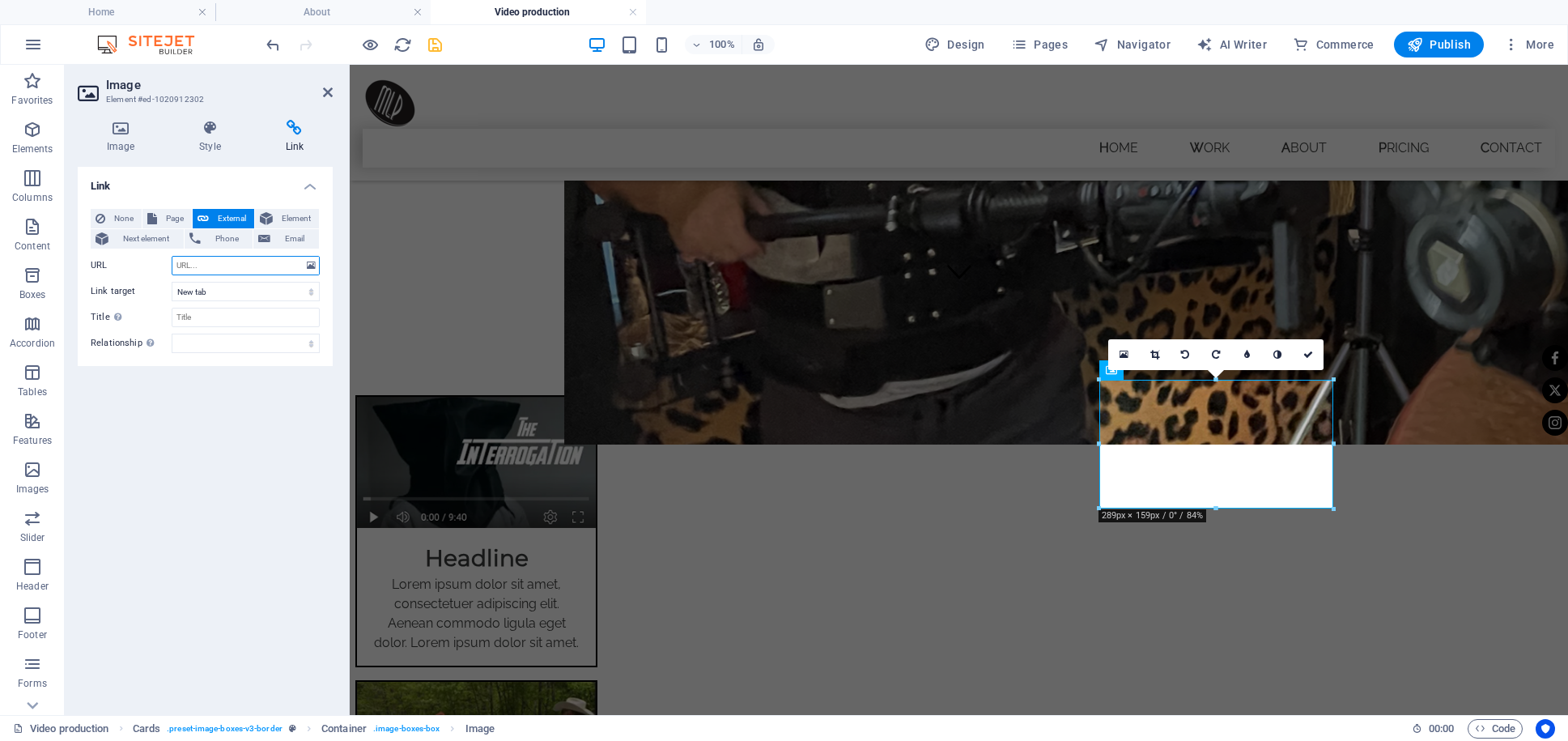
paste input "[URL][DOMAIN_NAME]"
type input "[URL][DOMAIN_NAME]"
drag, startPoint x: 299, startPoint y: 270, endPoint x: -37, endPoint y: 247, distance: 336.8
click at [77, 247] on div "Link None Page External Element Next element Phone Email Page Home Work -- Peop…" at bounding box center [205, 434] width 255 height 535
click at [294, 263] on input "[URL][DOMAIN_NAME]" at bounding box center [245, 265] width 148 height 19
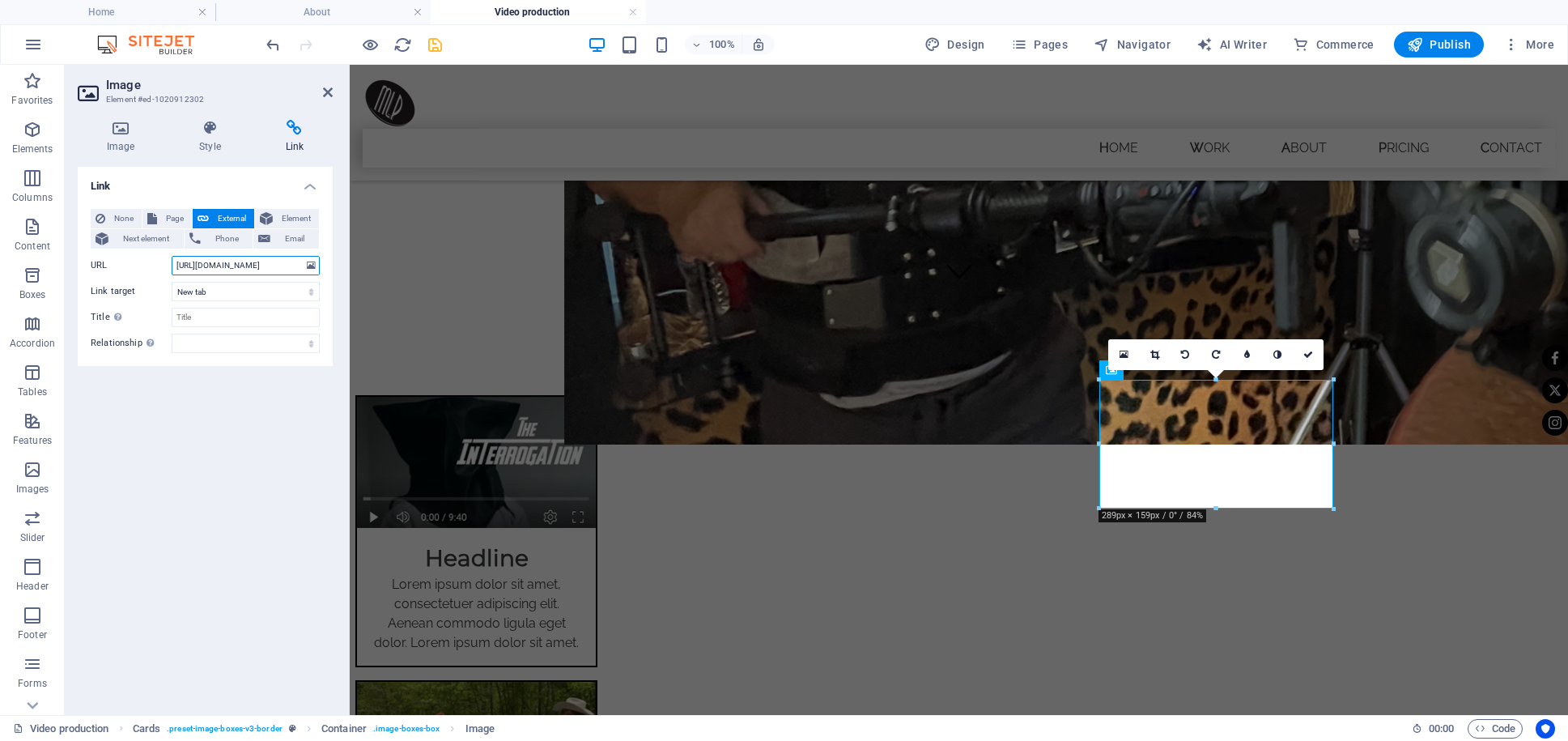
drag, startPoint x: 294, startPoint y: 263, endPoint x: 191, endPoint y: 258, distance: 103.1
click at [191, 258] on input "[URL][DOMAIN_NAME]" at bounding box center [245, 265] width 148 height 19
paste input "[URL][DOMAIN_NAME]"
type input "[URL][DOMAIN_NAME]"
click at [328, 93] on icon at bounding box center [328, 92] width 10 height 13
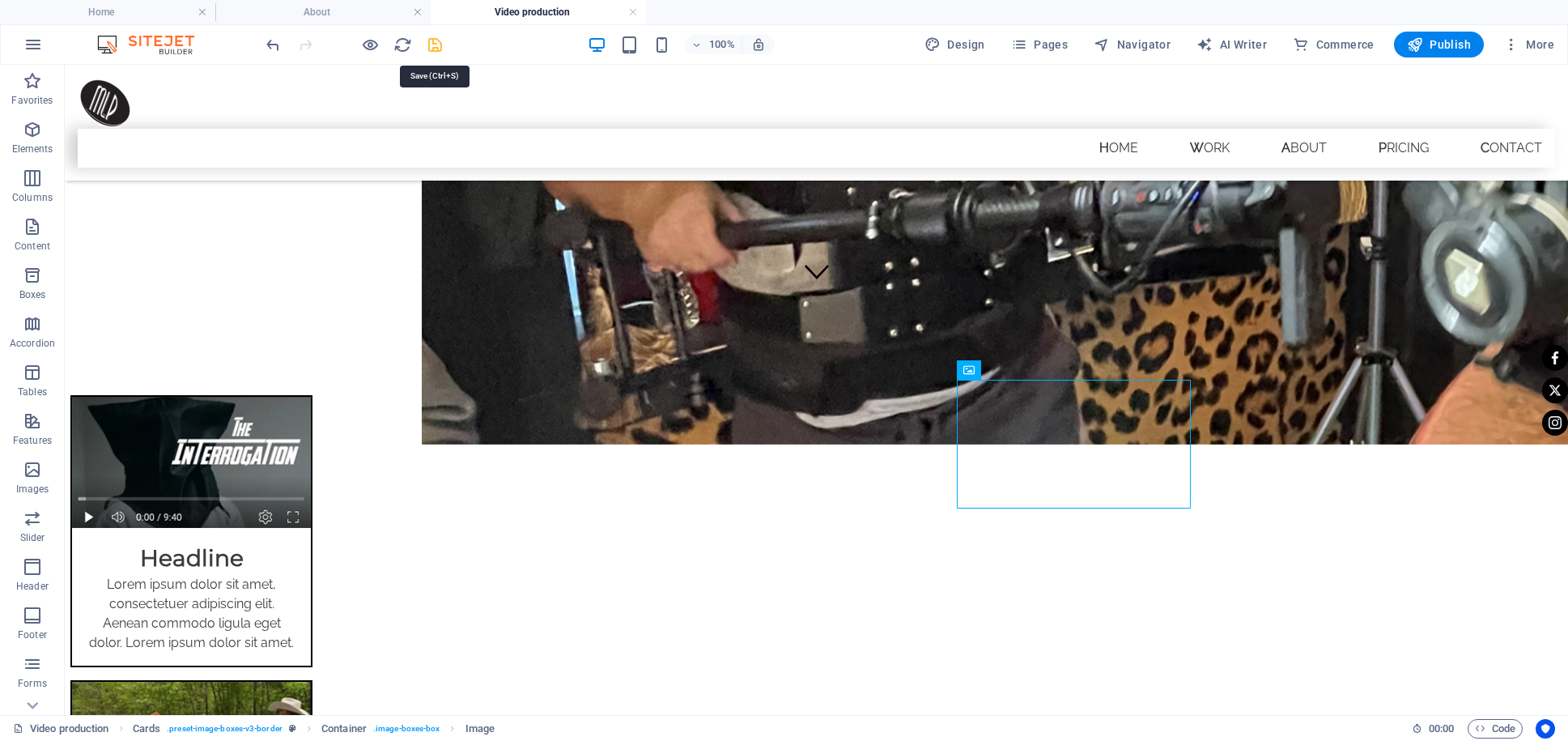
click at [434, 44] on icon "save" at bounding box center [435, 45] width 18 height 18
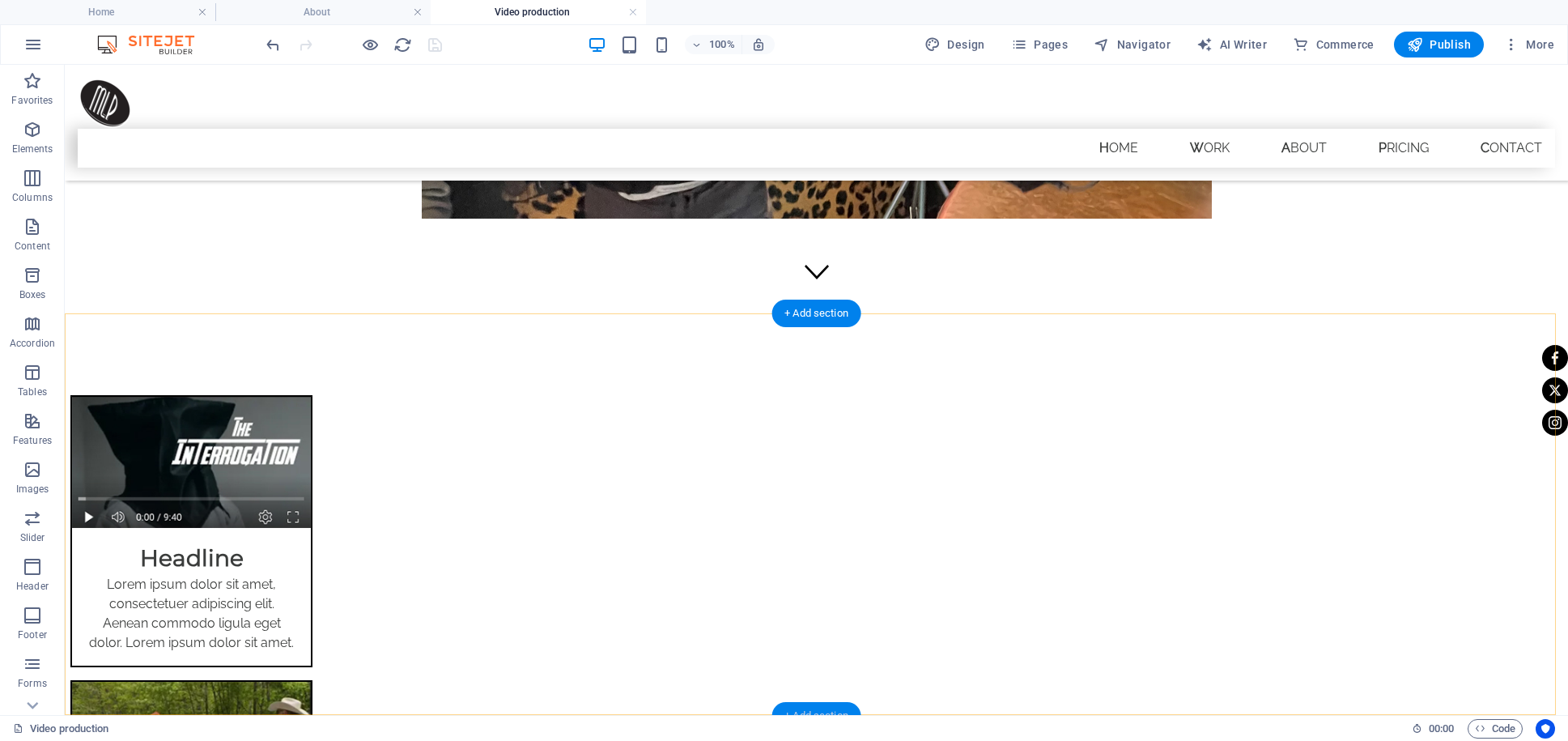
click at [828, 708] on div "+ Add section" at bounding box center [816, 716] width 90 height 27
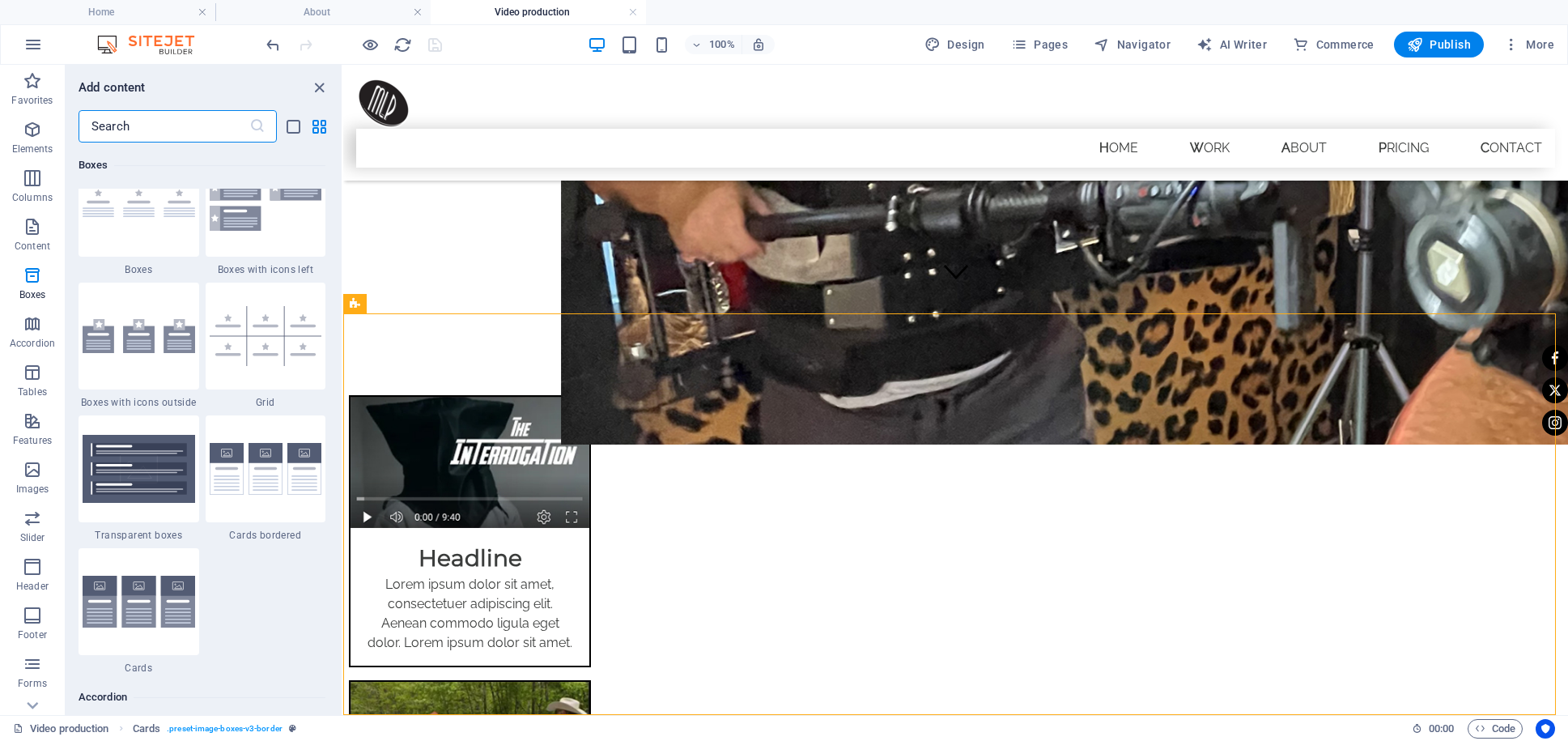
scroll to position [4776, 0]
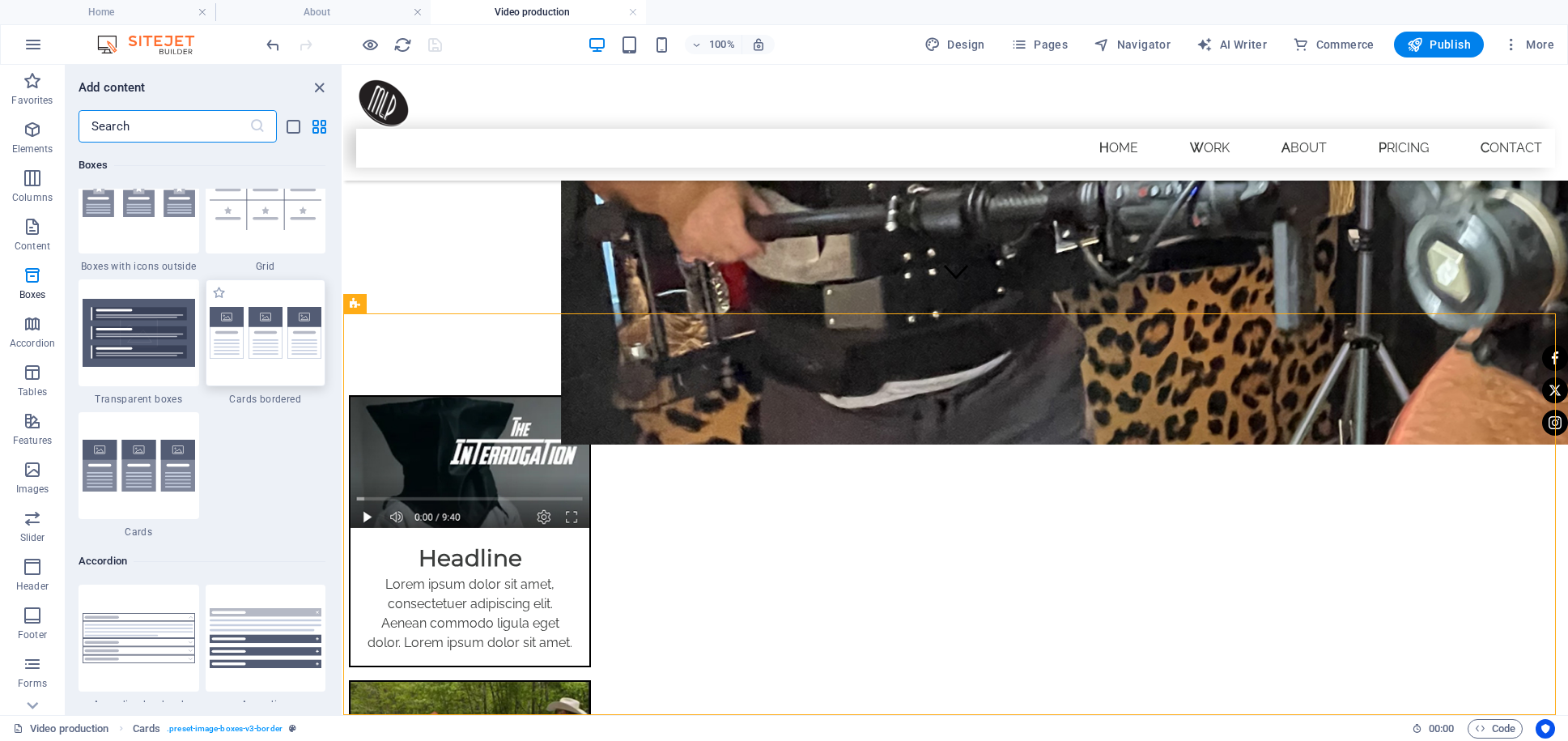
click at [263, 360] on img at bounding box center [266, 333] width 112 height 53
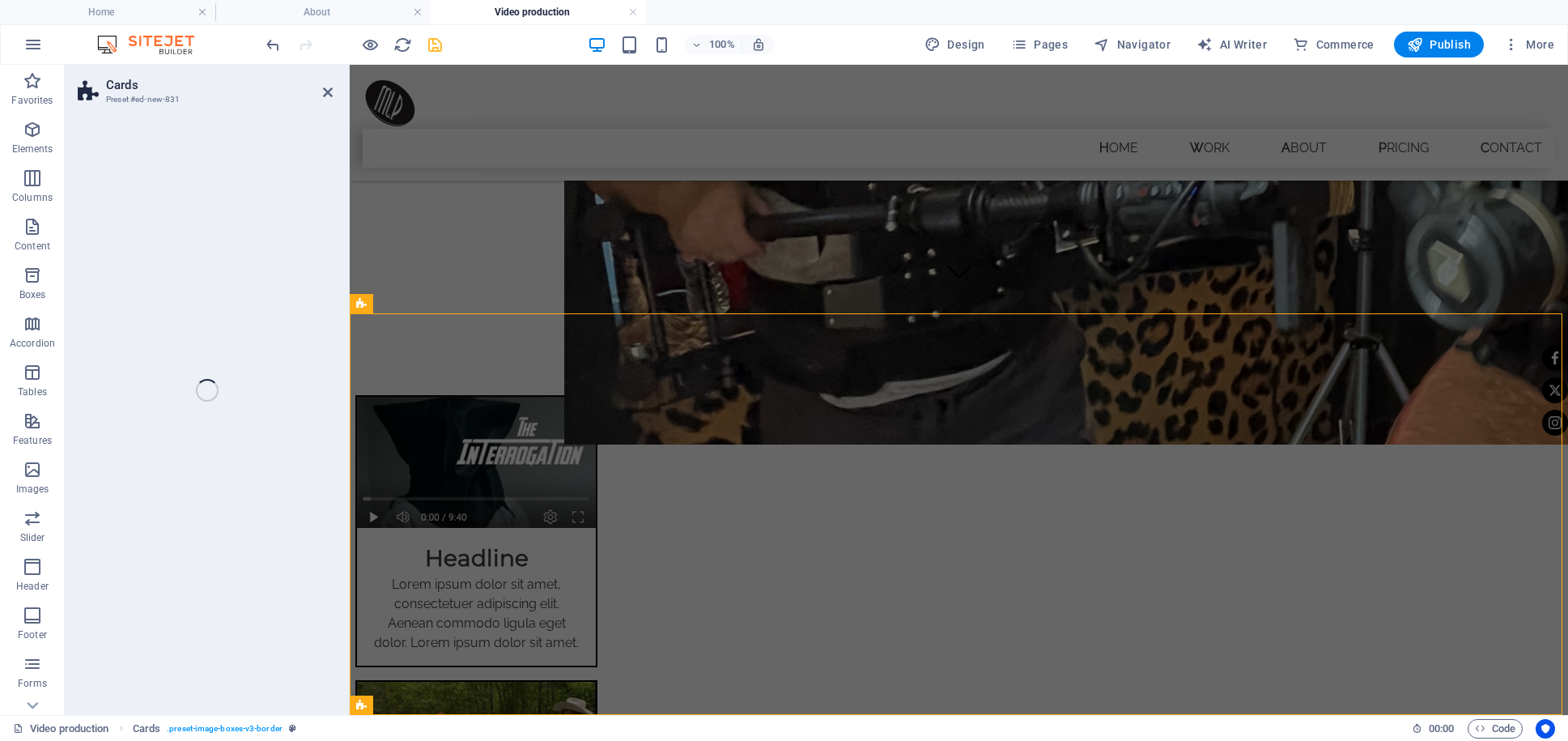
scroll to position [703, 0]
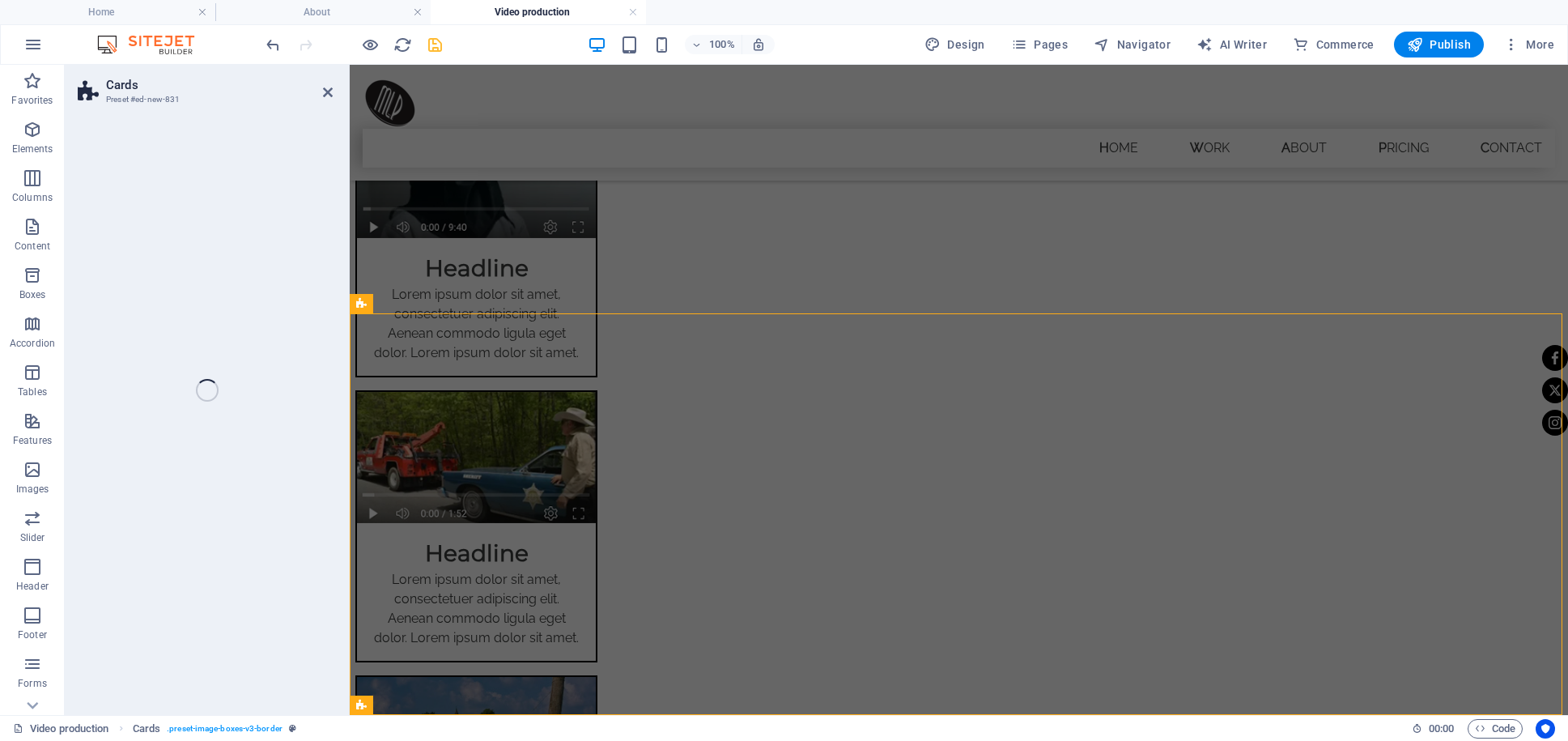
select select "rem"
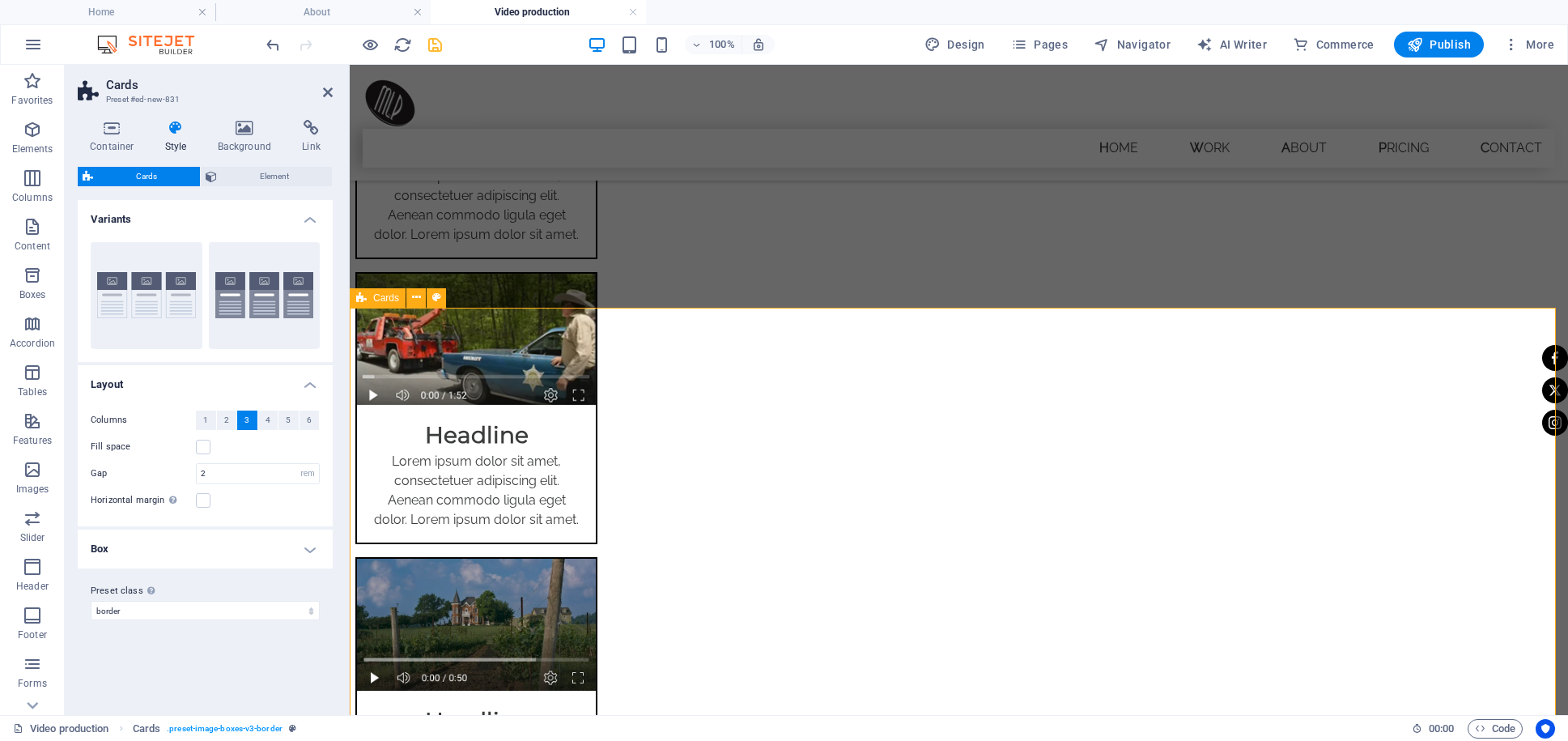
scroll to position [825, 0]
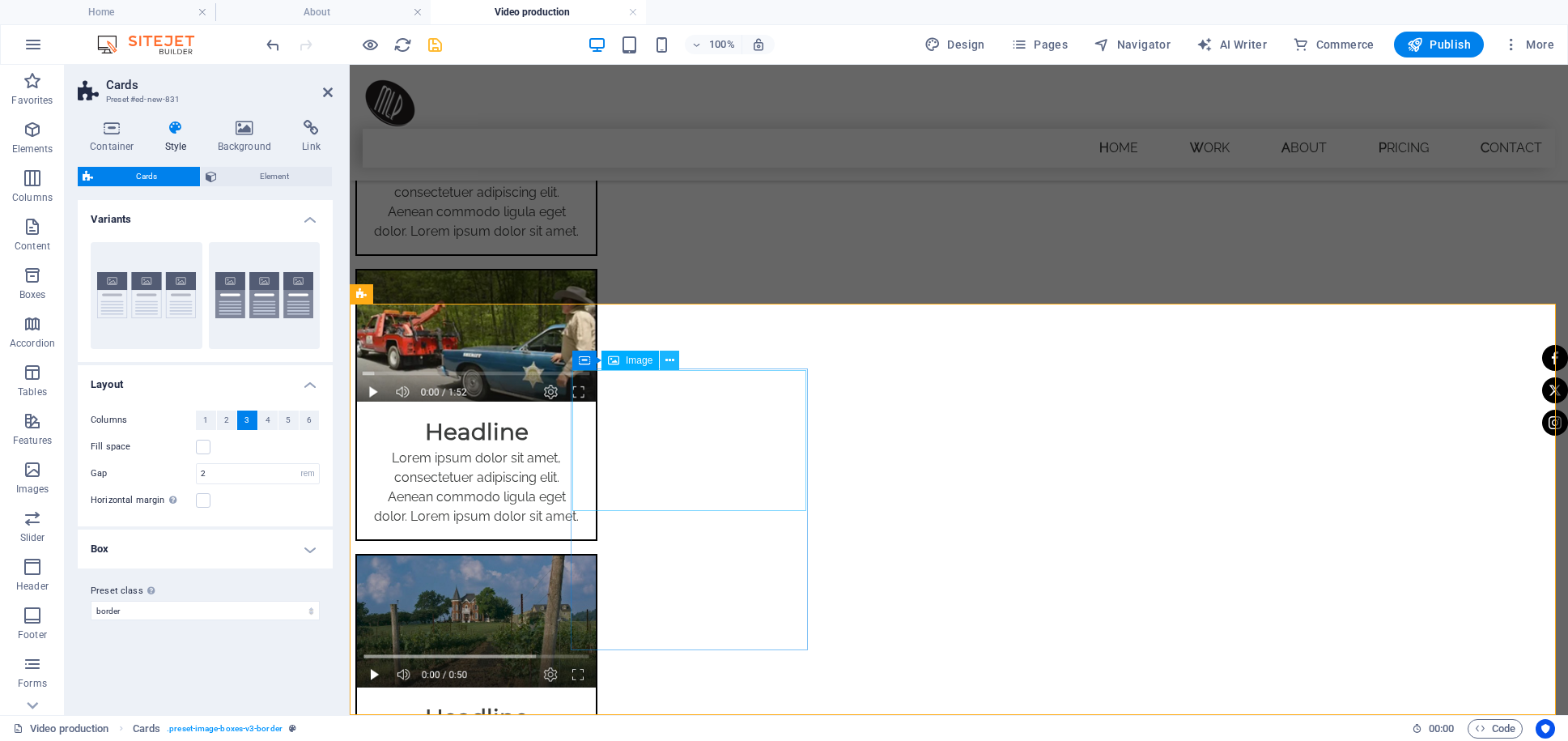
click at [669, 366] on icon at bounding box center [669, 360] width 9 height 17
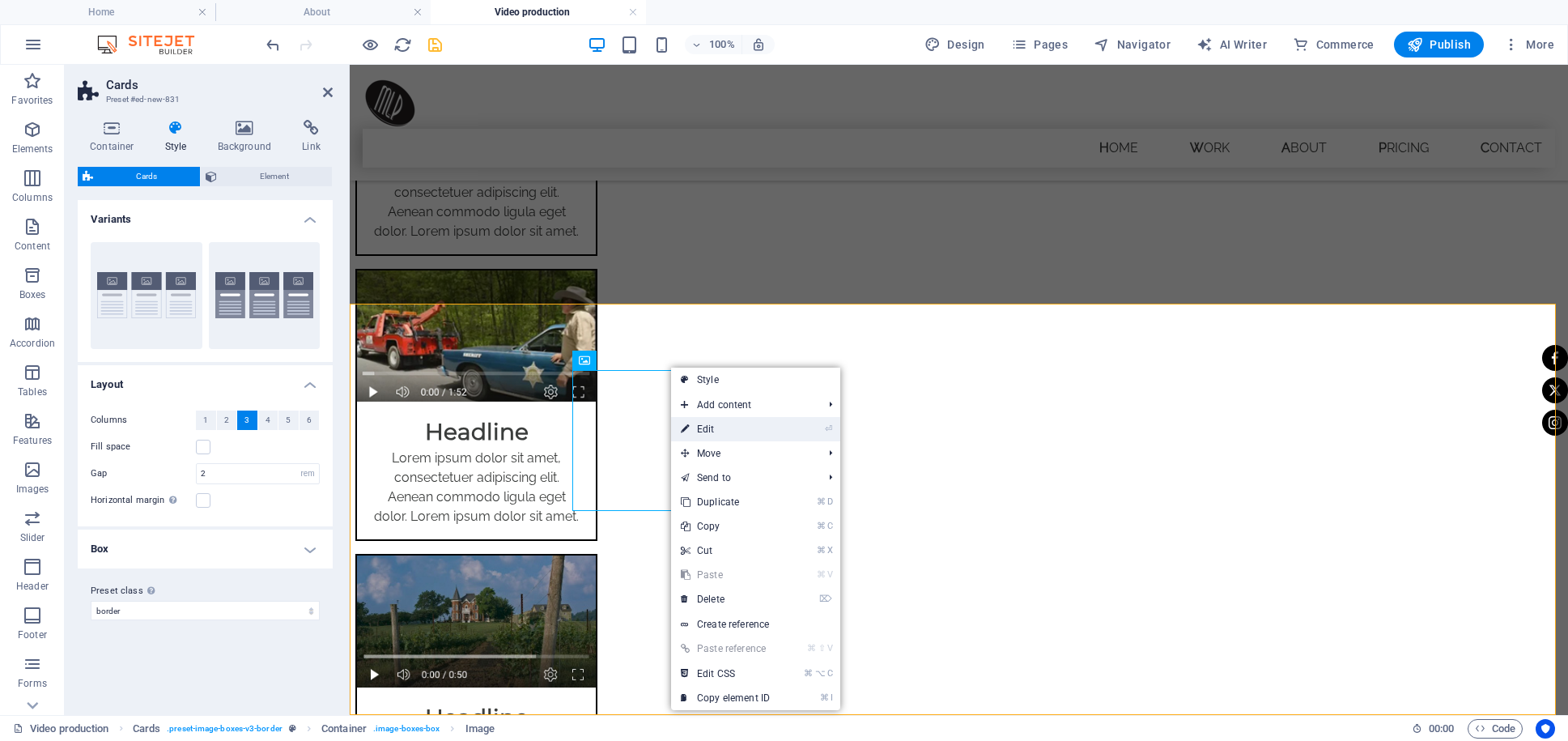
click at [717, 432] on link "⏎ Edit" at bounding box center [725, 430] width 108 height 25
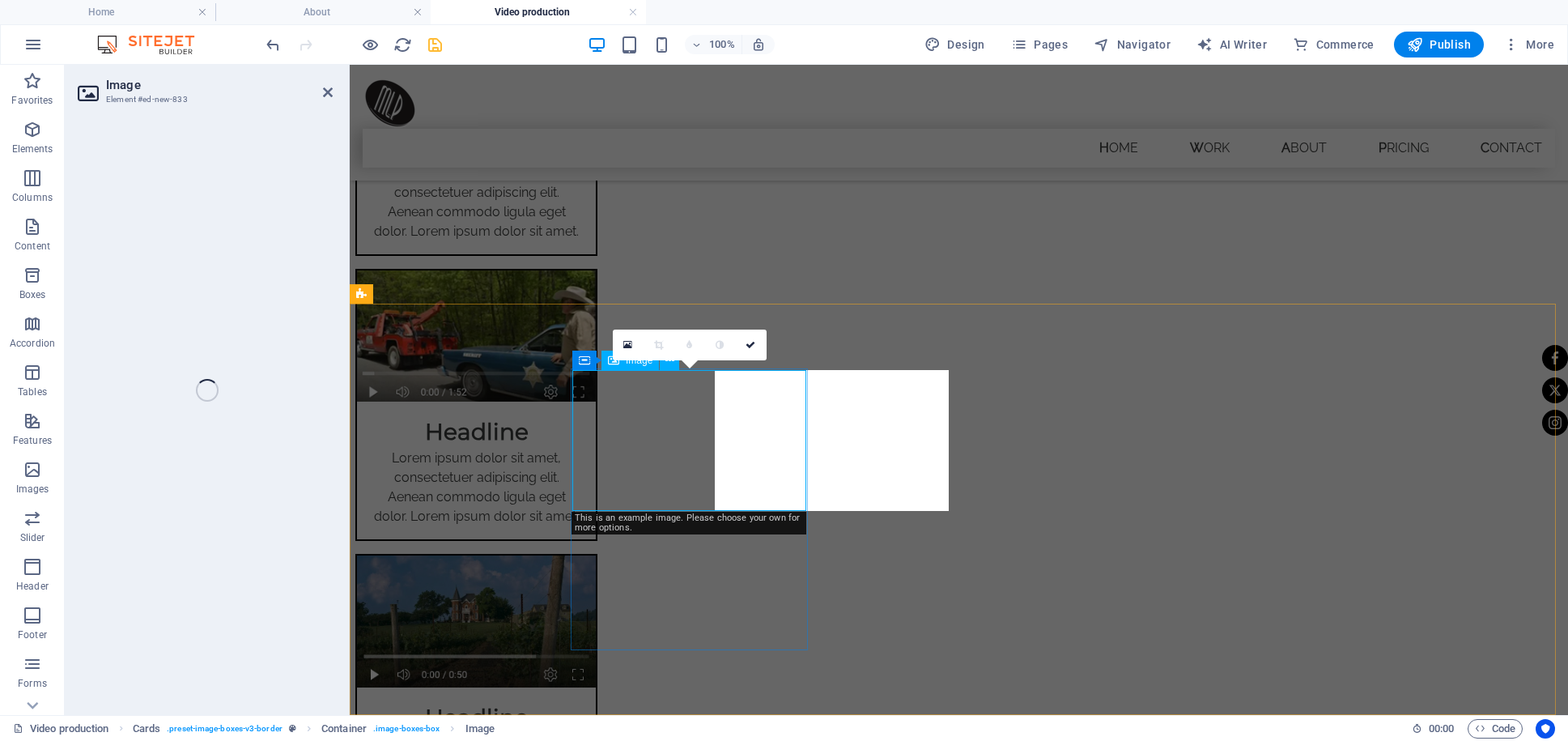
select select "%"
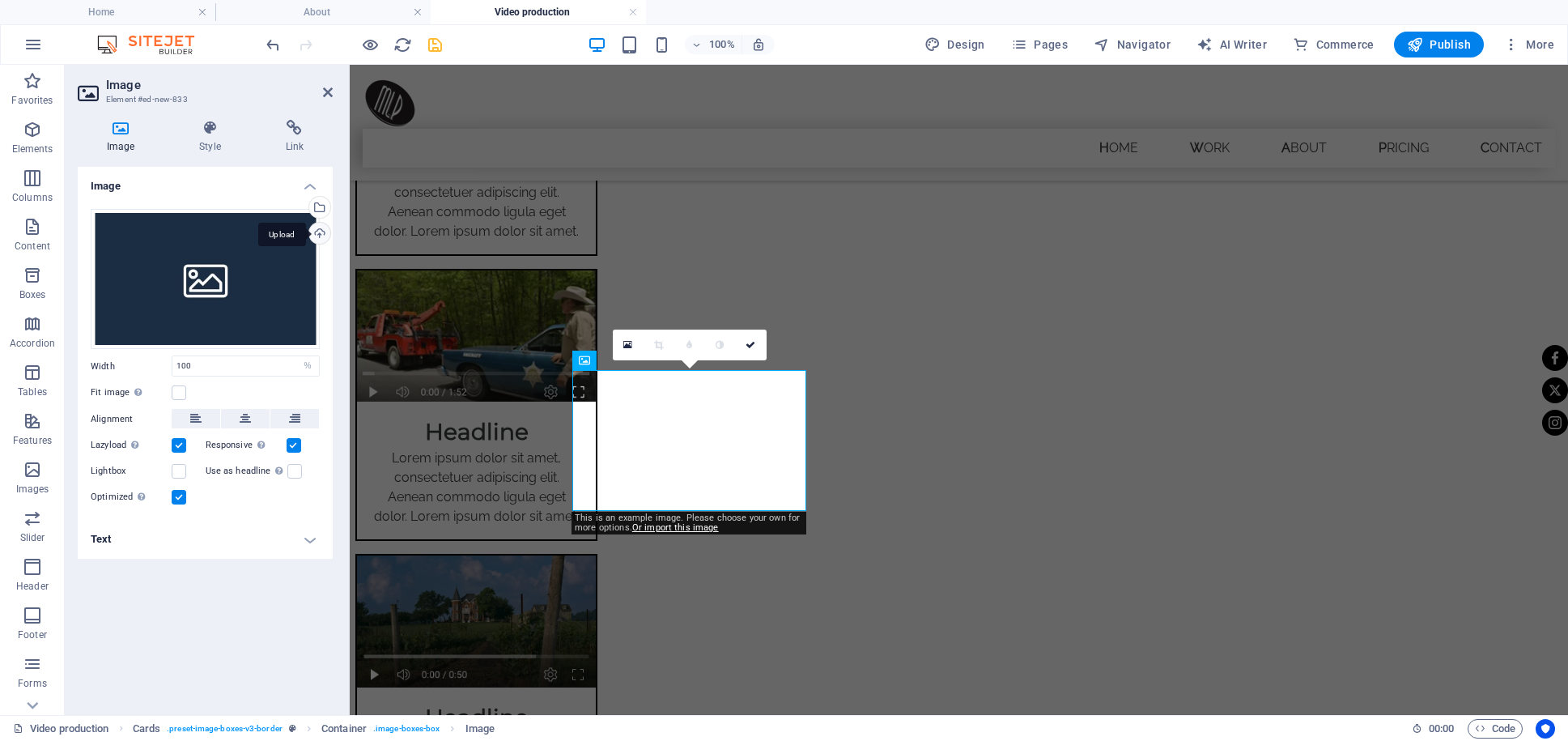
click at [318, 232] on div "Upload" at bounding box center [318, 235] width 25 height 25
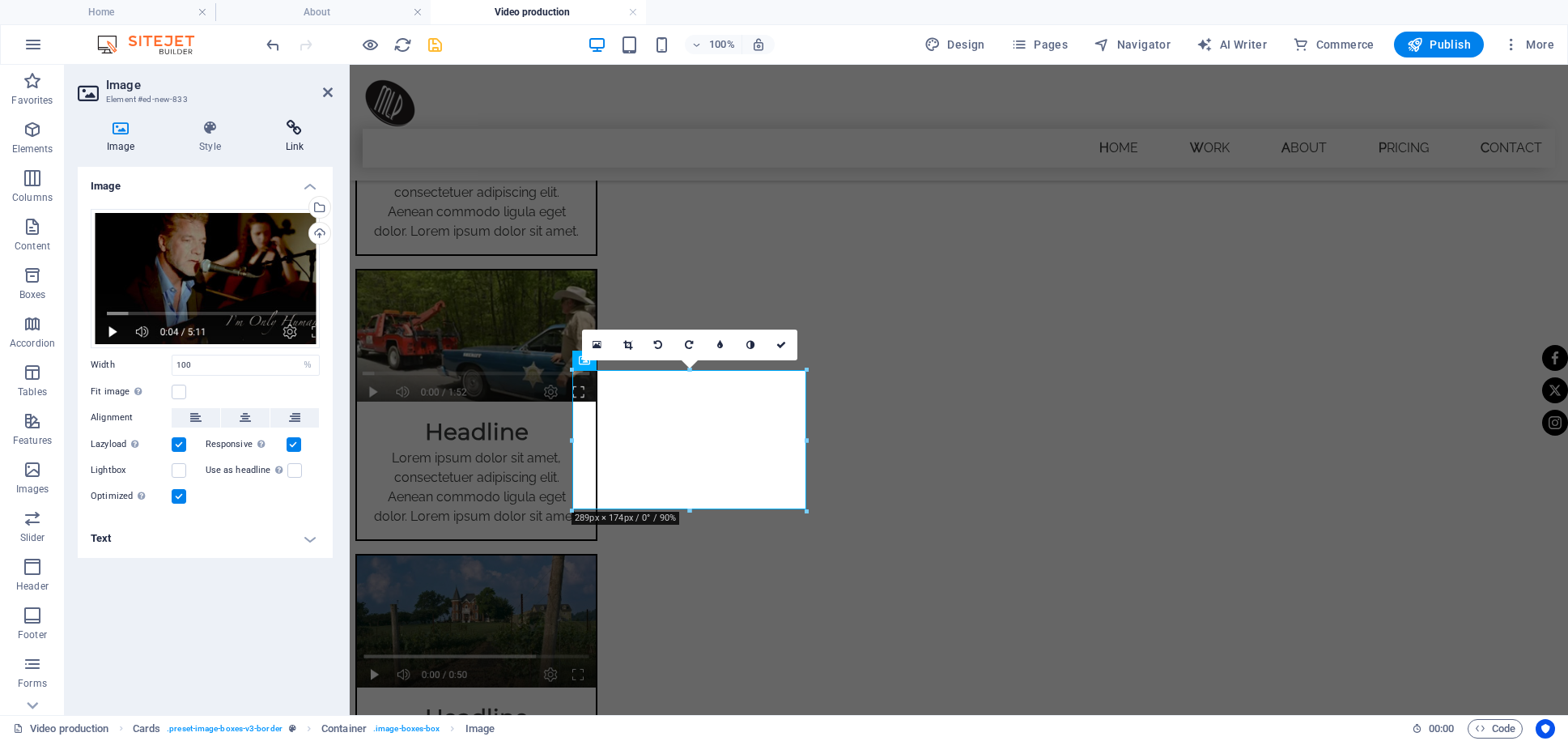
click at [295, 132] on icon at bounding box center [294, 127] width 76 height 16
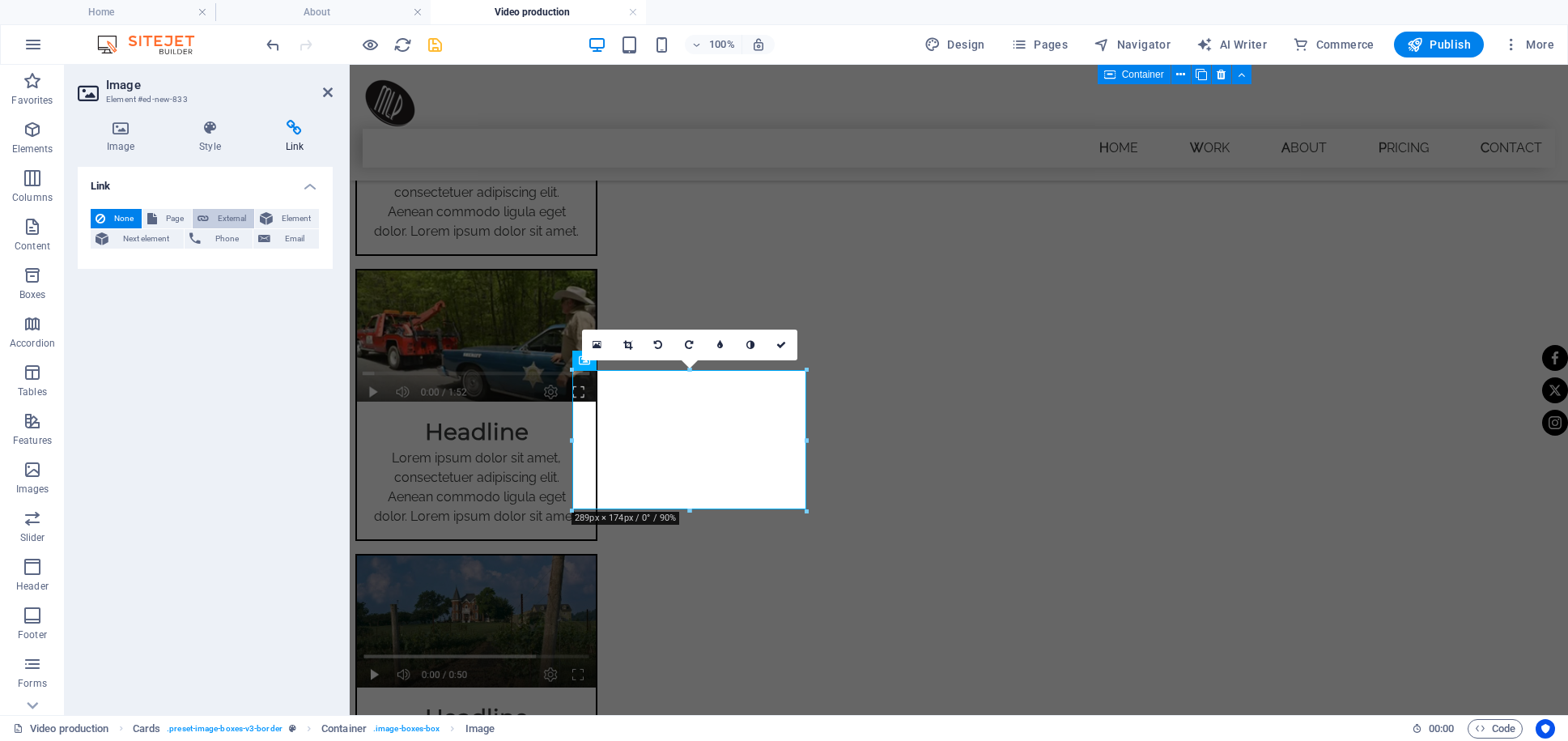
click at [232, 222] on span "External" at bounding box center [231, 219] width 36 height 19
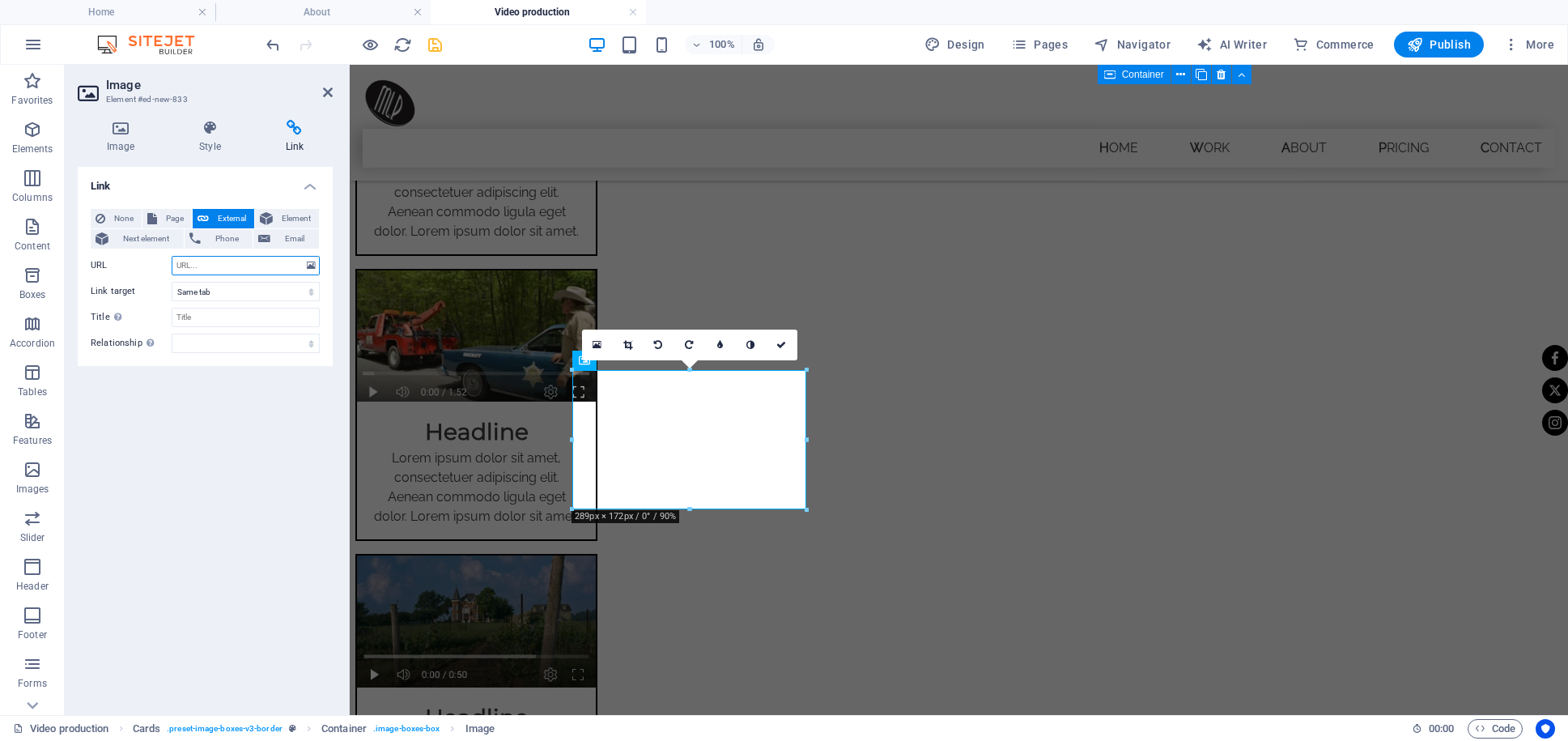
select select "blank"
paste input "[URL][DOMAIN_NAME]"
type input "[URL][DOMAIN_NAME]"
click at [431, 47] on icon "save" at bounding box center [435, 45] width 18 height 18
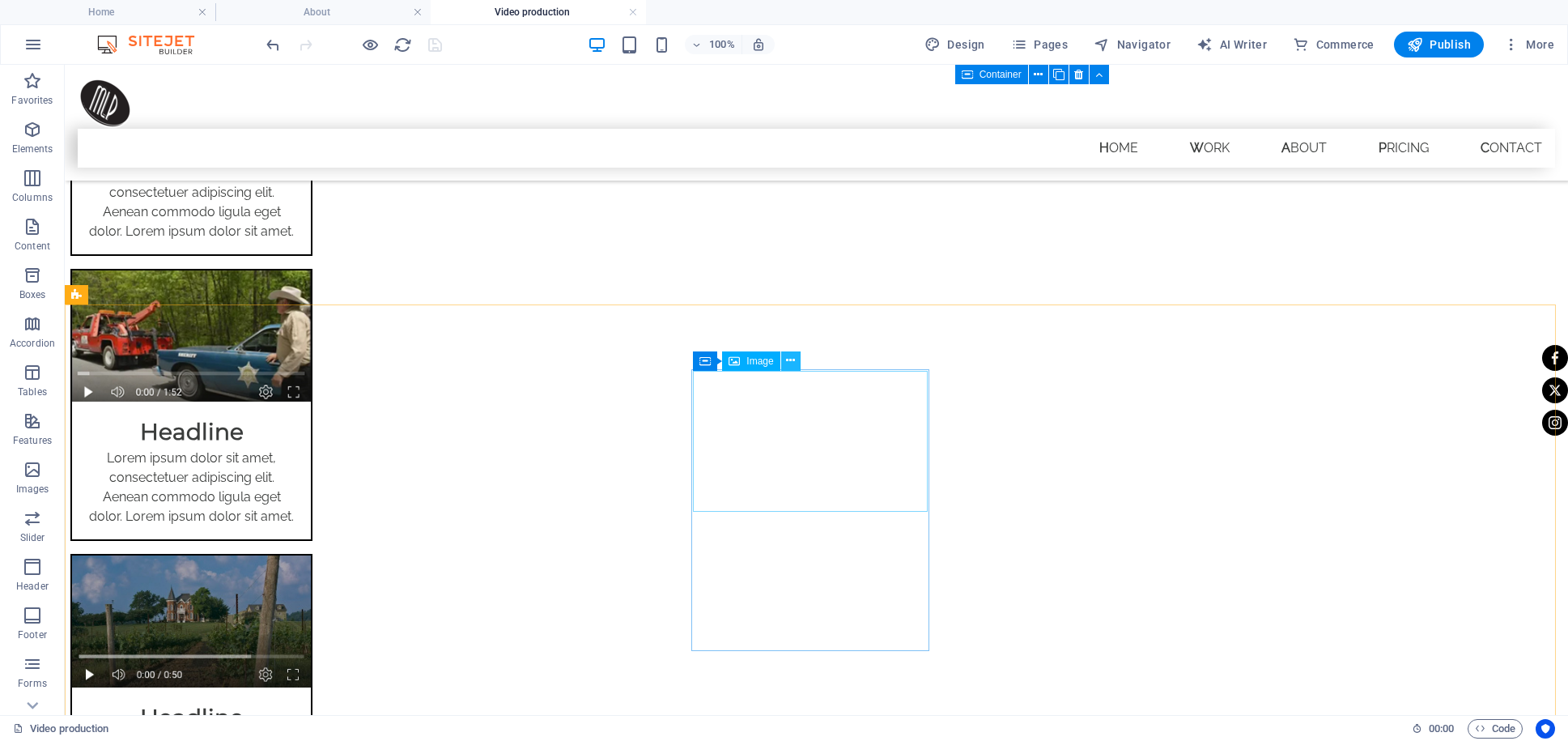
click at [788, 360] on icon at bounding box center [791, 360] width 9 height 17
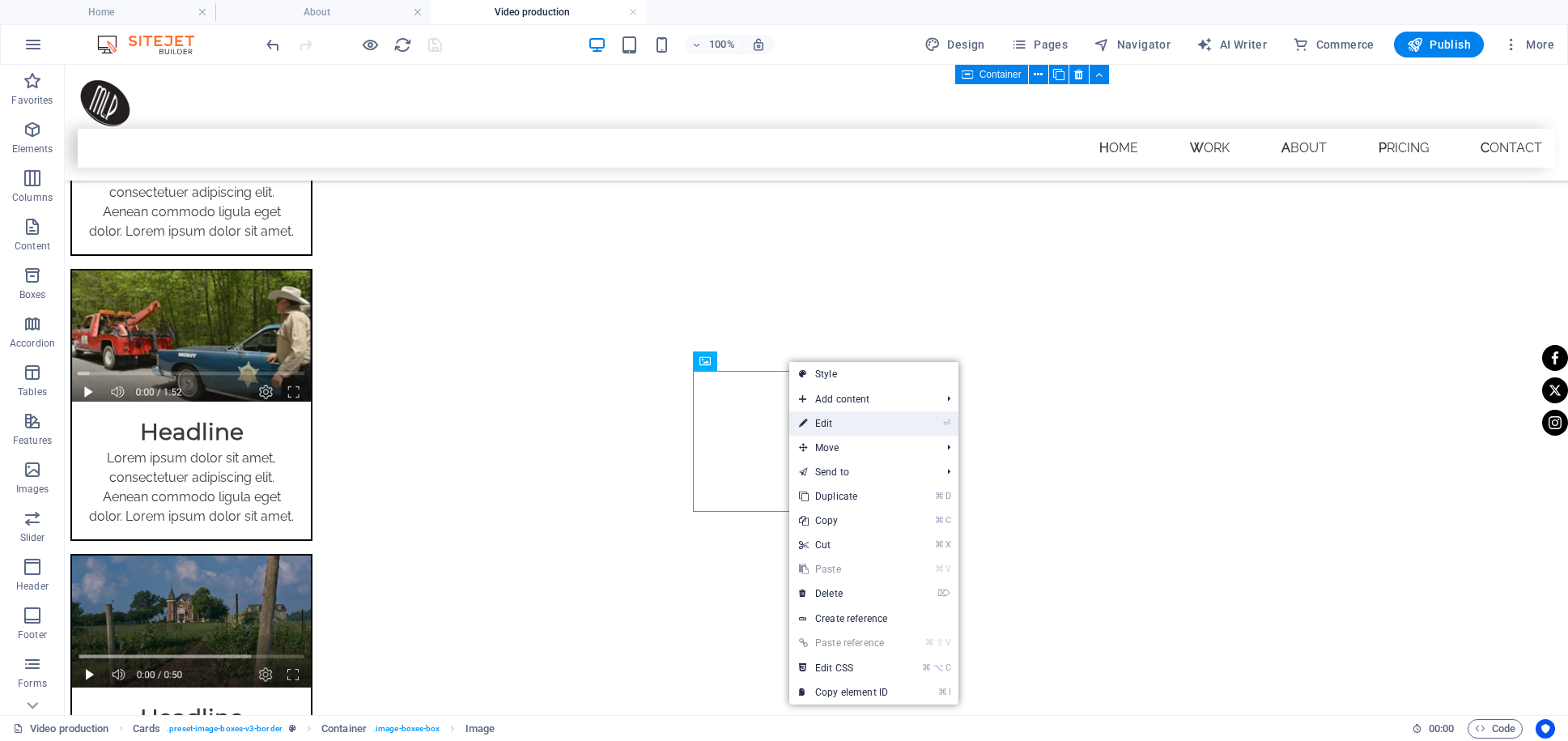
click at [829, 426] on link "⏎ Edit" at bounding box center [842, 424] width 108 height 25
select select "%"
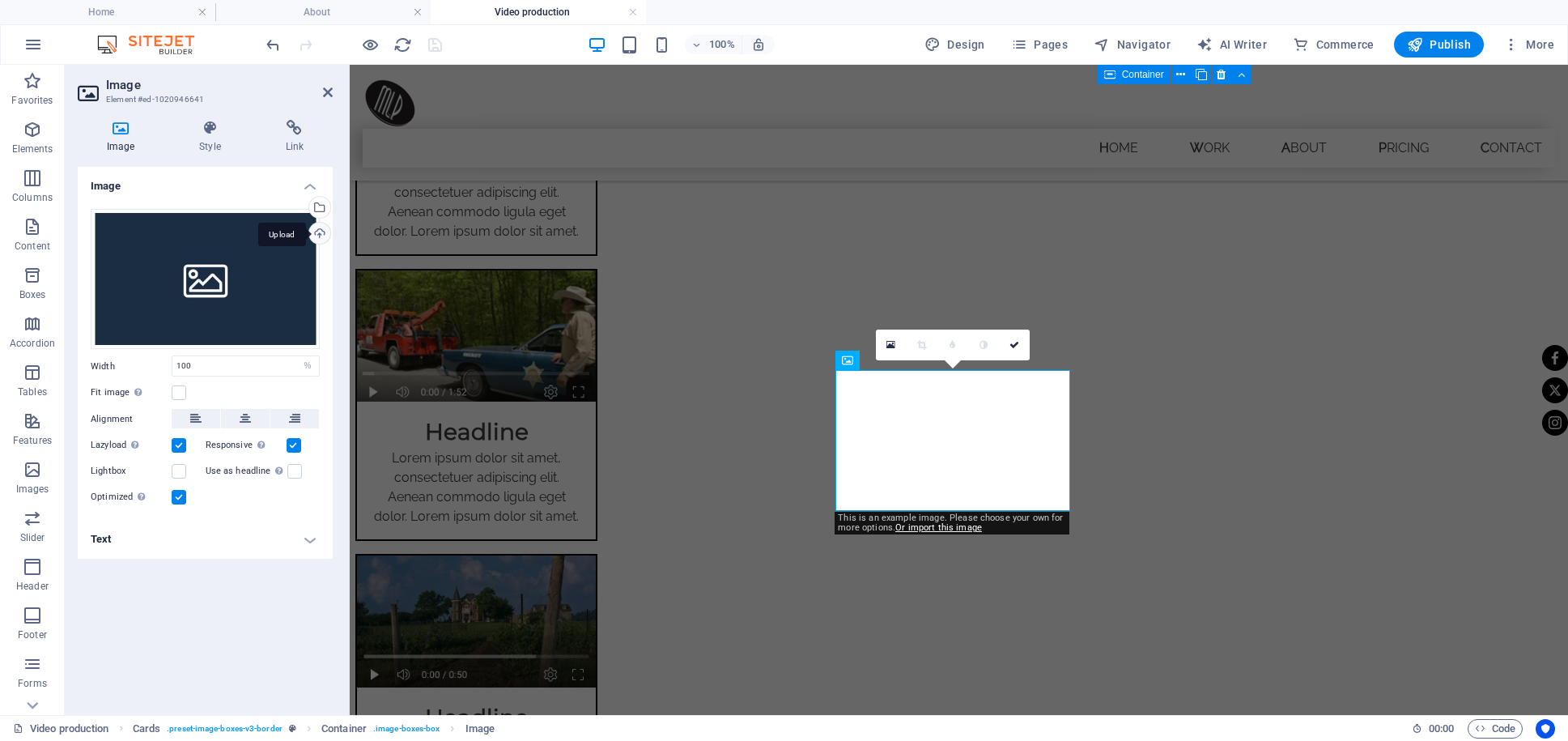
click at [317, 229] on div "Upload" at bounding box center [318, 235] width 25 height 25
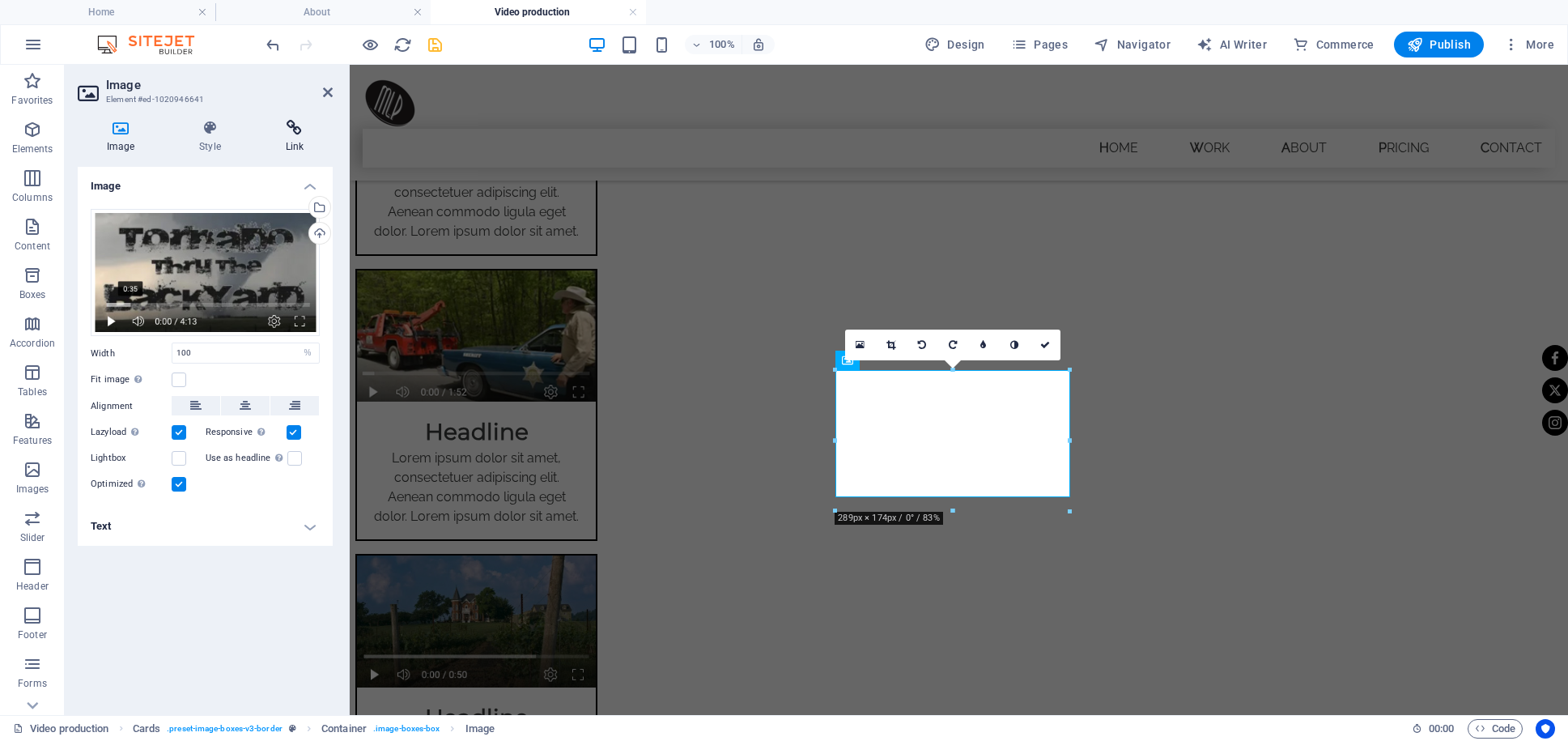
click at [285, 134] on icon at bounding box center [294, 127] width 76 height 16
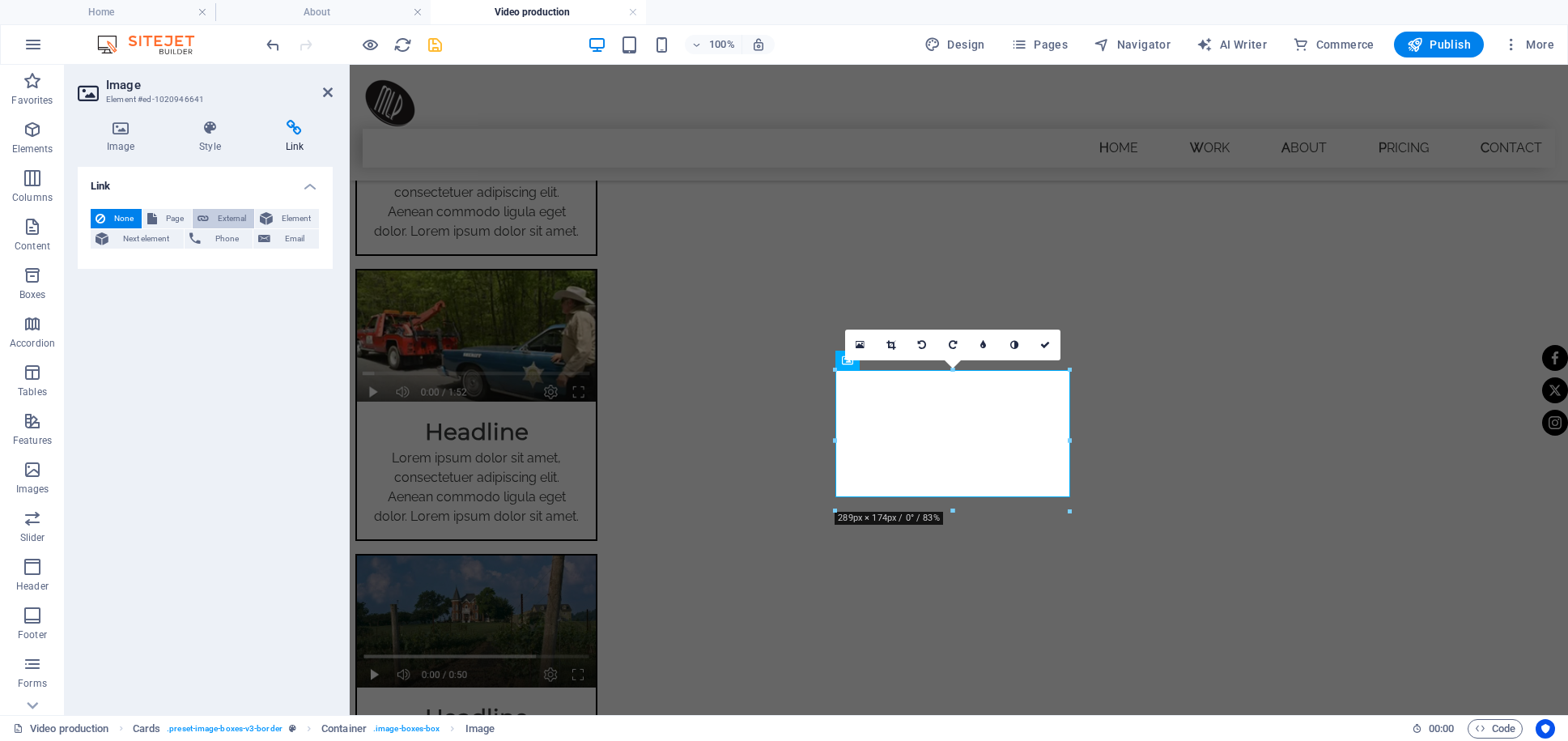
click at [236, 217] on span "External" at bounding box center [231, 219] width 36 height 19
select select "blank"
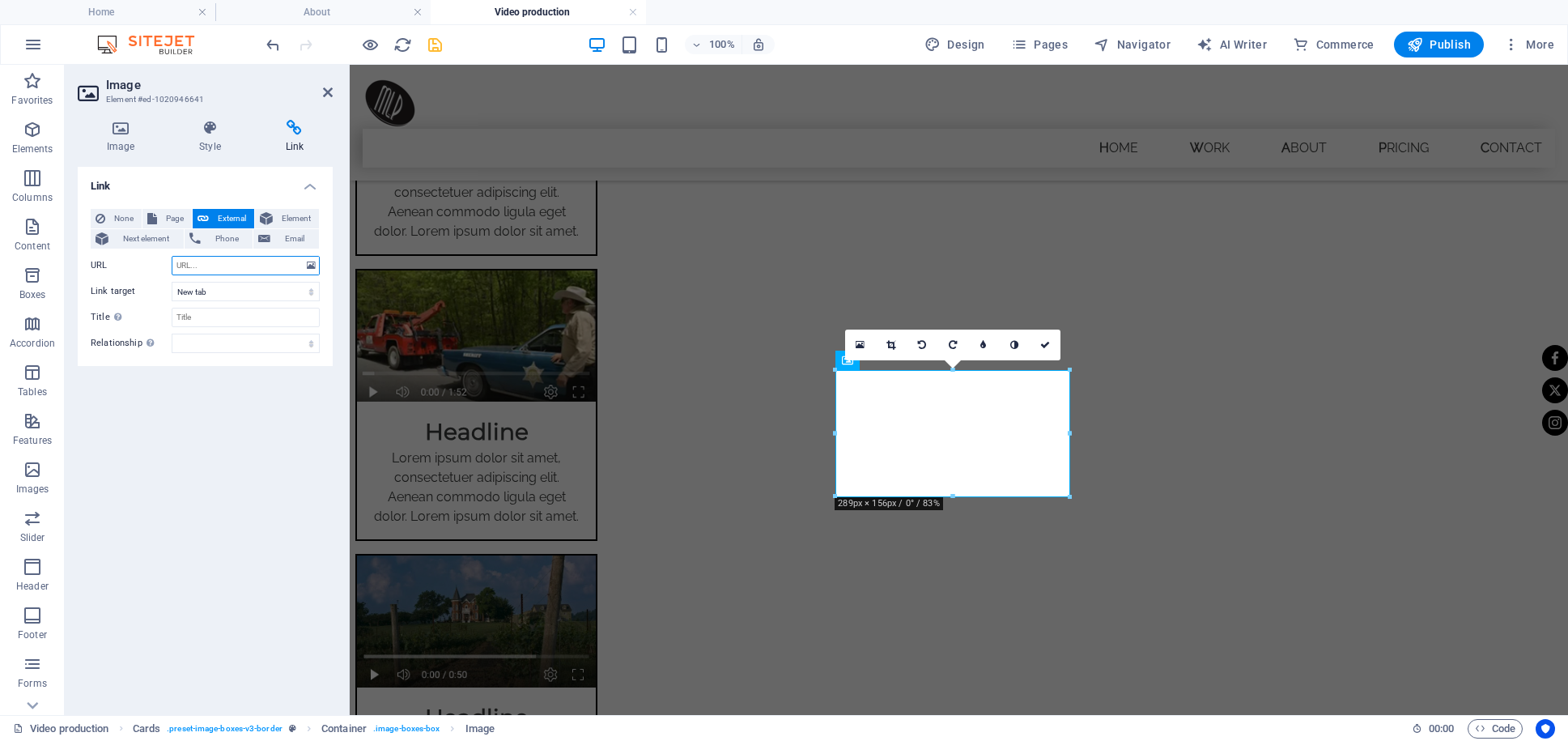
paste input "[URL][DOMAIN_NAME]"
type input "[URL][DOMAIN_NAME]"
click at [437, 41] on icon "save" at bounding box center [435, 45] width 18 height 18
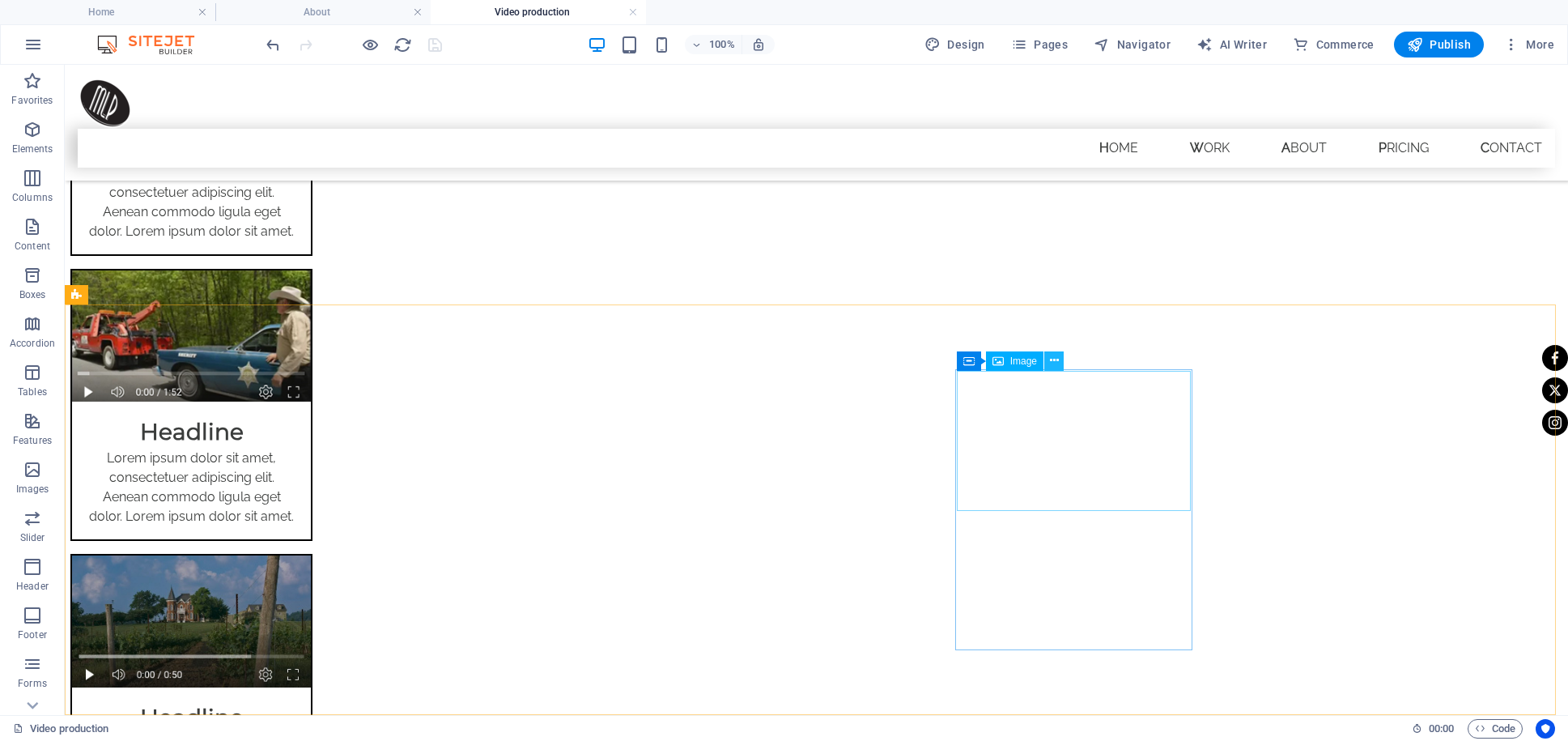
click at [1051, 366] on icon at bounding box center [1054, 360] width 9 height 17
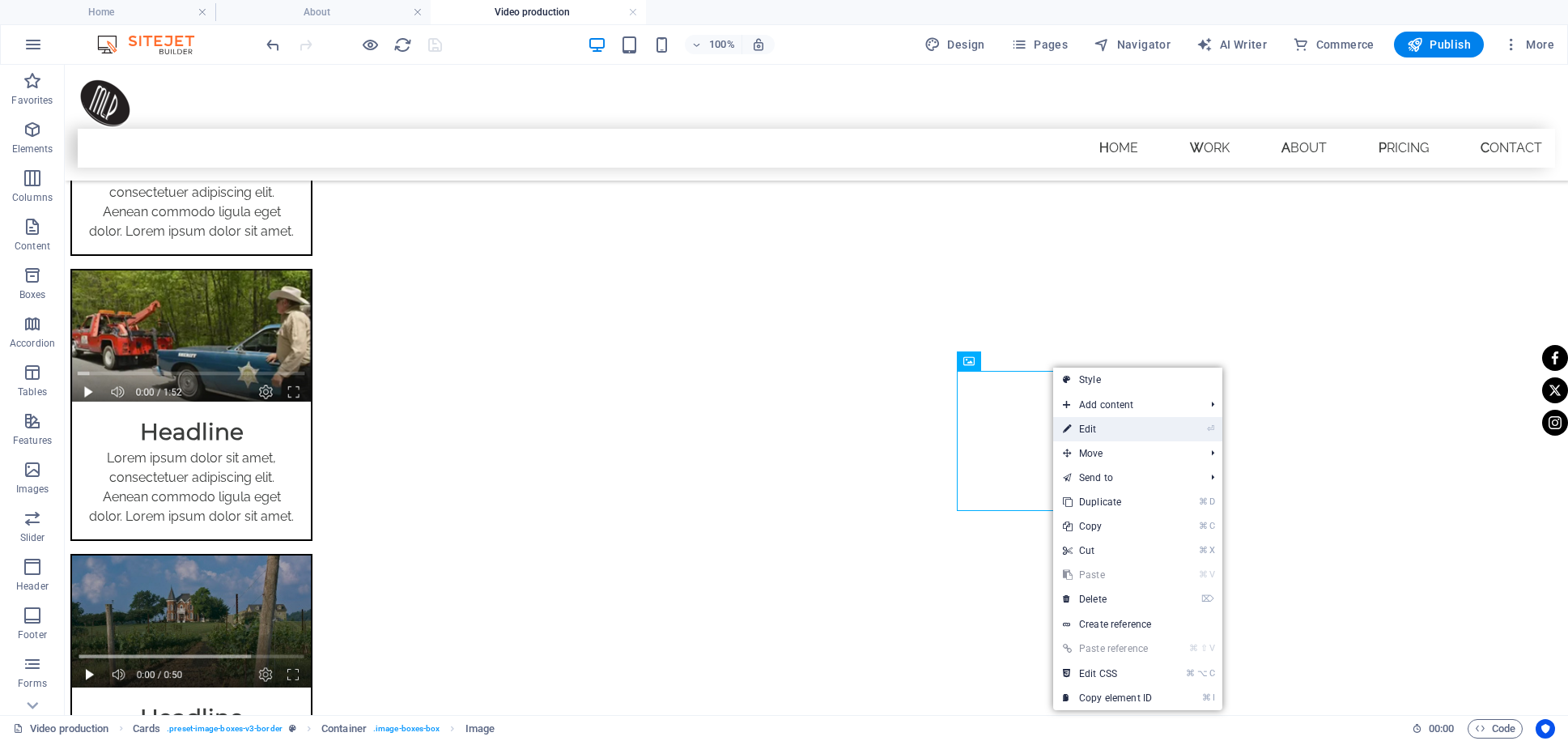
click at [1102, 436] on link "⏎ Edit" at bounding box center [1107, 430] width 108 height 25
select select "%"
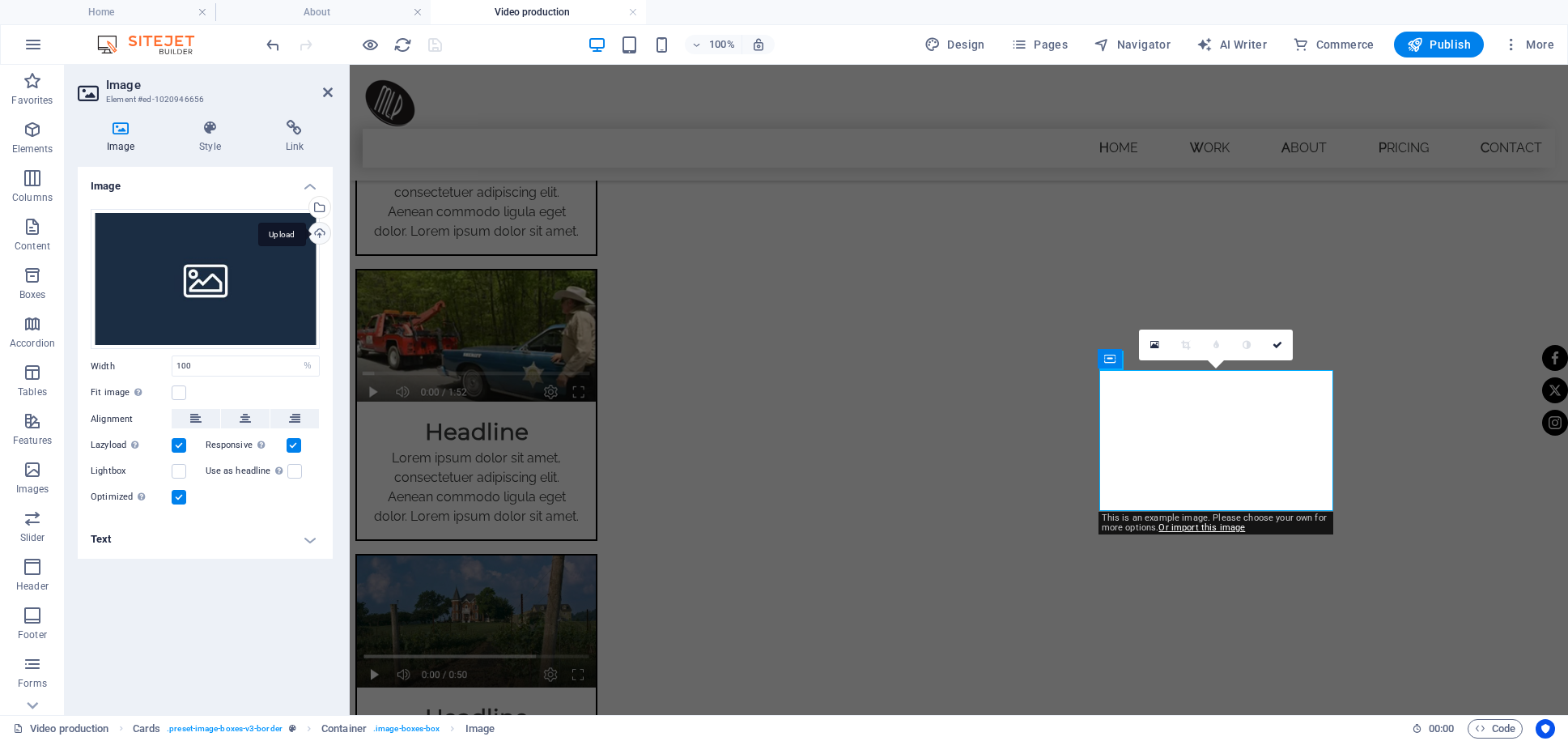
click at [317, 233] on div "Upload" at bounding box center [318, 235] width 25 height 25
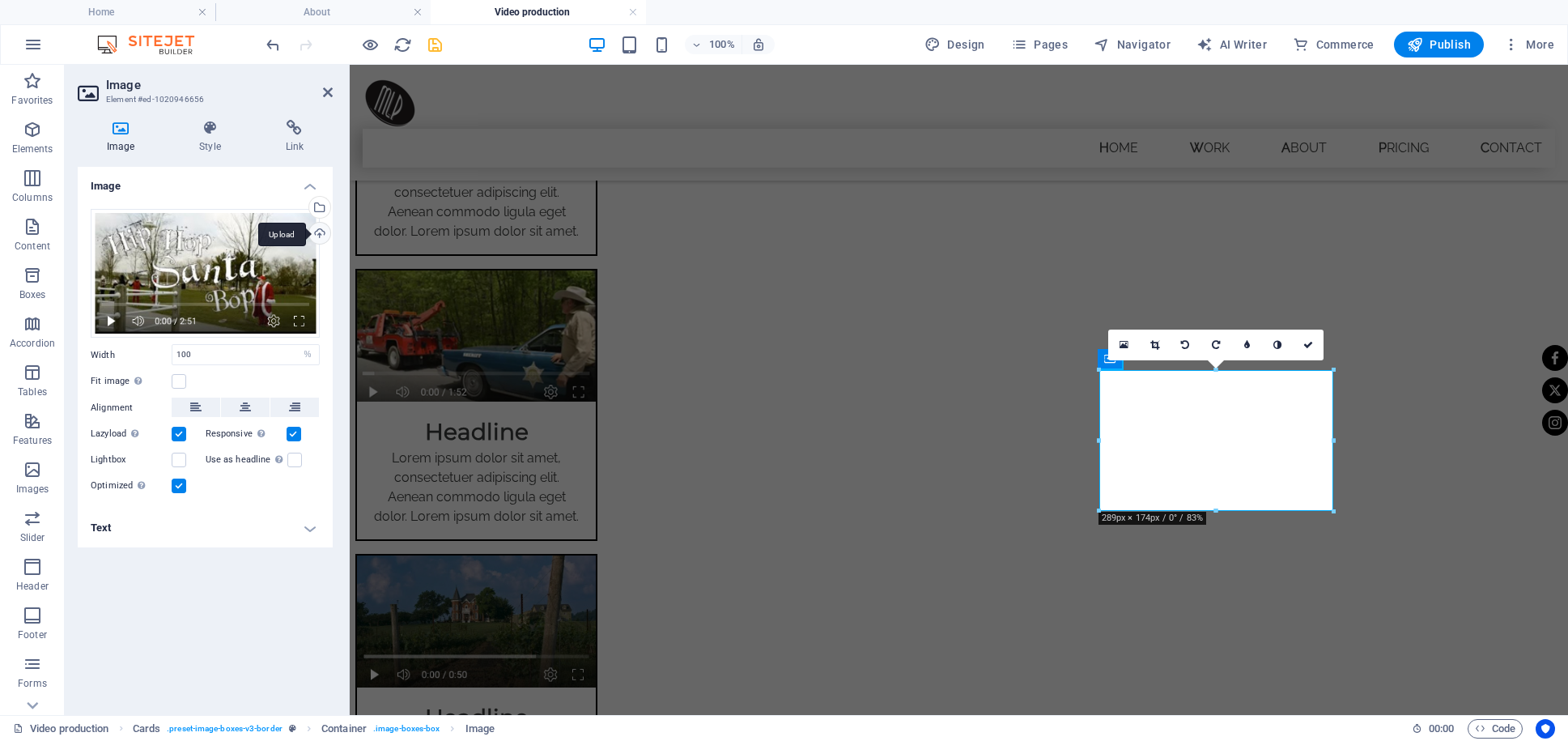
scroll to position [823, 0]
click at [293, 127] on icon at bounding box center [294, 127] width 76 height 16
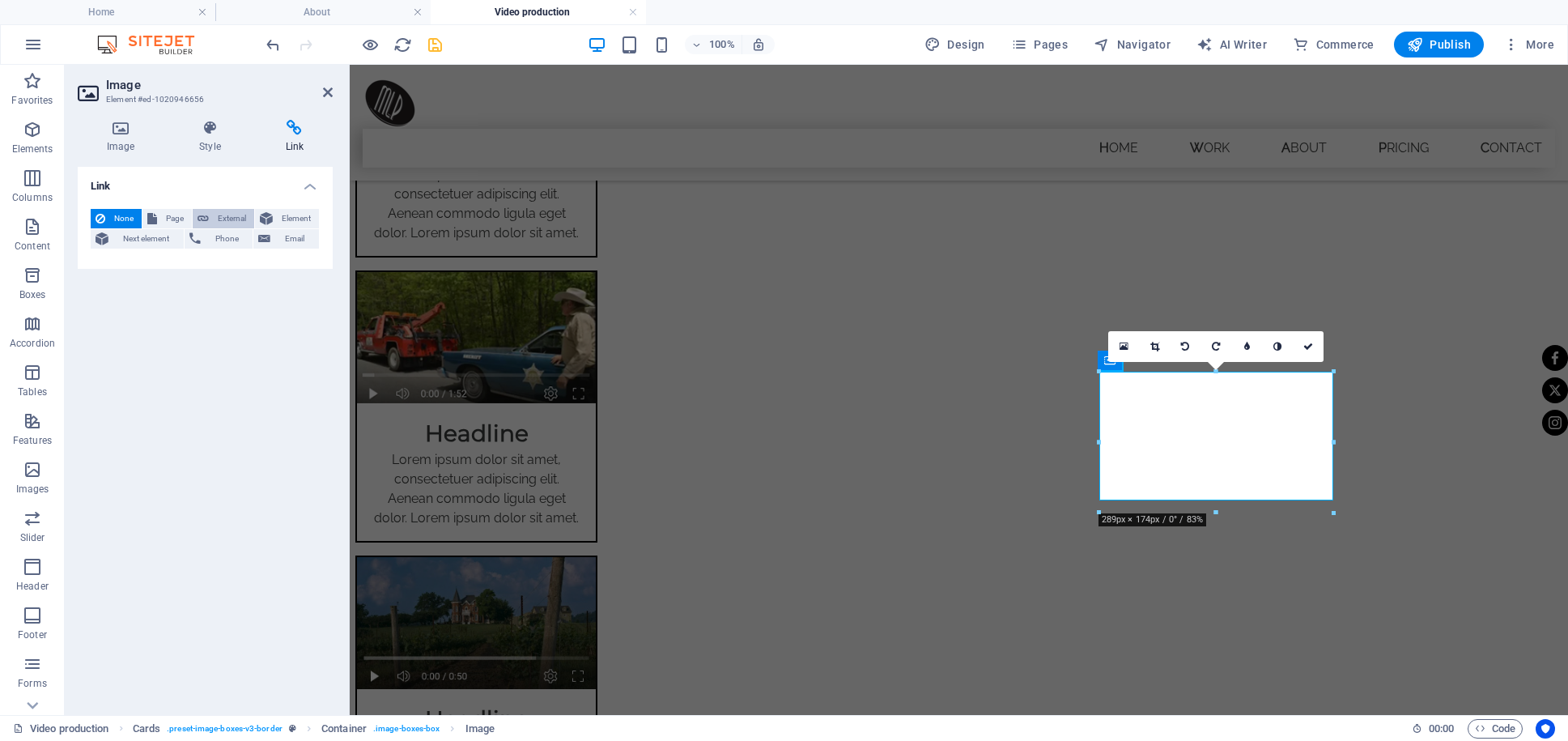
click at [242, 218] on span "External" at bounding box center [231, 219] width 36 height 19
select select "blank"
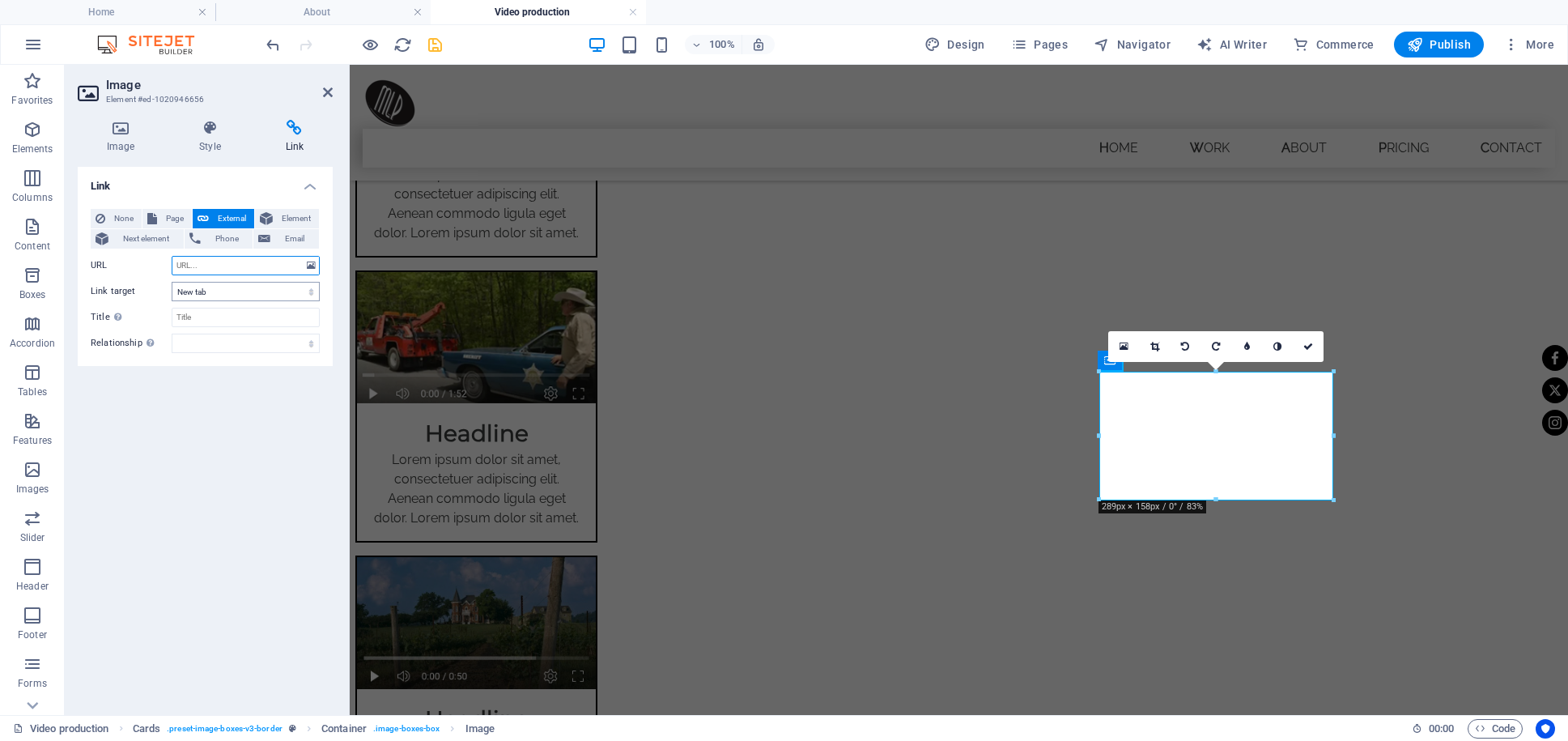
paste input "[URL][DOMAIN_NAME]"
type input "[URL][DOMAIN_NAME]"
click at [330, 93] on icon at bounding box center [328, 92] width 10 height 13
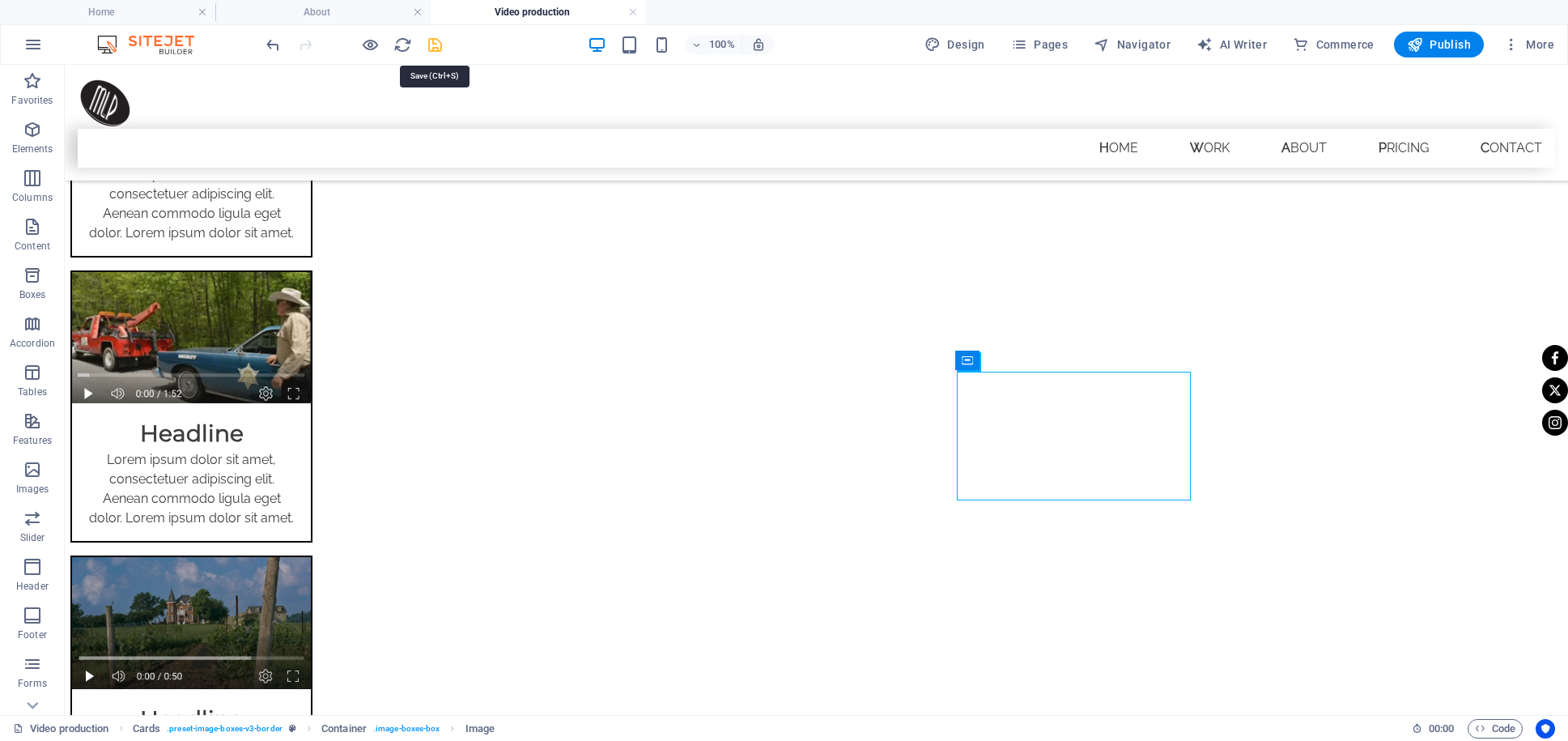
click at [435, 45] on icon "save" at bounding box center [435, 45] width 18 height 18
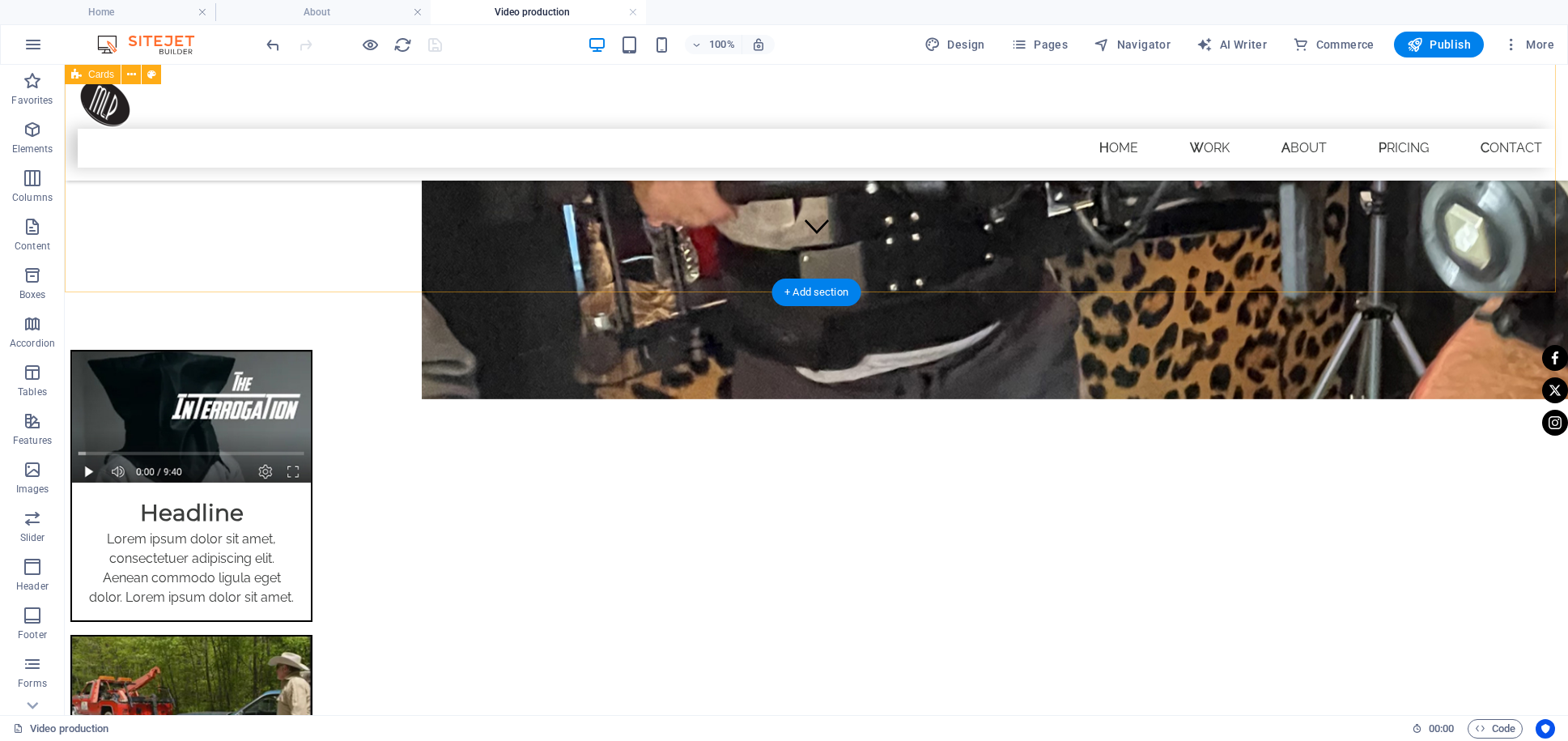
scroll to position [434, 0]
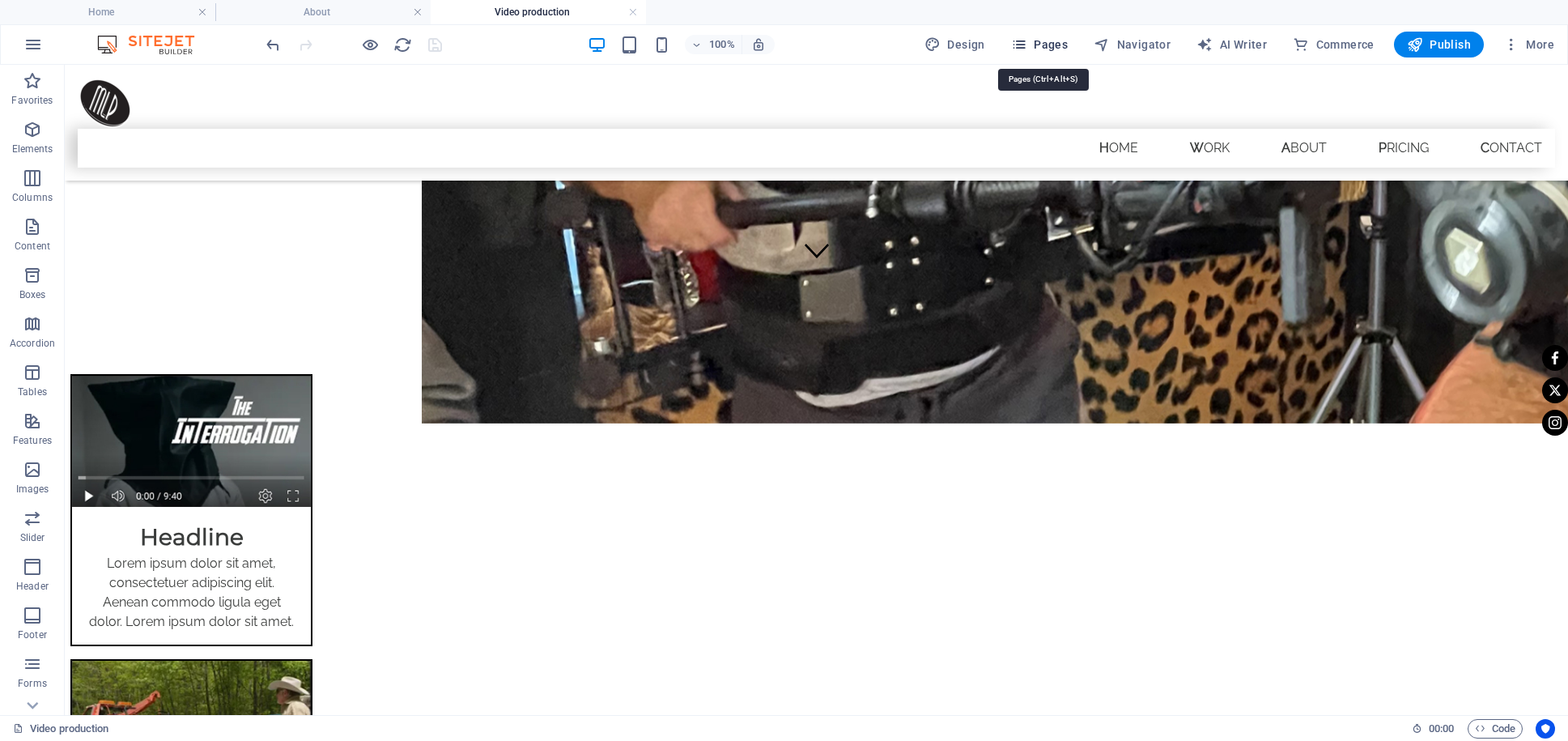
click at [1042, 46] on span "Pages" at bounding box center [1039, 44] width 56 height 16
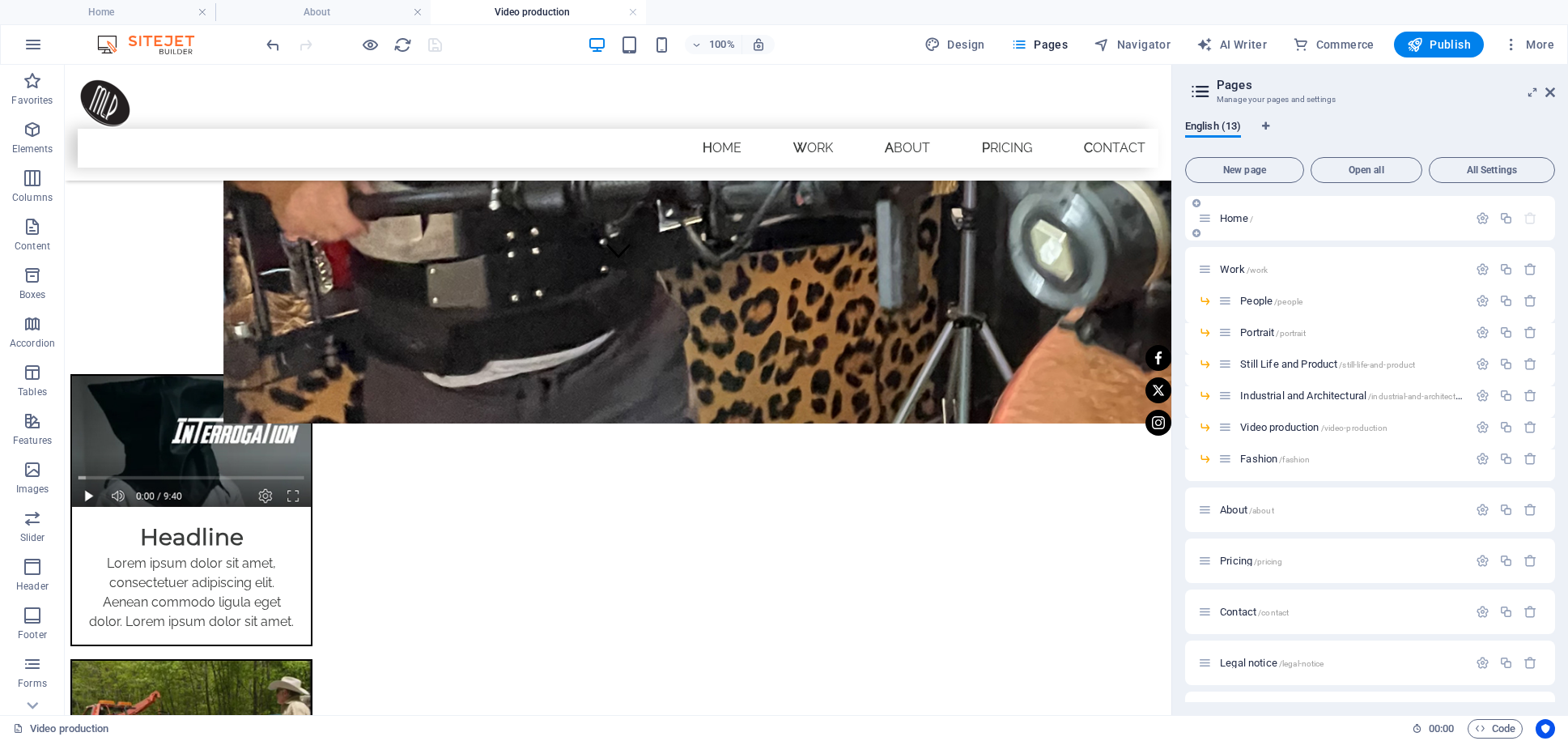
click at [1245, 221] on span "Home /" at bounding box center [1237, 218] width 33 height 12
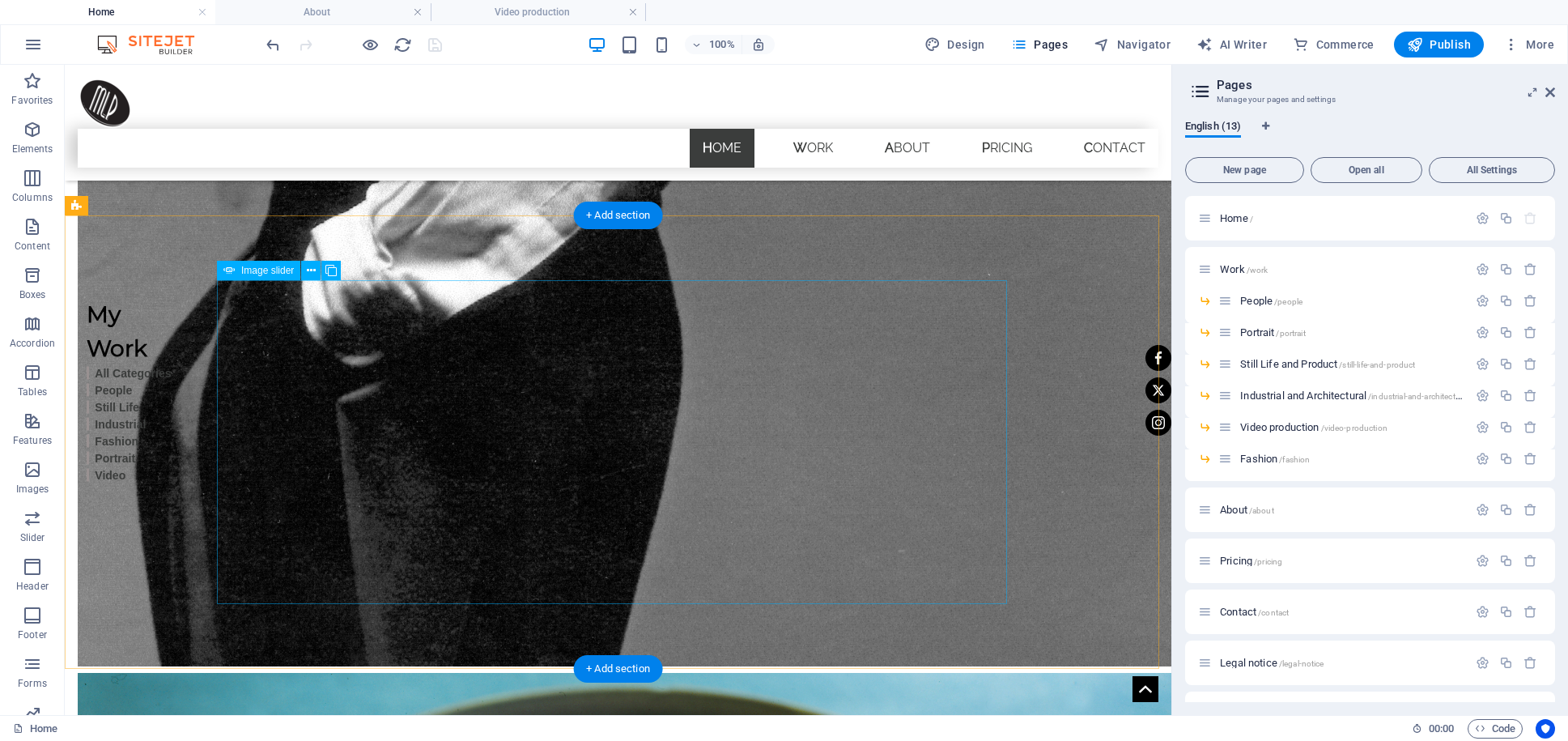
scroll to position [2751, 0]
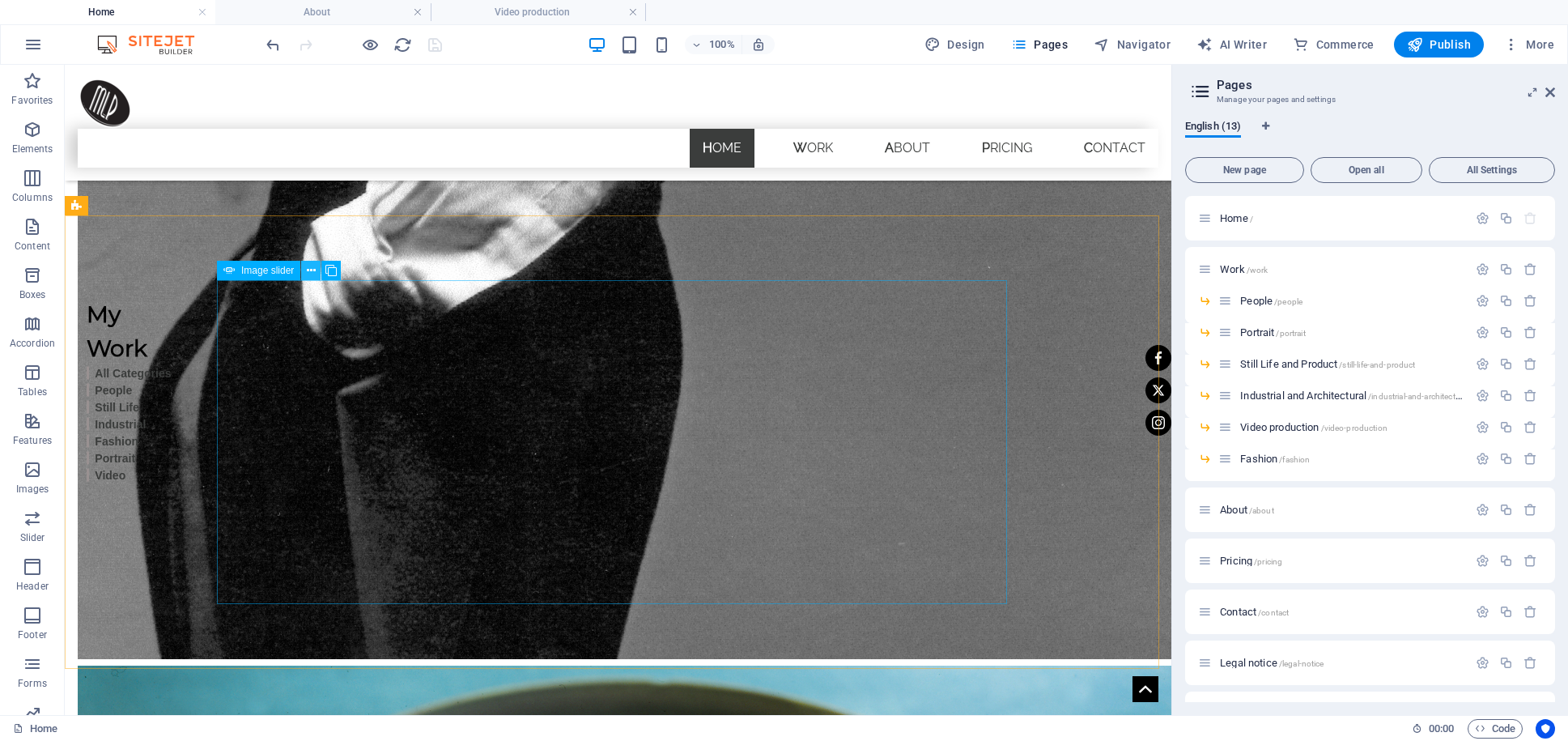
click at [314, 266] on icon at bounding box center [311, 271] width 9 height 17
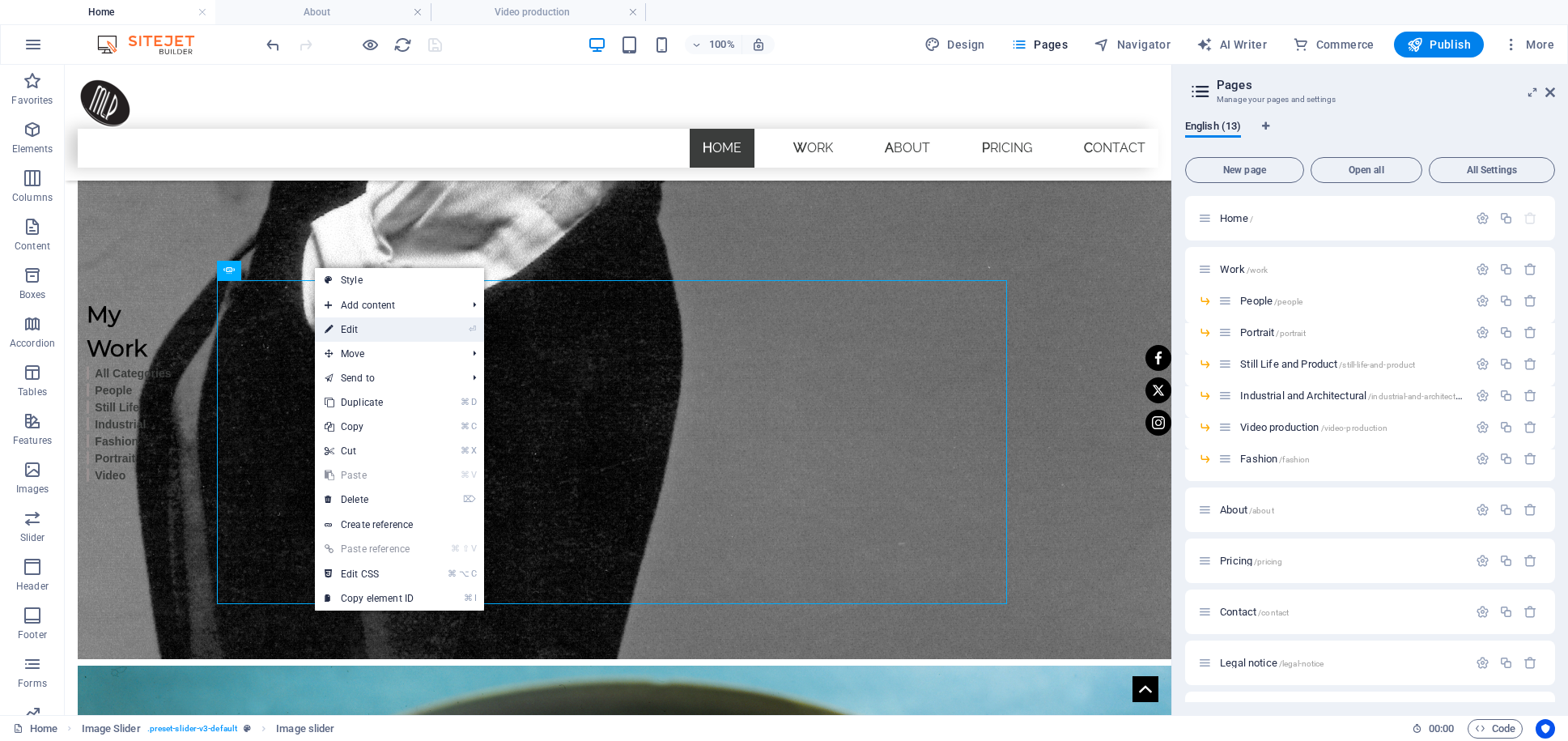
click at [347, 331] on link "⏎ Edit" at bounding box center [368, 330] width 108 height 25
select select "px"
select select "ms"
select select "s"
select select "progressive"
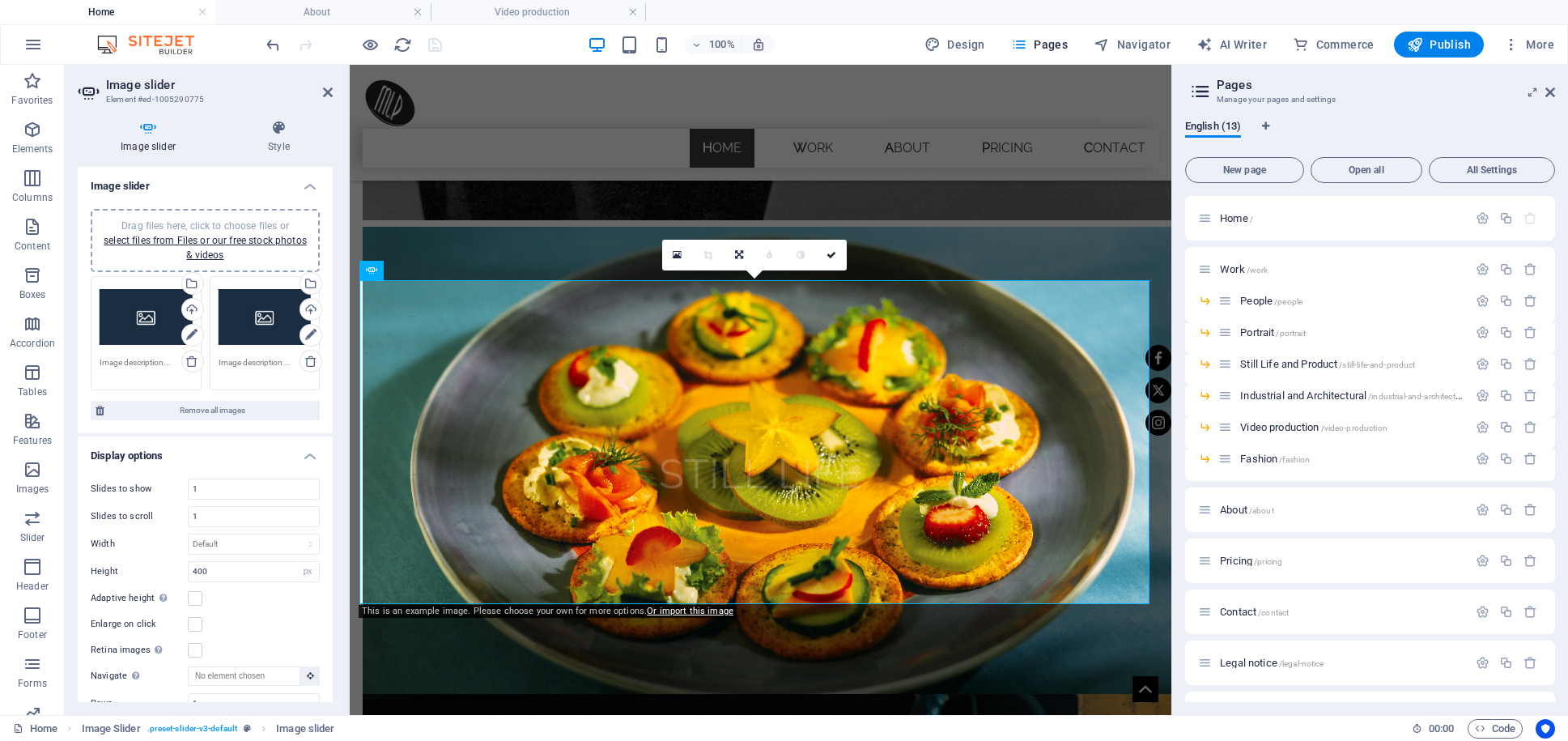
scroll to position [2604, 0]
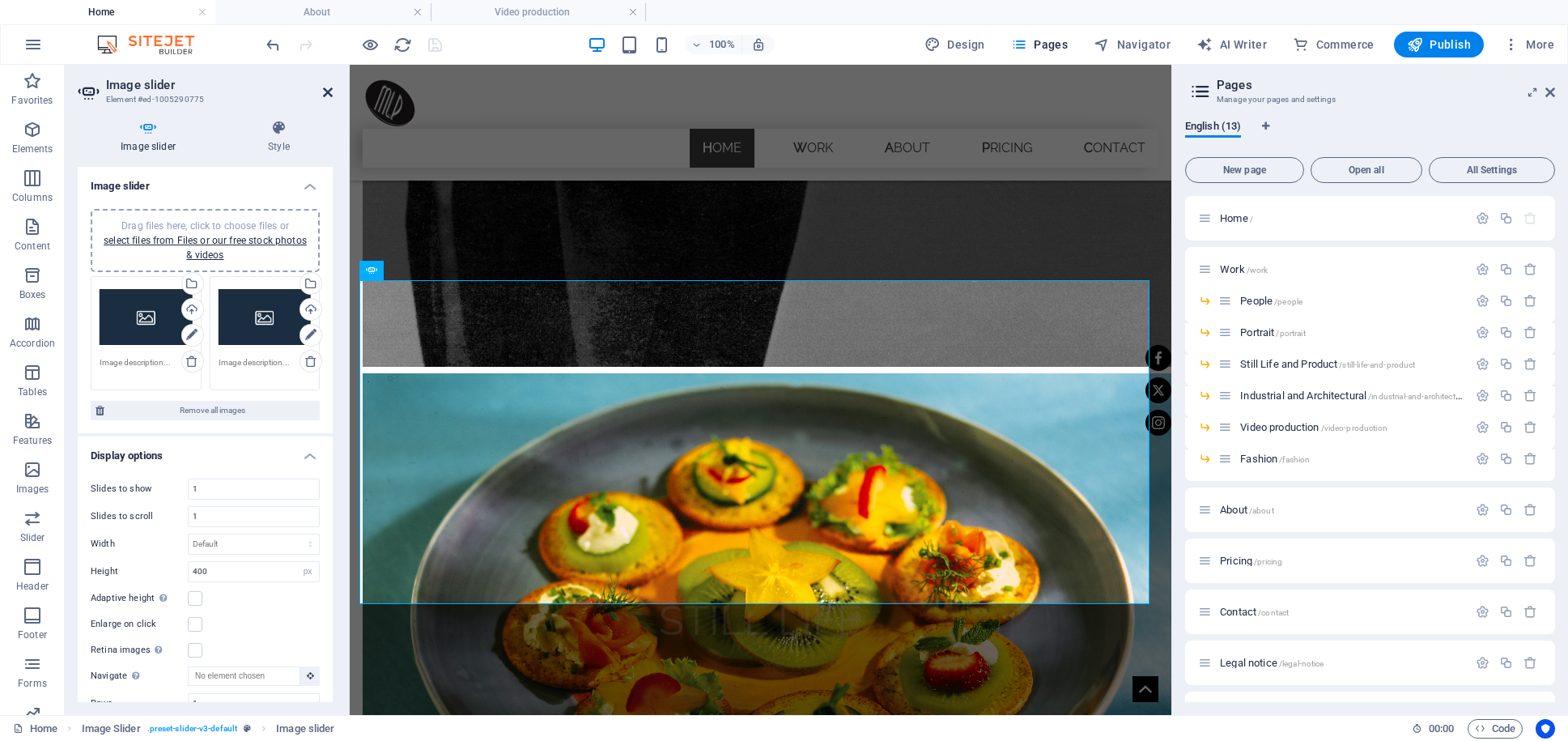
click at [328, 90] on icon at bounding box center [328, 92] width 10 height 13
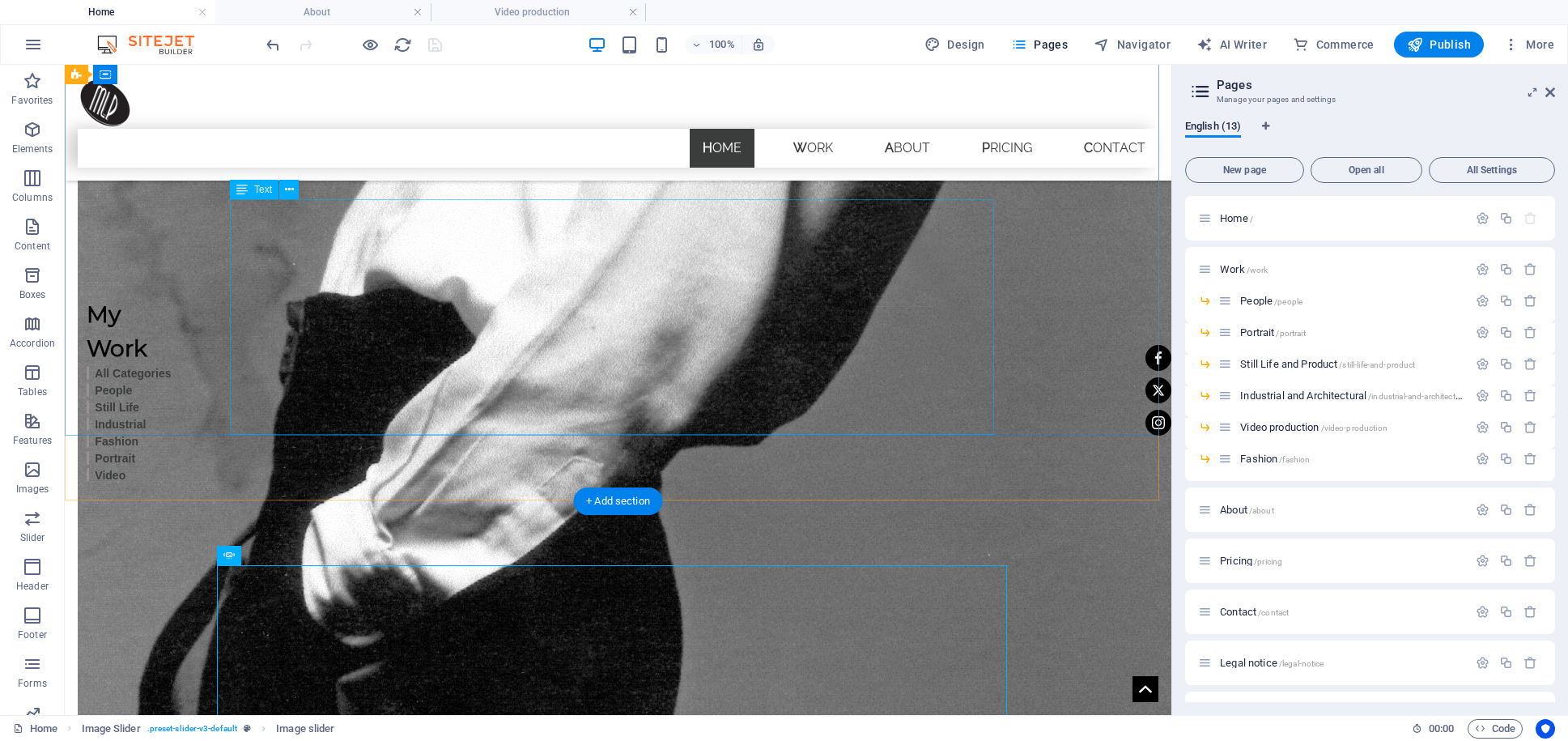
scroll to position [2466, 0]
